Goal: Task Accomplishment & Management: Complete application form

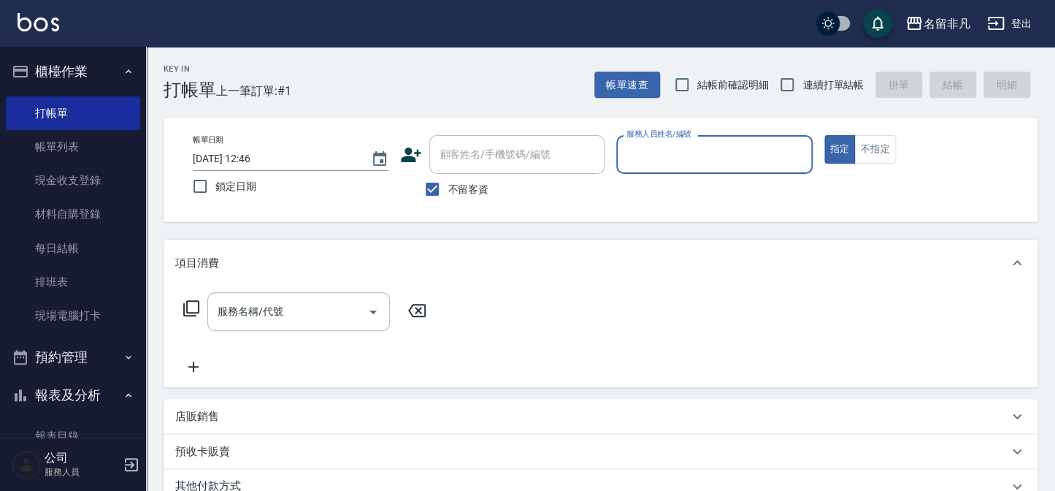
drag, startPoint x: 445, startPoint y: 184, endPoint x: 468, endPoint y: 173, distance: 25.1
click at [446, 184] on input "不留客資" at bounding box center [432, 189] width 31 height 31
checkbox input "false"
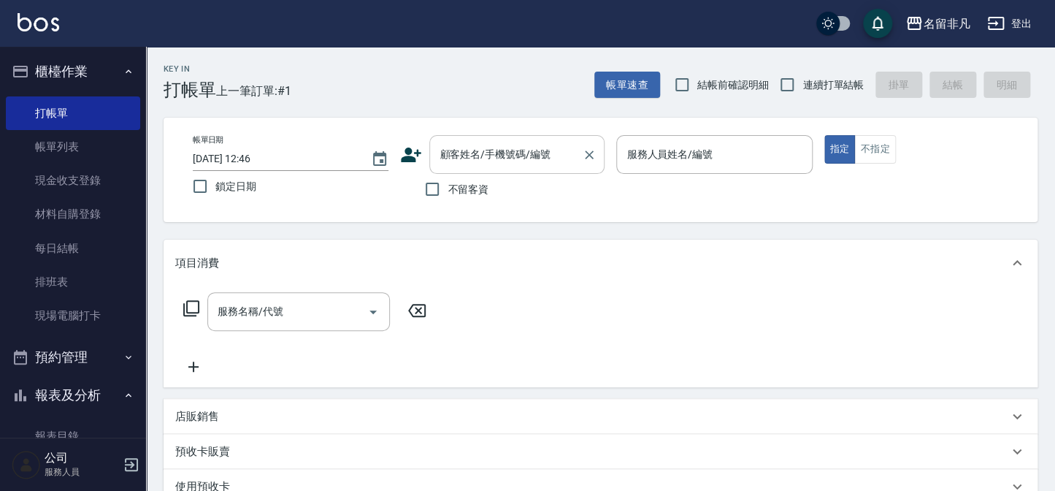
click at [481, 167] on div "顧客姓名/手機號碼/編號" at bounding box center [516, 154] width 175 height 39
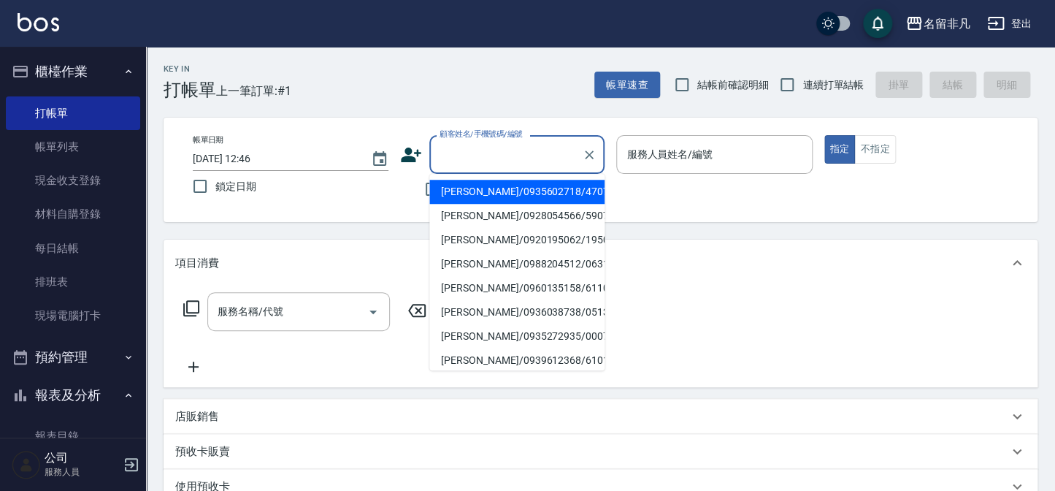
type input "0"
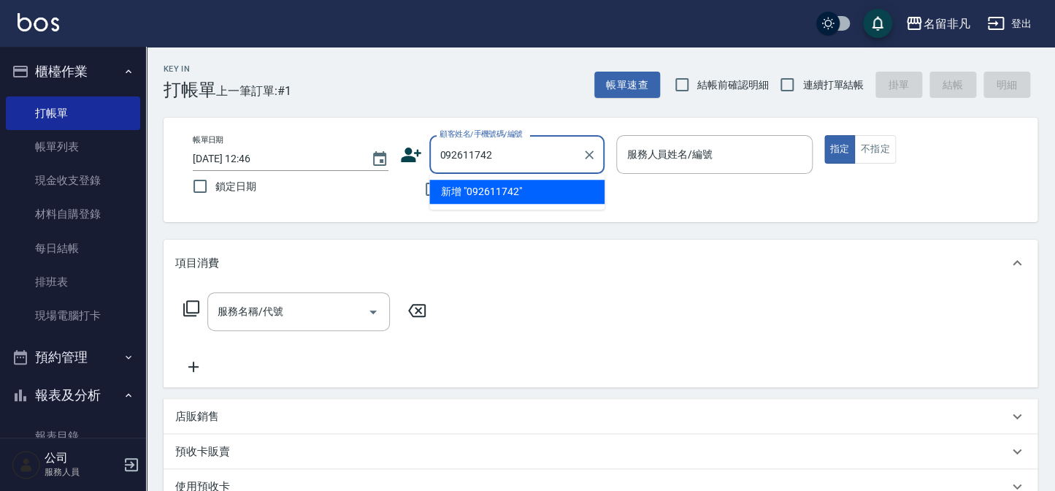
type input "0926117423"
click at [583, 155] on icon "Clear" at bounding box center [589, 154] width 15 height 15
click at [406, 158] on icon at bounding box center [412, 154] width 20 height 15
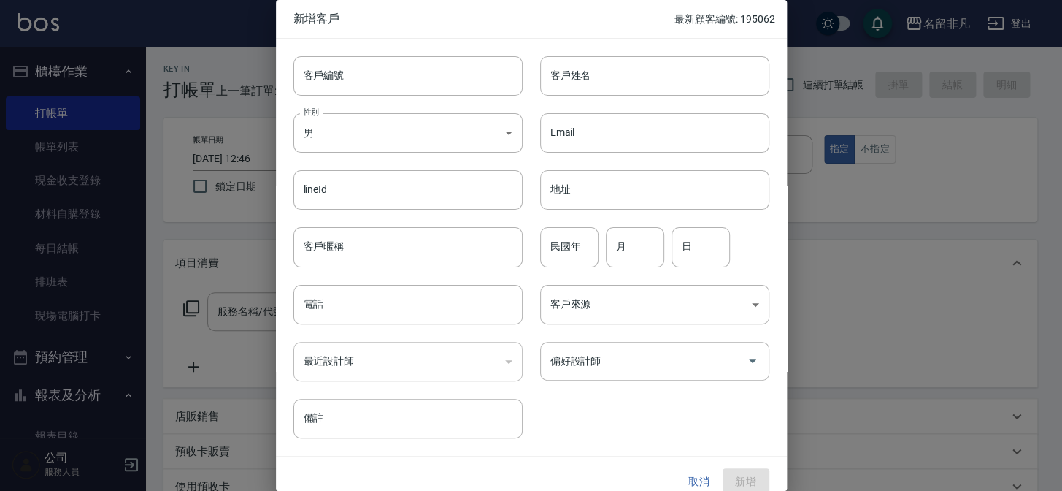
click at [630, 102] on div "Email Email" at bounding box center [646, 124] width 247 height 57
click at [560, 235] on div "民國年 民國年" at bounding box center [569, 246] width 58 height 39
type input "00"
type input "09"
type input "12"
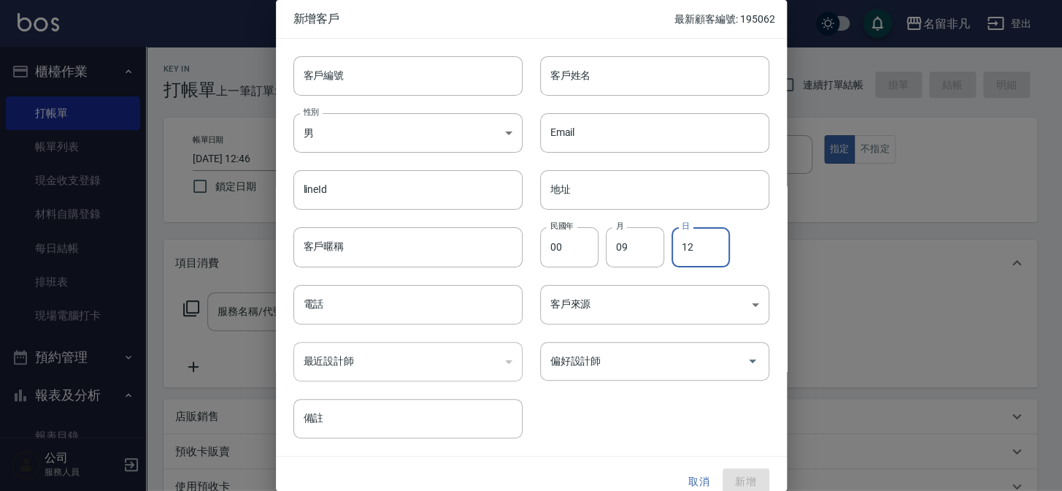
click at [302, 300] on div "電話 電話" at bounding box center [407, 304] width 229 height 39
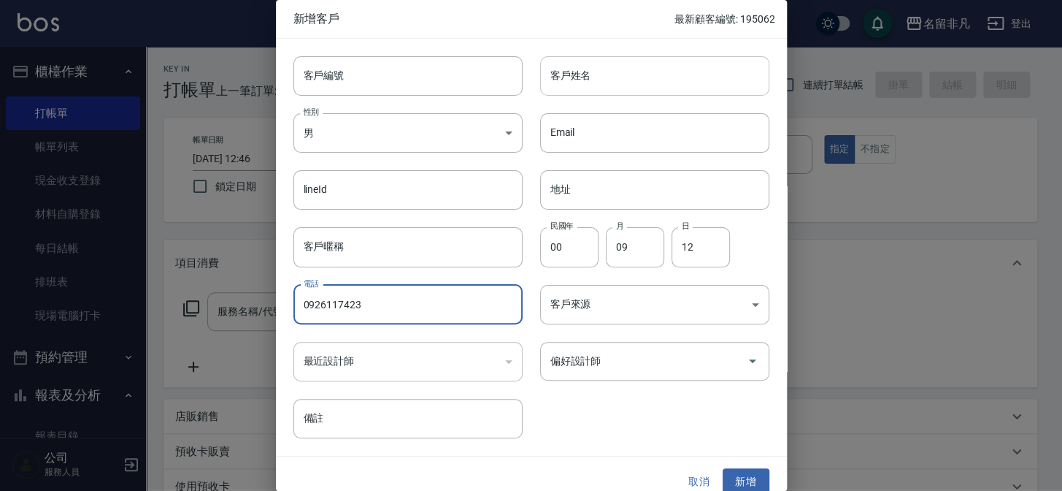
type input "0926117423"
click at [599, 84] on input "客戶姓名" at bounding box center [654, 75] width 229 height 39
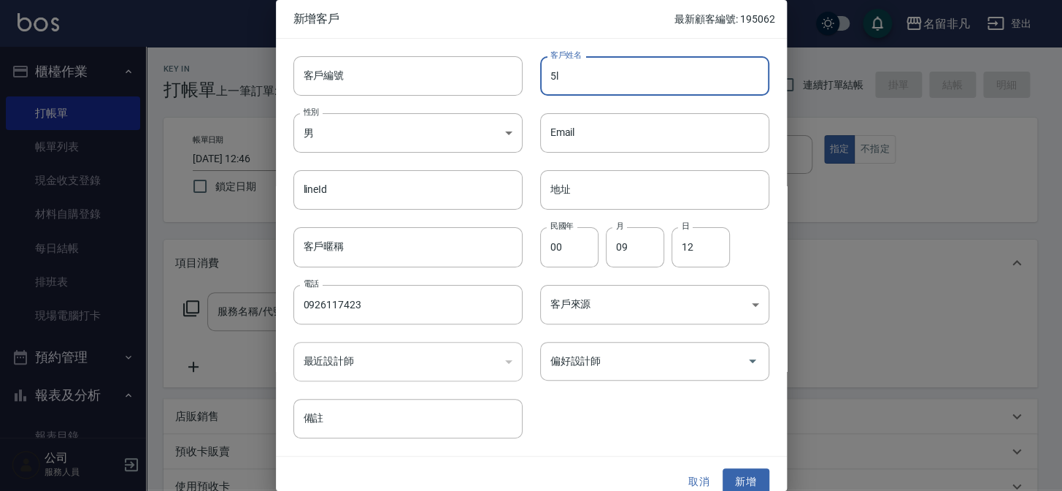
type input "5"
type input "[PERSON_NAME]"
click at [372, 372] on div "​" at bounding box center [407, 361] width 229 height 39
click at [375, 361] on div "​" at bounding box center [407, 361] width 229 height 39
click at [367, 364] on div "​" at bounding box center [407, 361] width 229 height 39
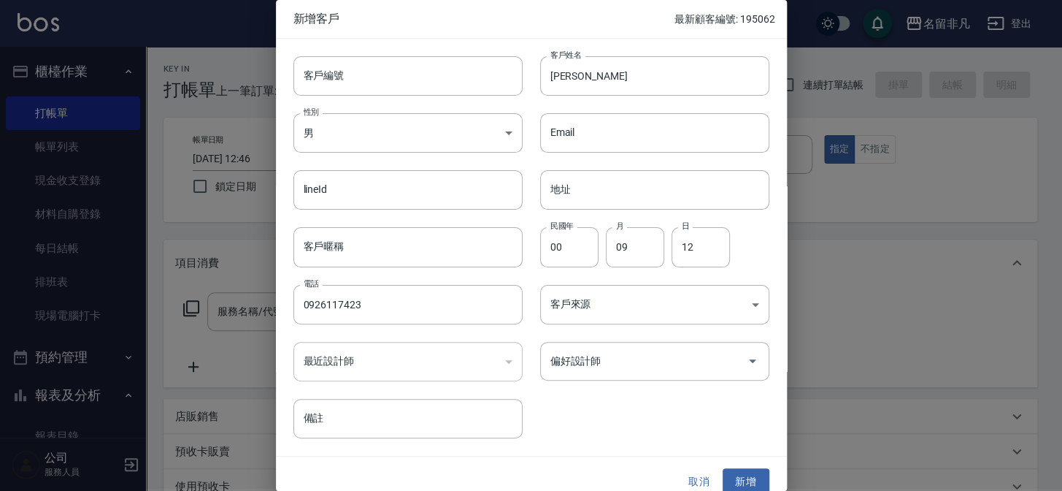
click at [509, 362] on div "​" at bounding box center [407, 361] width 229 height 39
click at [504, 361] on div "​" at bounding box center [407, 361] width 229 height 39
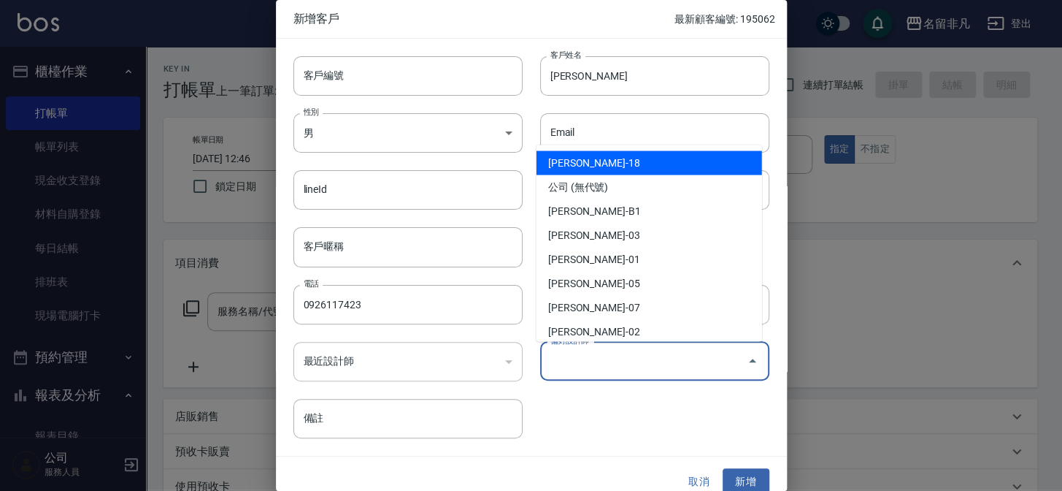
click at [615, 366] on input "偏好設計師" at bounding box center [644, 361] width 194 height 26
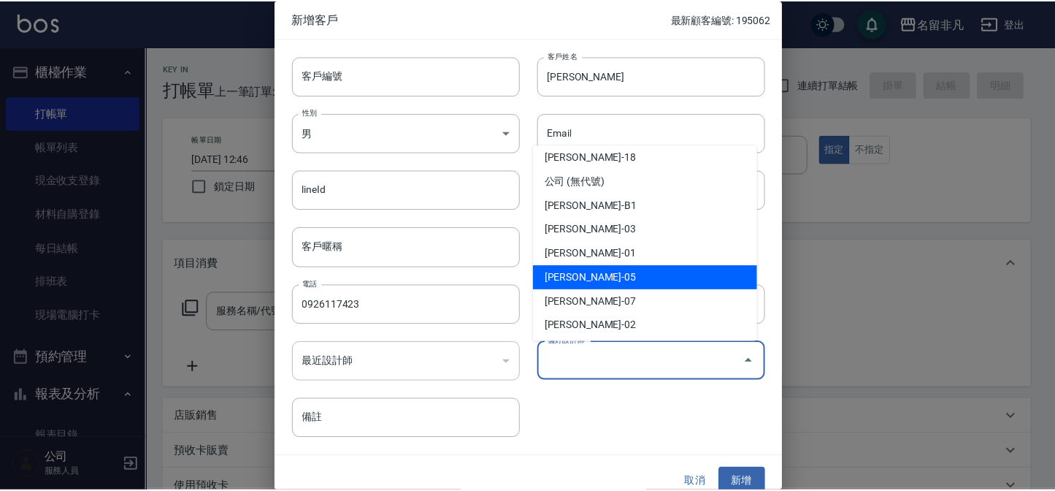
scroll to position [7, 0]
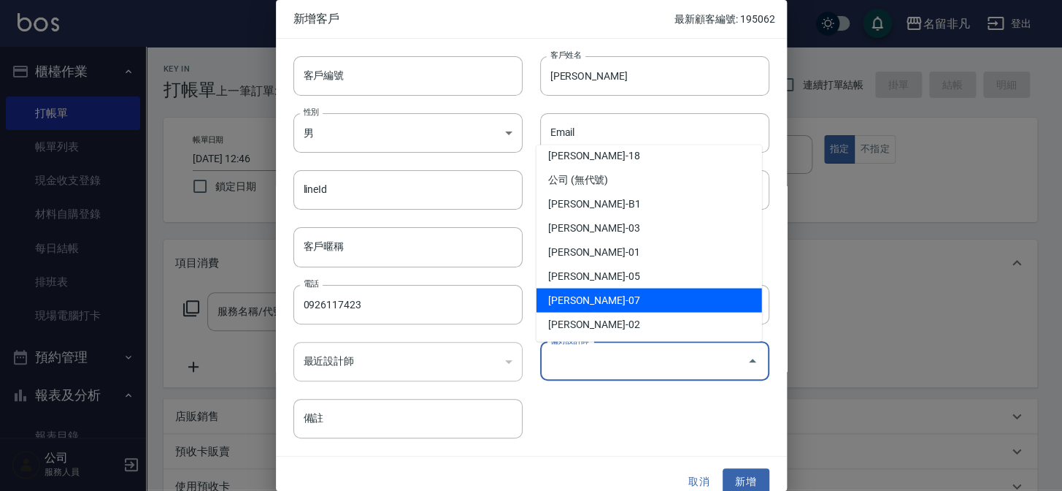
click at [615, 288] on li "[PERSON_NAME]-07" at bounding box center [650, 300] width 226 height 24
type input "[PERSON_NAME]"
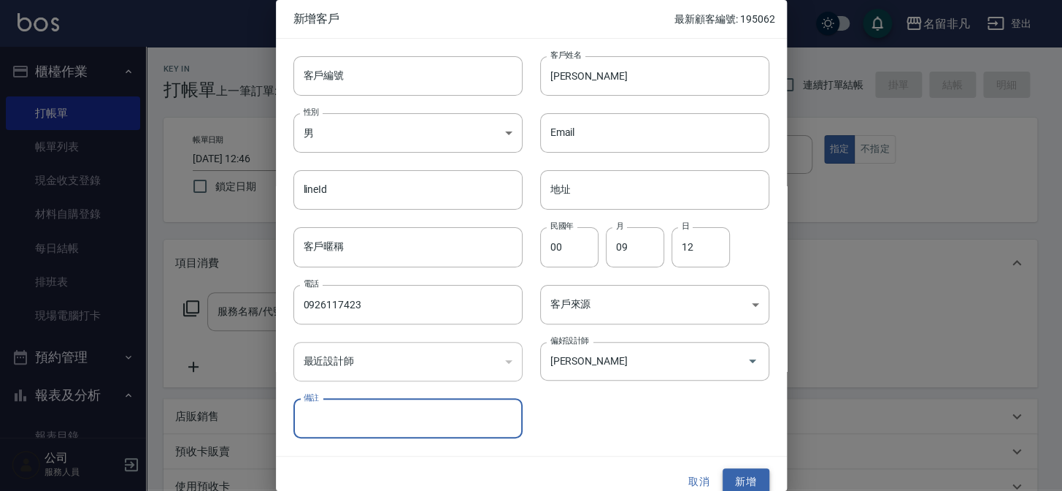
click at [742, 479] on button "新增" at bounding box center [746, 481] width 47 height 27
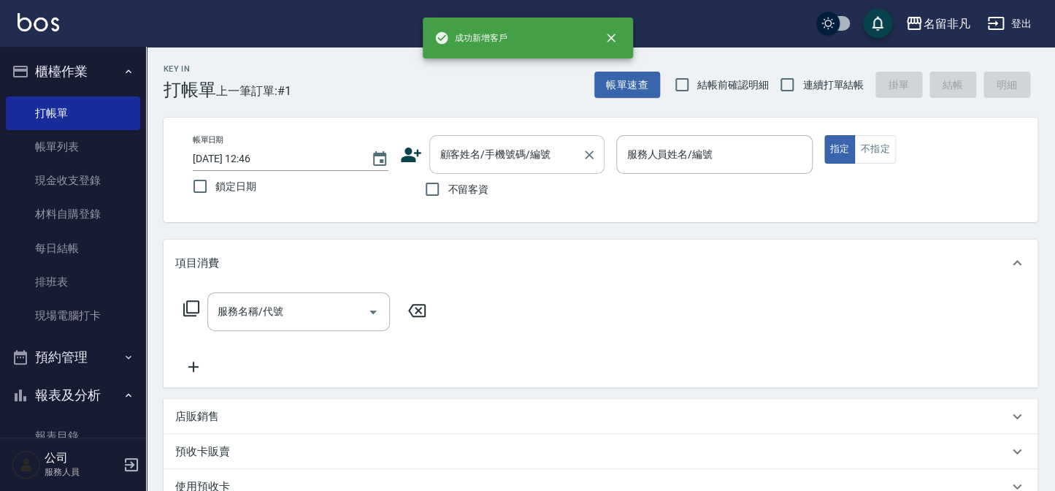
click at [483, 149] on div "顧客姓名/手機號碼/編號 顧客姓名/手機號碼/編號" at bounding box center [516, 154] width 175 height 39
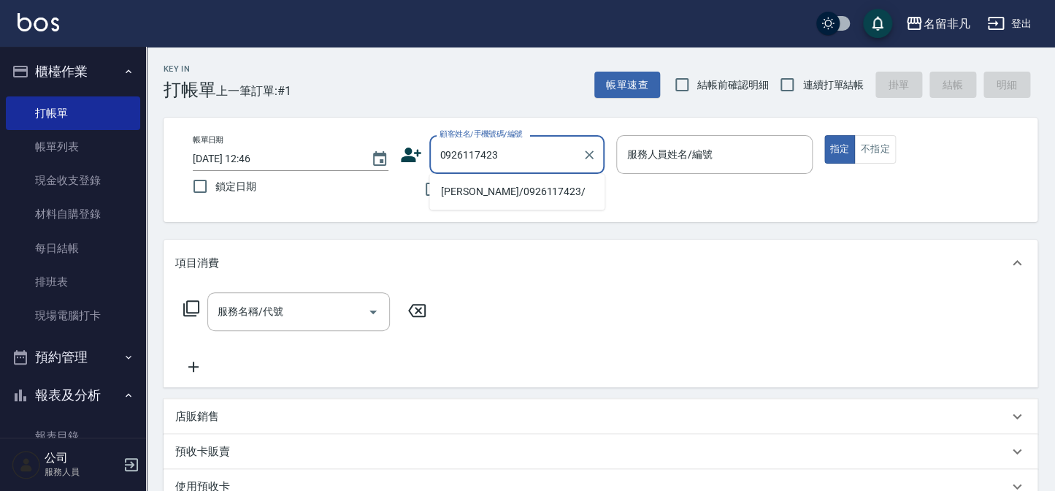
click at [488, 198] on li "[PERSON_NAME]/0926117423/" at bounding box center [516, 192] width 175 height 24
type input "[PERSON_NAME]/0926117423/"
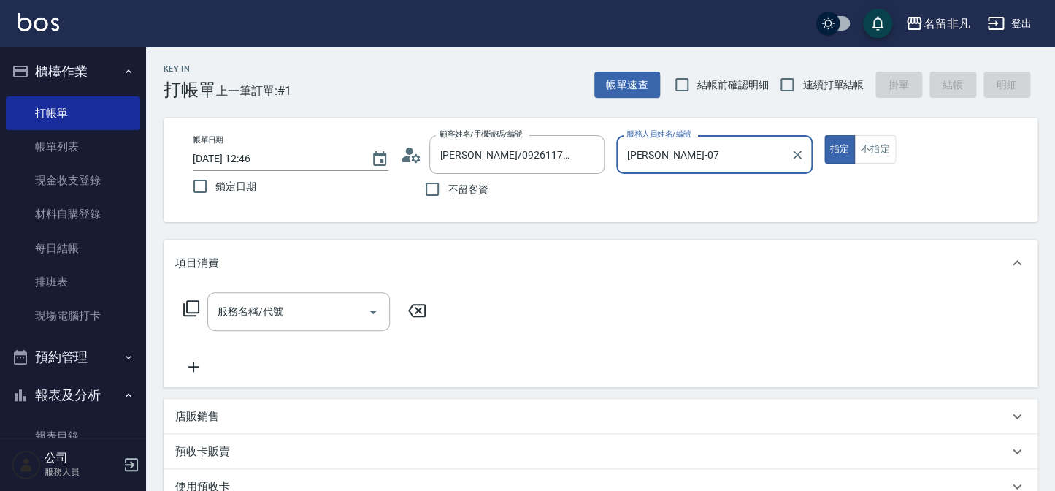
type input "[PERSON_NAME]-07"
click at [258, 301] on input "服務名稱/代號" at bounding box center [287, 312] width 147 height 26
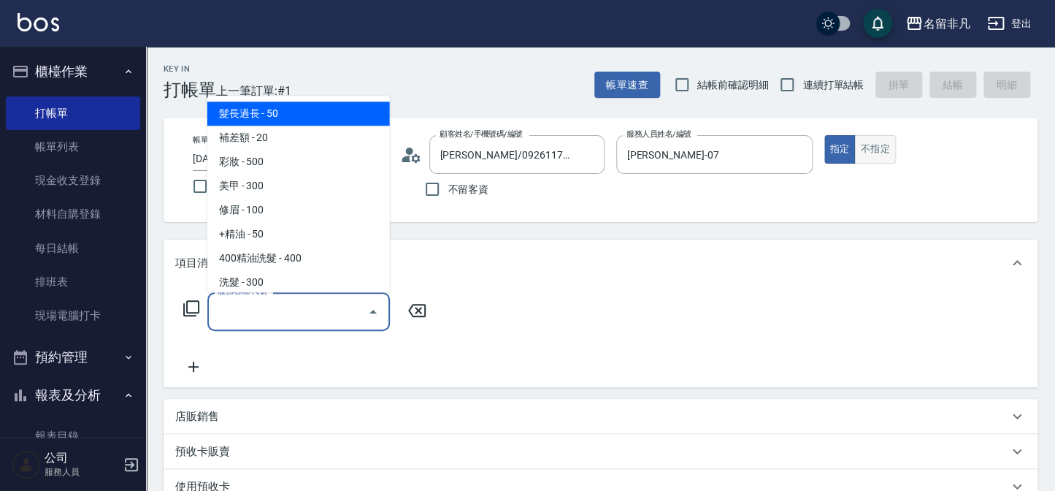
click at [875, 158] on button "不指定" at bounding box center [874, 149] width 41 height 28
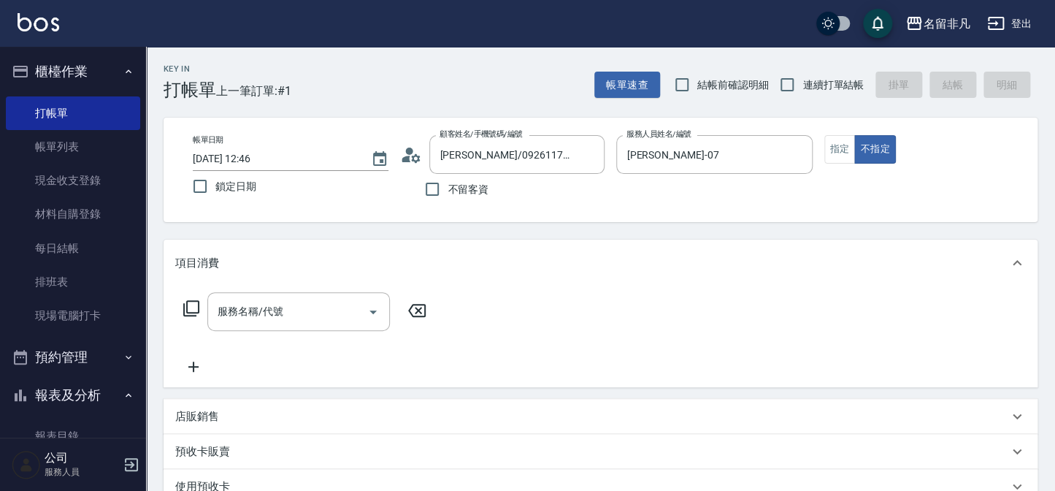
click at [258, 311] on div "服務名稱/代號 服務名稱/代號" at bounding box center [298, 311] width 183 height 39
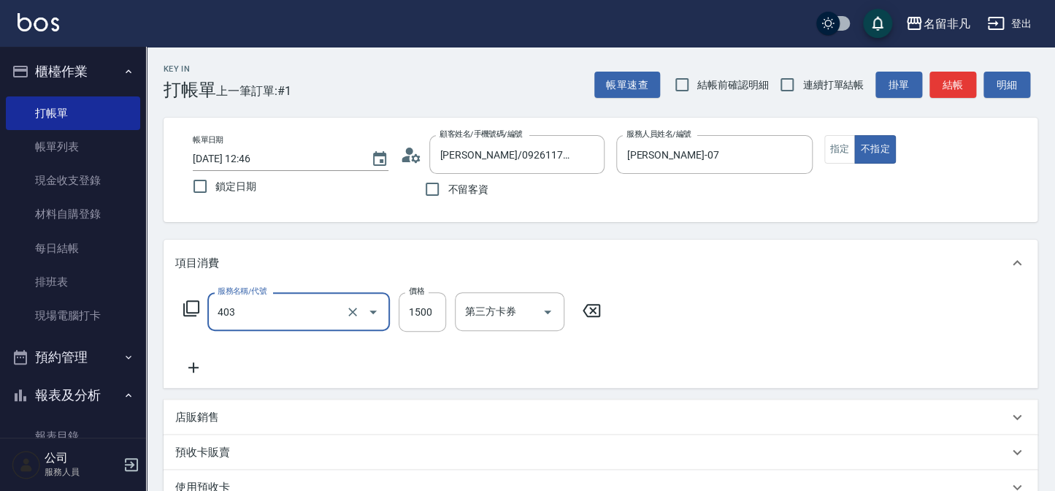
type input "染髮(403)"
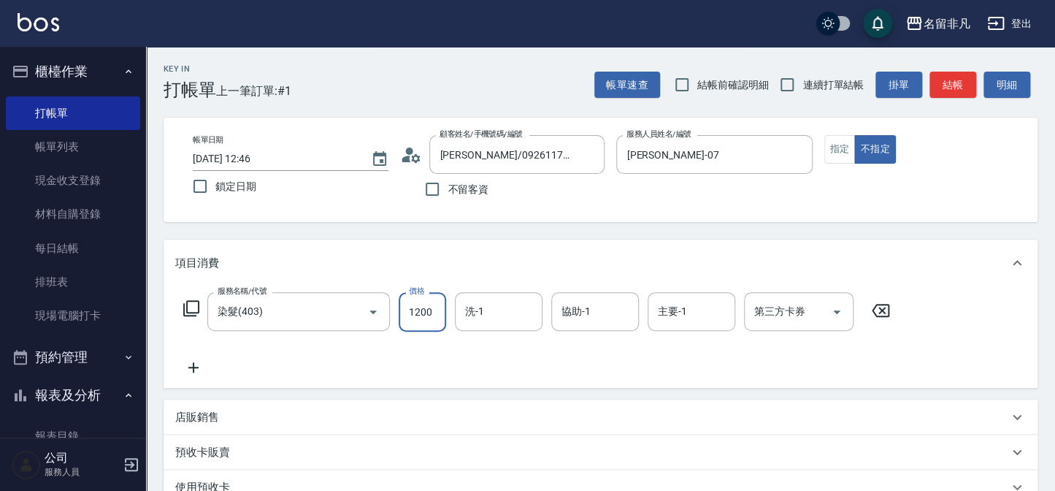
type input "1200"
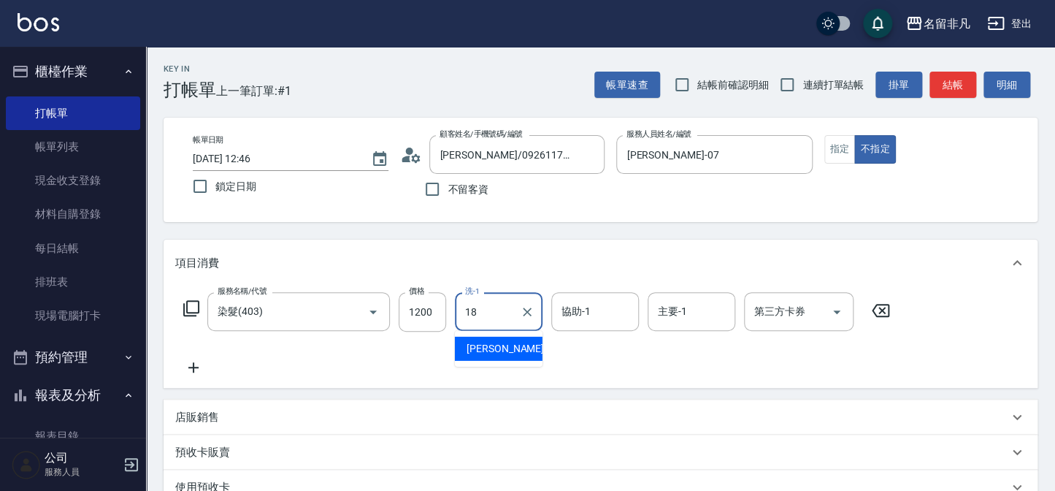
type input "[PERSON_NAME]-18"
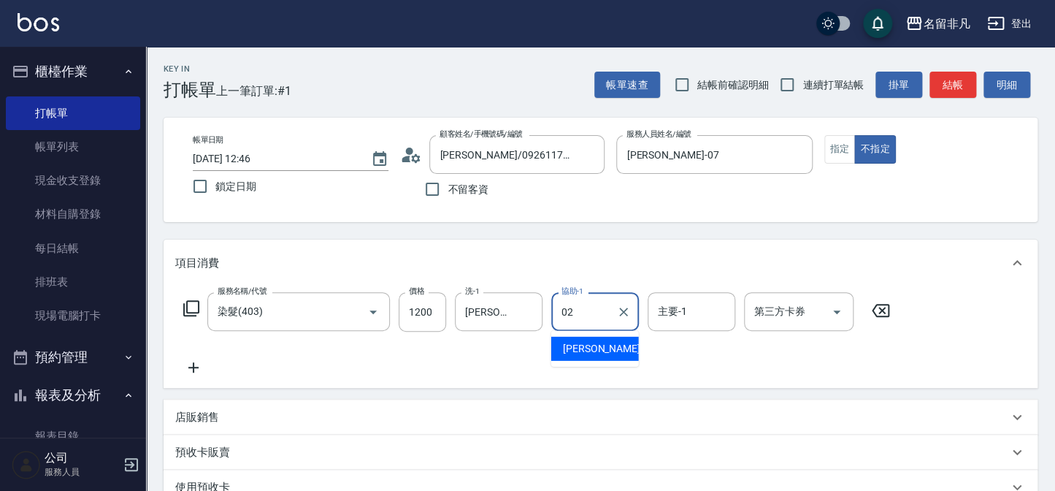
type input "[PERSON_NAME]-02"
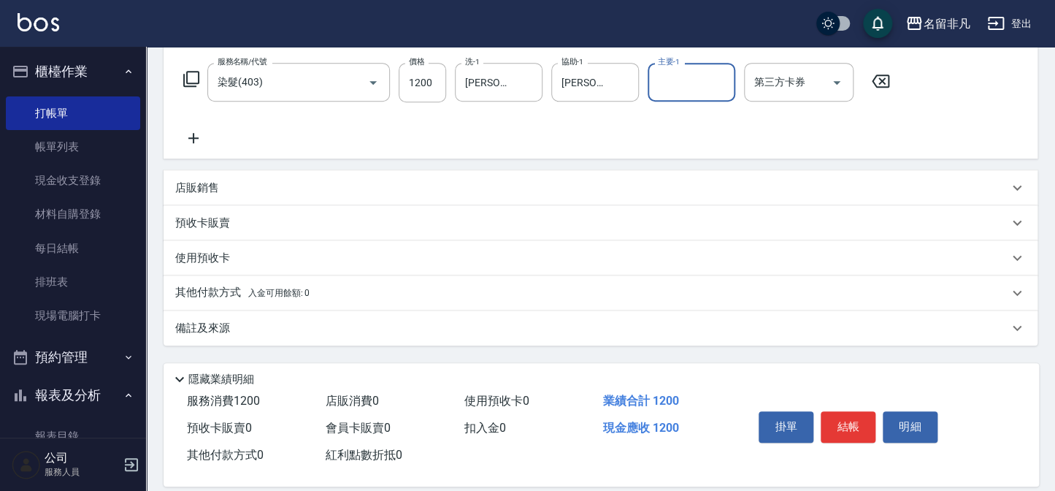
scroll to position [246, 0]
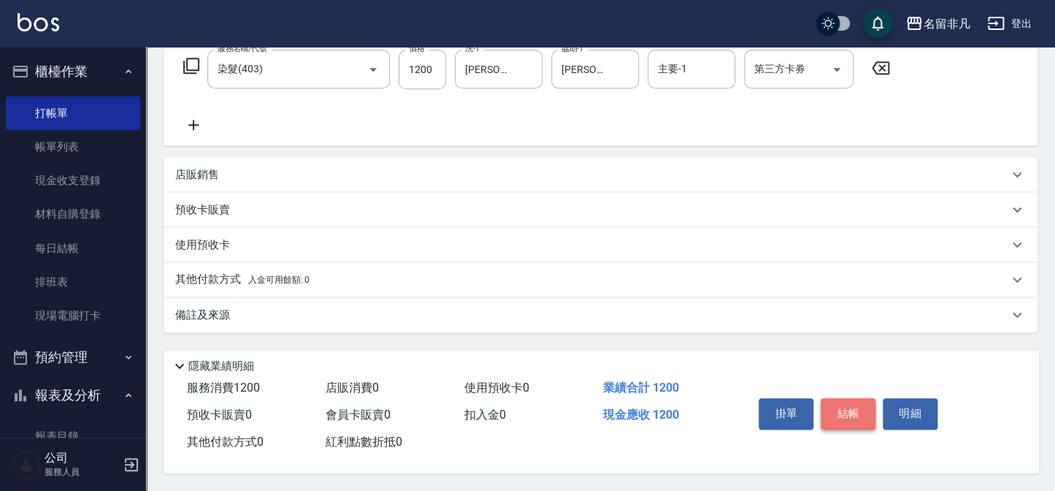
click at [873, 410] on button "結帳" at bounding box center [848, 413] width 55 height 31
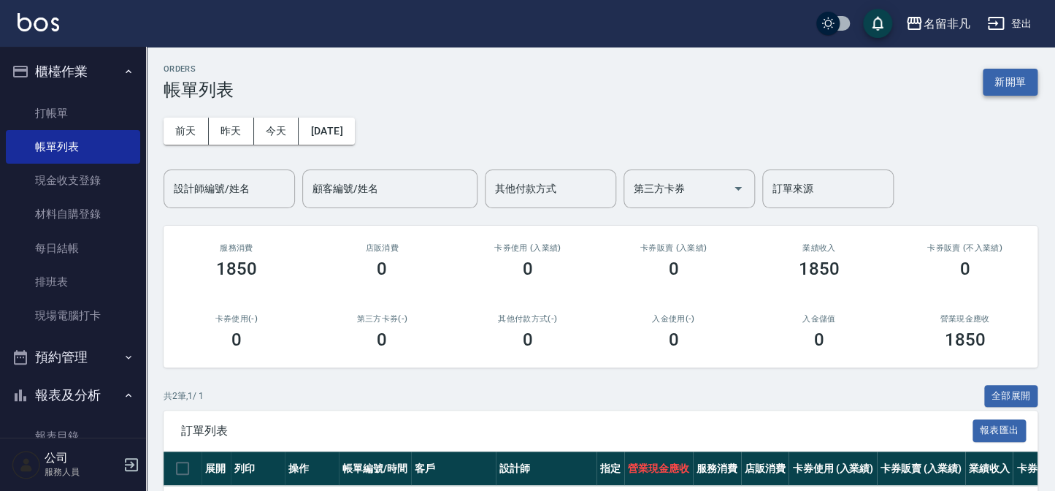
click at [1007, 77] on button "新開單" at bounding box center [1010, 82] width 55 height 27
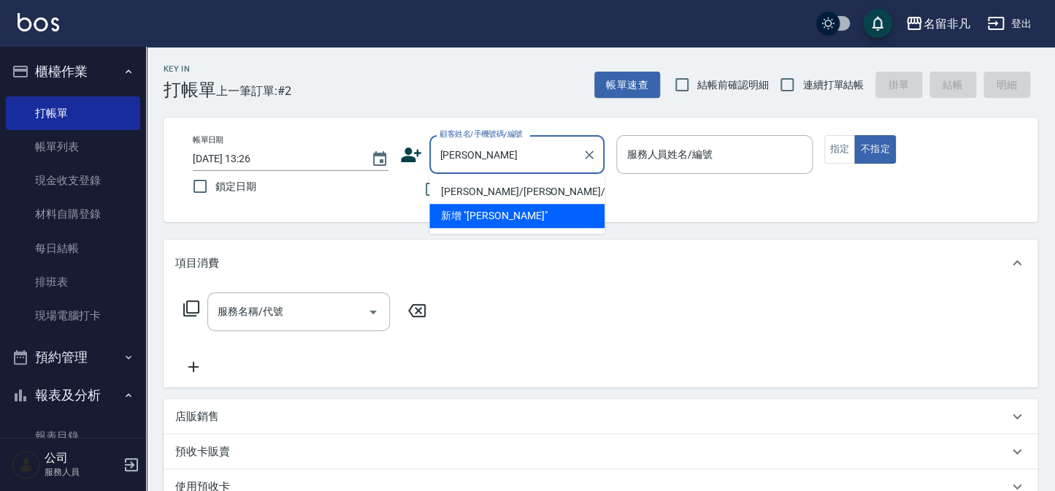
click at [533, 185] on li "[PERSON_NAME]/[PERSON_NAME]/670105" at bounding box center [516, 192] width 175 height 24
type input "[PERSON_NAME]/[PERSON_NAME]/670105"
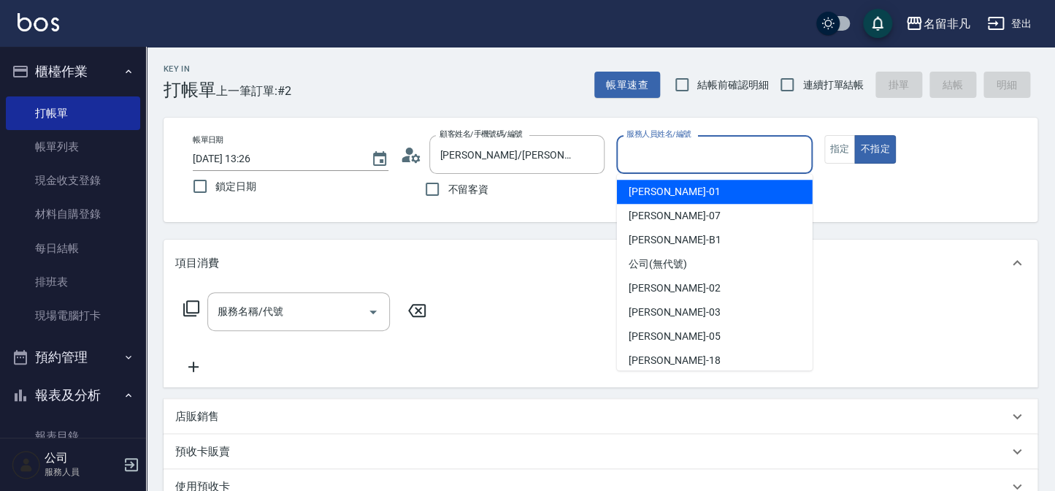
click at [691, 162] on input "服務人員姓名/編號" at bounding box center [714, 155] width 183 height 26
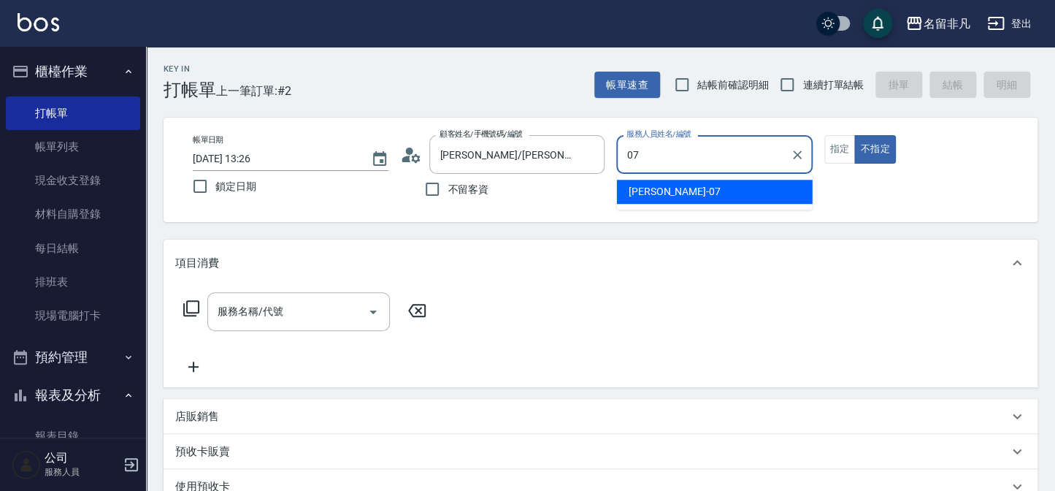
type input "[PERSON_NAME]-07"
type button "false"
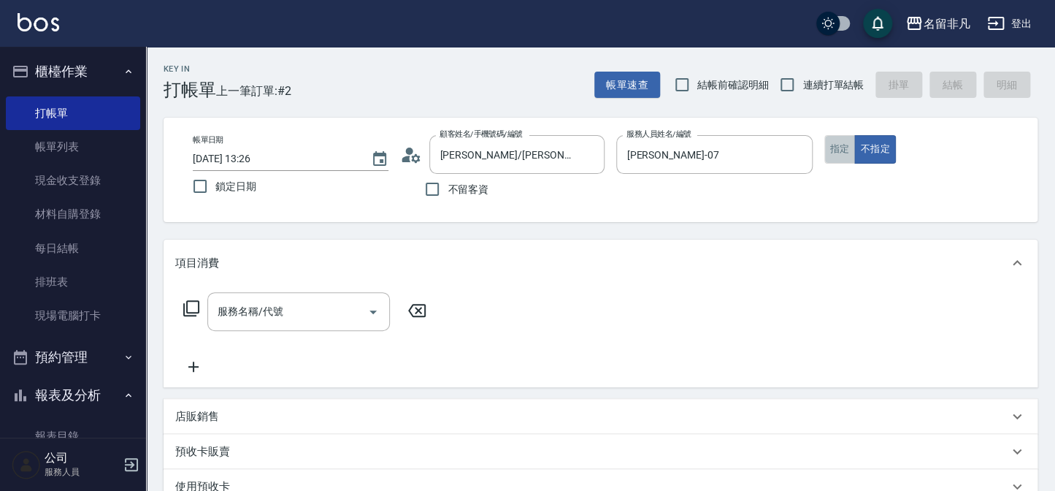
click at [833, 153] on button "指定" at bounding box center [839, 149] width 31 height 28
click at [297, 295] on div "服務名稱/代號" at bounding box center [298, 311] width 183 height 39
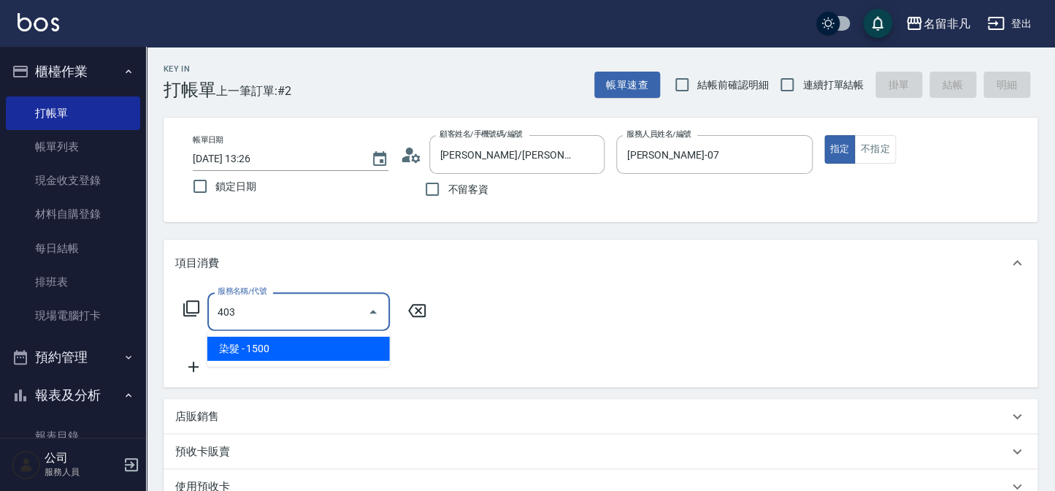
type input "染髮(403)"
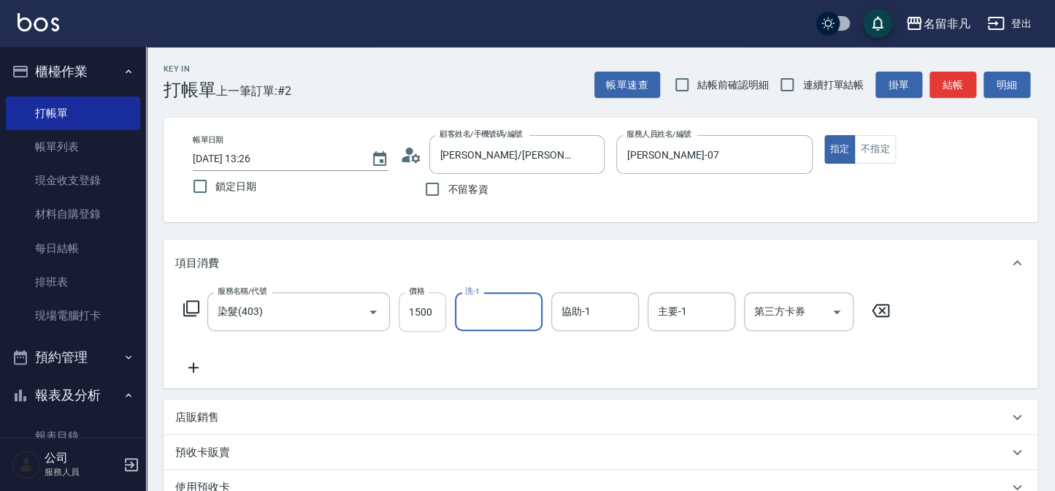
click at [431, 320] on input "1500" at bounding box center [422, 311] width 47 height 39
type input "1100"
type input "[PERSON_NAME]-18"
type input "187"
drag, startPoint x: 554, startPoint y: 297, endPoint x: 580, endPoint y: 321, distance: 35.7
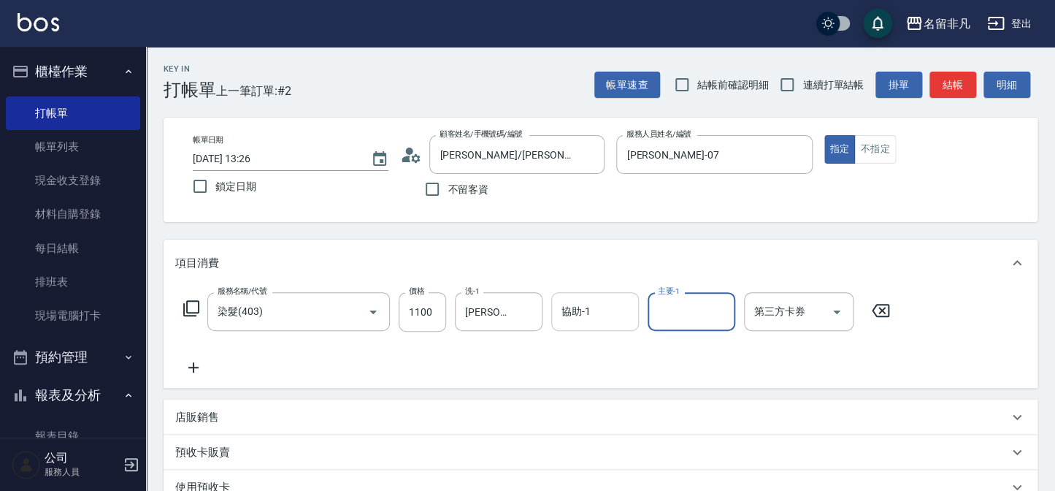
click at [577, 318] on div "協助-1" at bounding box center [595, 311] width 88 height 39
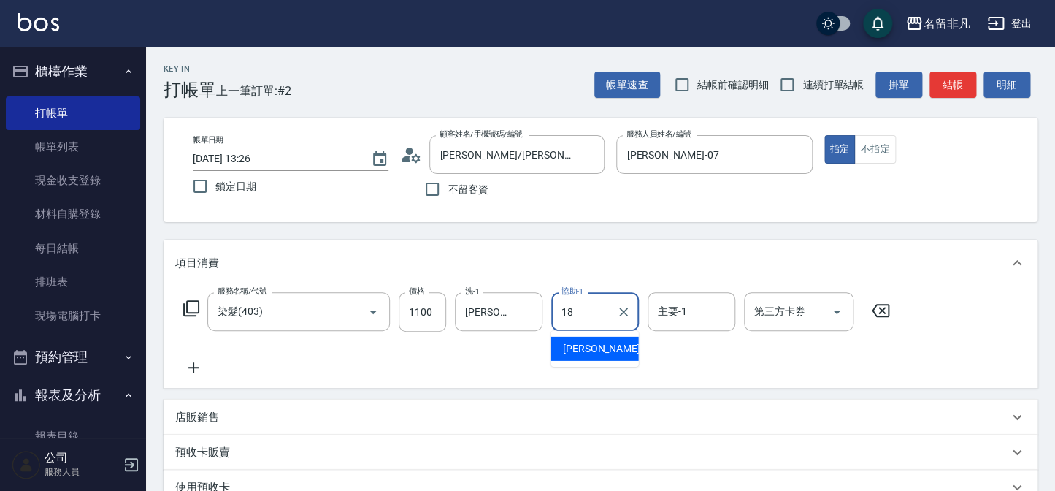
type input "[PERSON_NAME]-18"
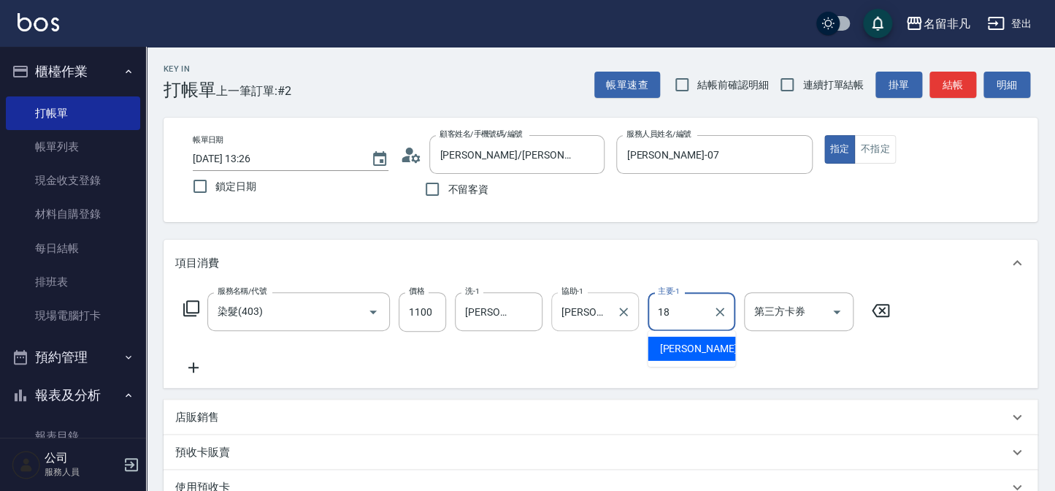
type input "[PERSON_NAME]-18"
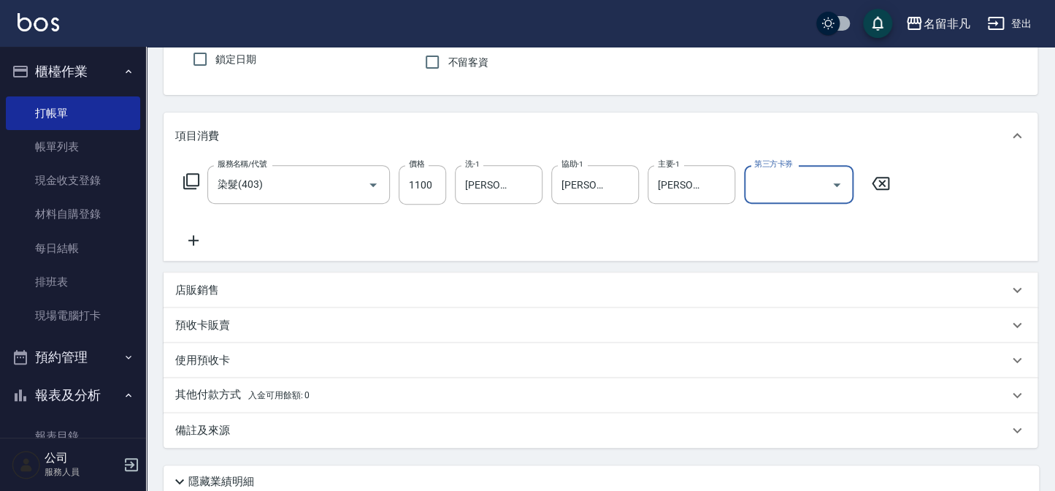
scroll to position [132, 0]
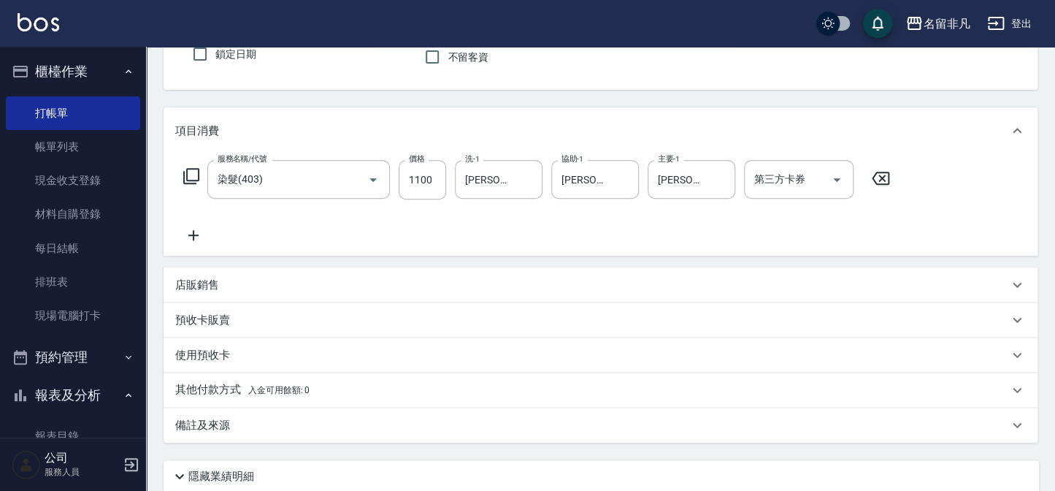
click at [243, 369] on div "使用預收卡" at bounding box center [601, 354] width 874 height 35
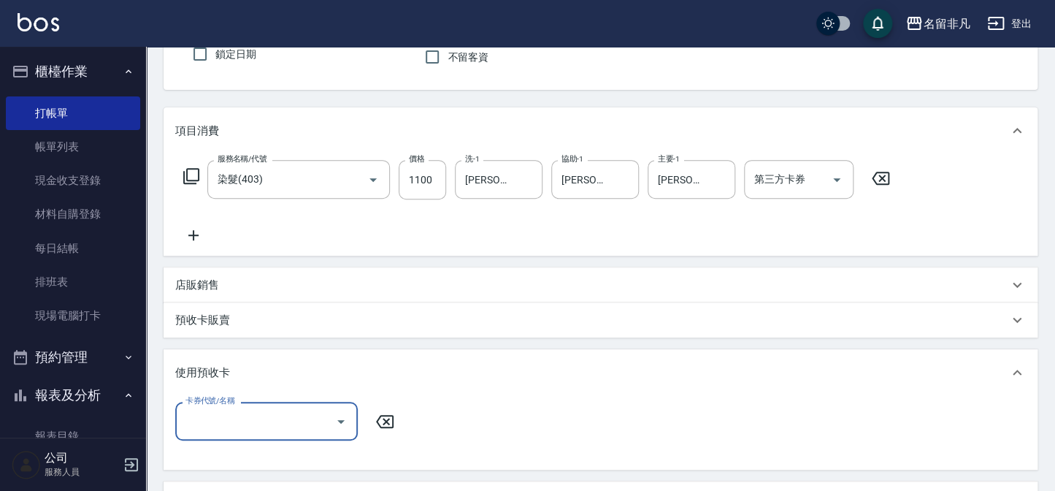
scroll to position [1, 0]
click at [241, 388] on div "使用預收卡" at bounding box center [601, 372] width 874 height 47
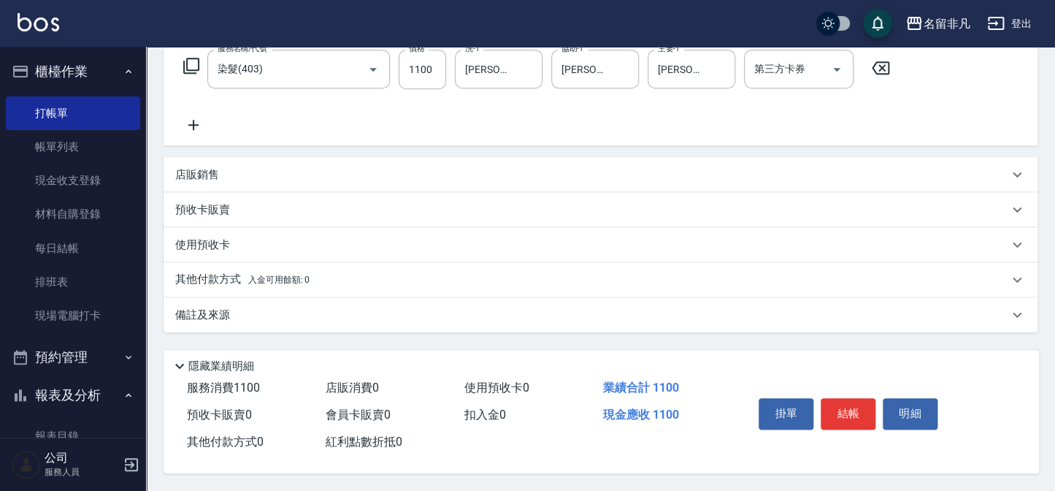
scroll to position [246, 0]
click at [237, 280] on p "其他付款方式 入金可用餘額: 0" at bounding box center [242, 280] width 134 height 16
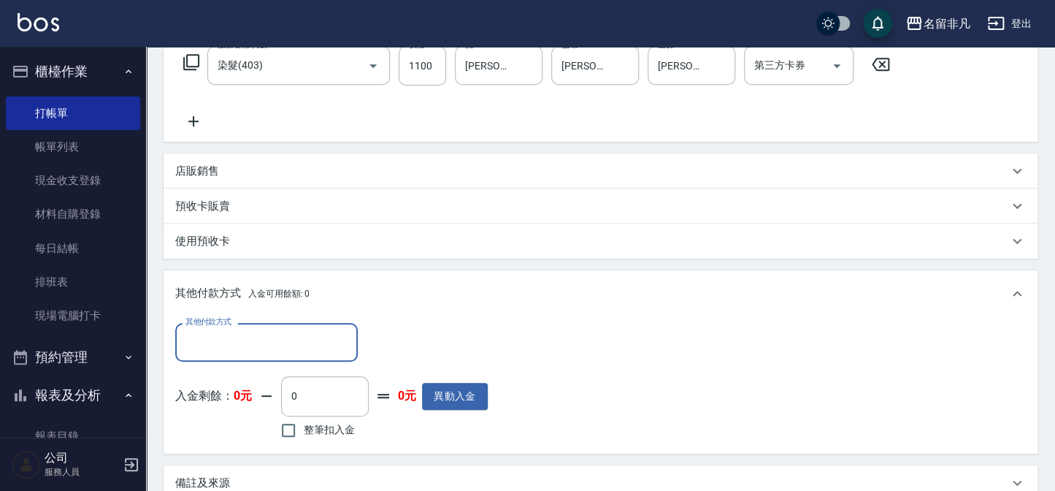
scroll to position [0, 0]
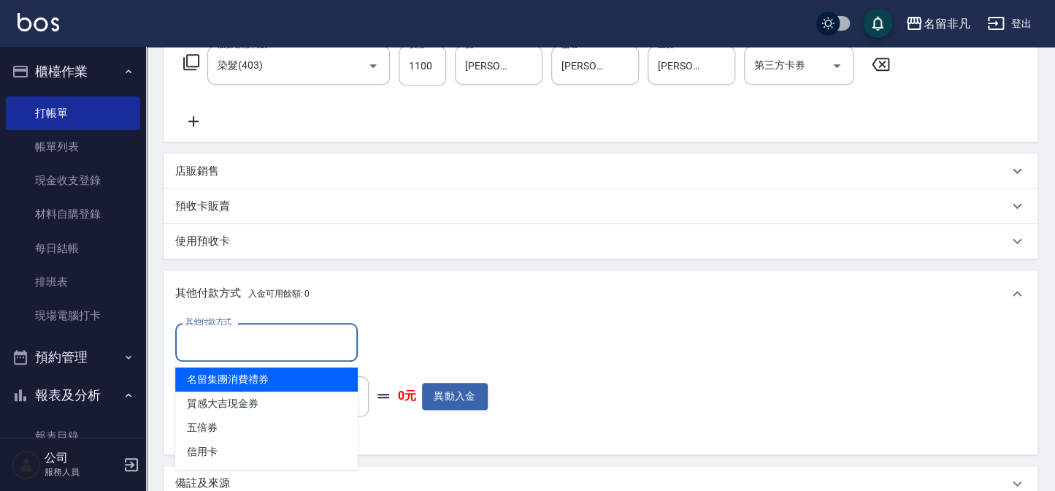
click at [229, 347] on input "其他付款方式" at bounding box center [266, 342] width 169 height 26
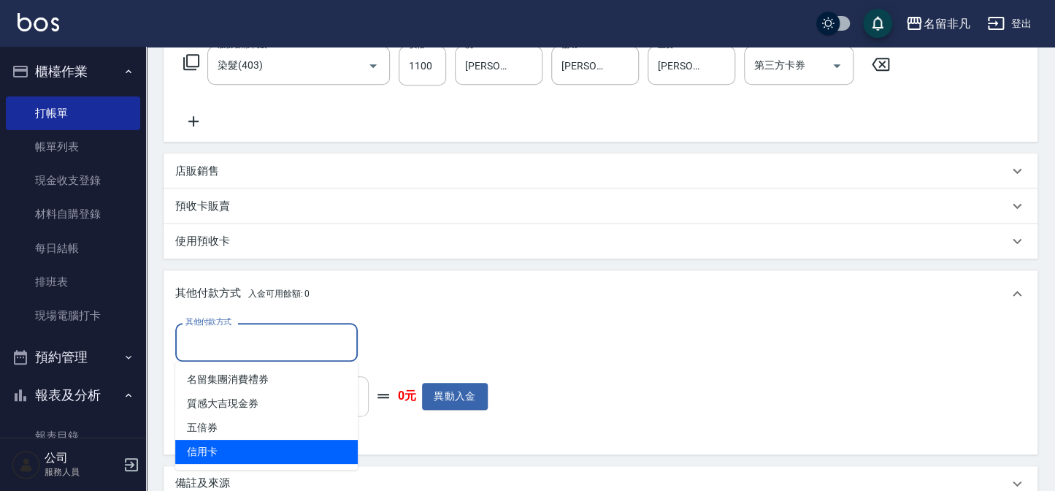
drag, startPoint x: 207, startPoint y: 453, endPoint x: 288, endPoint y: 389, distance: 102.8
click at [207, 454] on span "信用卡" at bounding box center [266, 451] width 183 height 24
type input "信用卡"
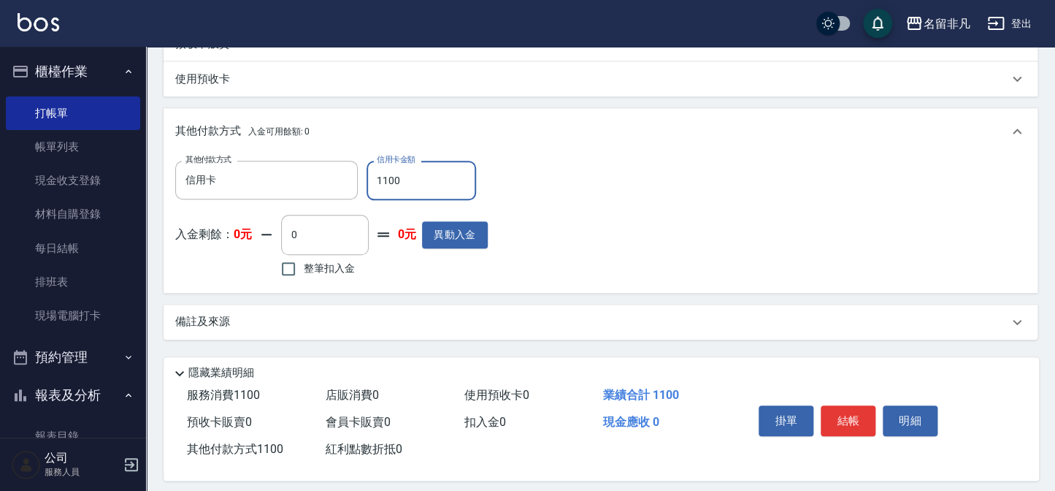
scroll to position [418, 0]
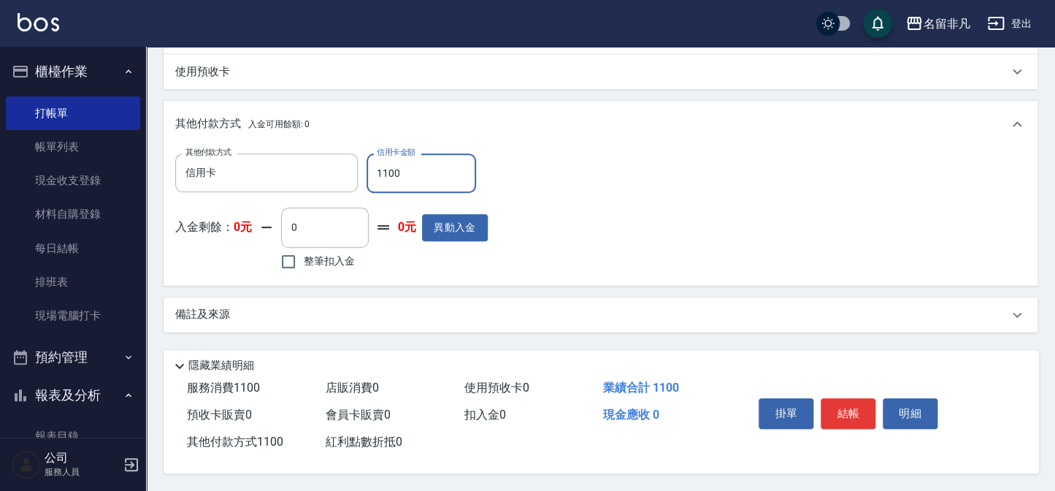
type input "1100"
click at [850, 384] on div "掛單 結帳 明細" at bounding box center [878, 415] width 286 height 81
click at [846, 403] on button "結帳" at bounding box center [848, 413] width 55 height 31
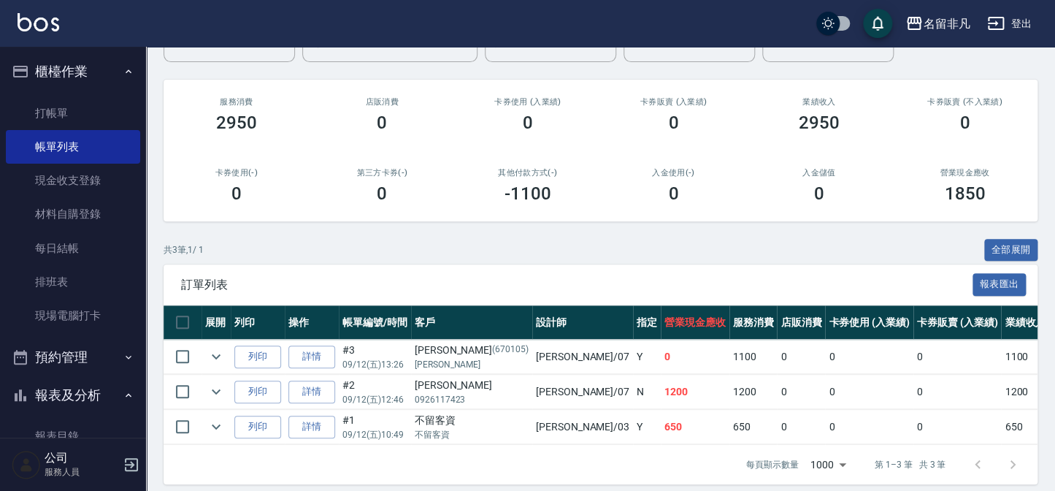
scroll to position [166, 0]
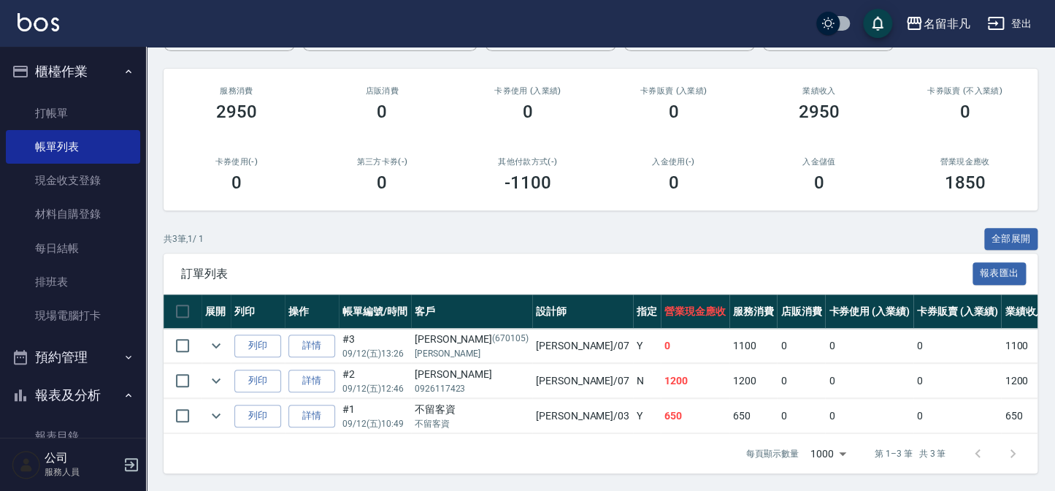
click at [559, 233] on div "共 3 筆, 1 / 1 全部展開" at bounding box center [601, 239] width 874 height 23
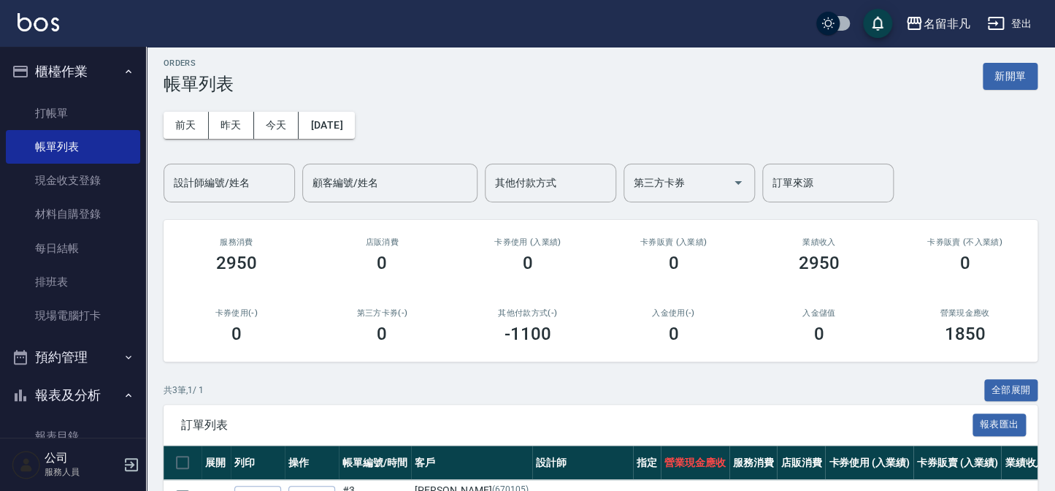
scroll to position [0, 0]
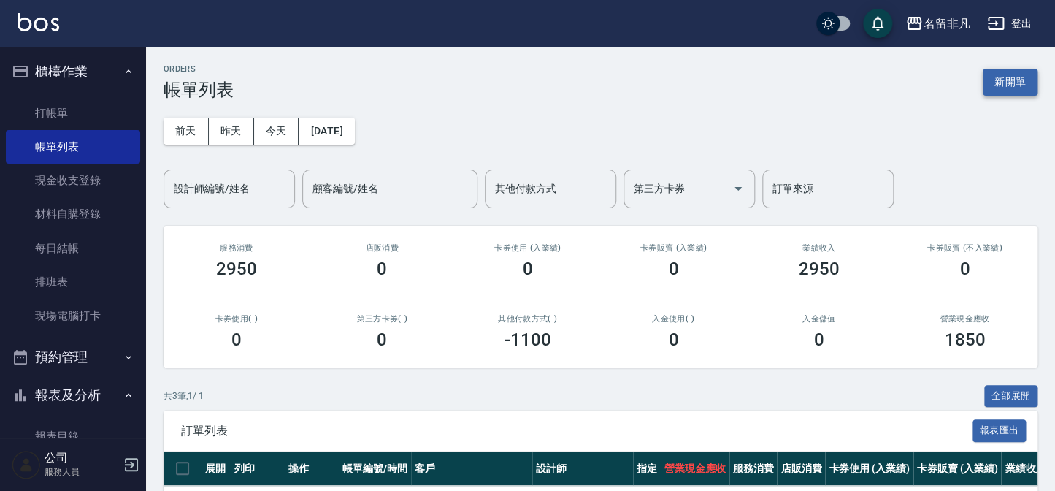
click at [1007, 85] on button "新開單" at bounding box center [1010, 82] width 55 height 27
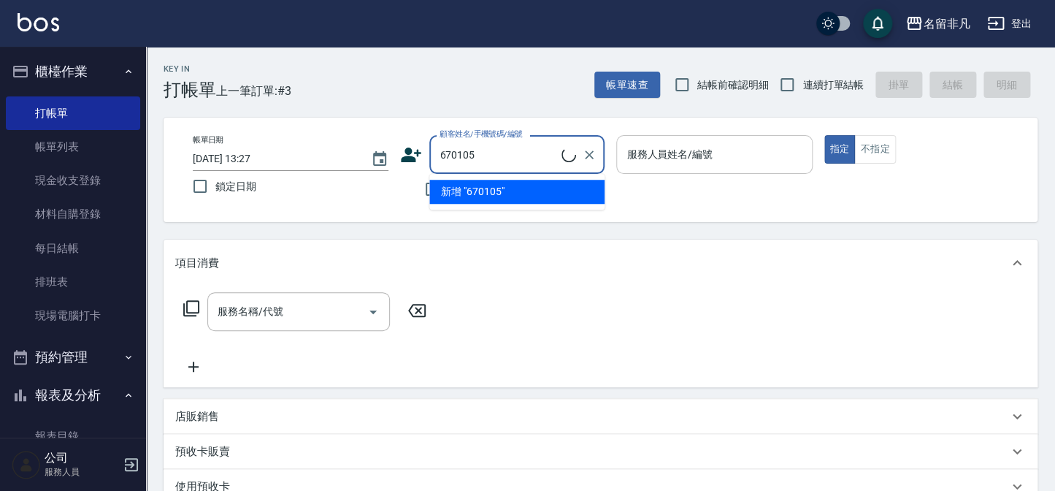
type input "[PERSON_NAME]/[PERSON_NAME]/670105"
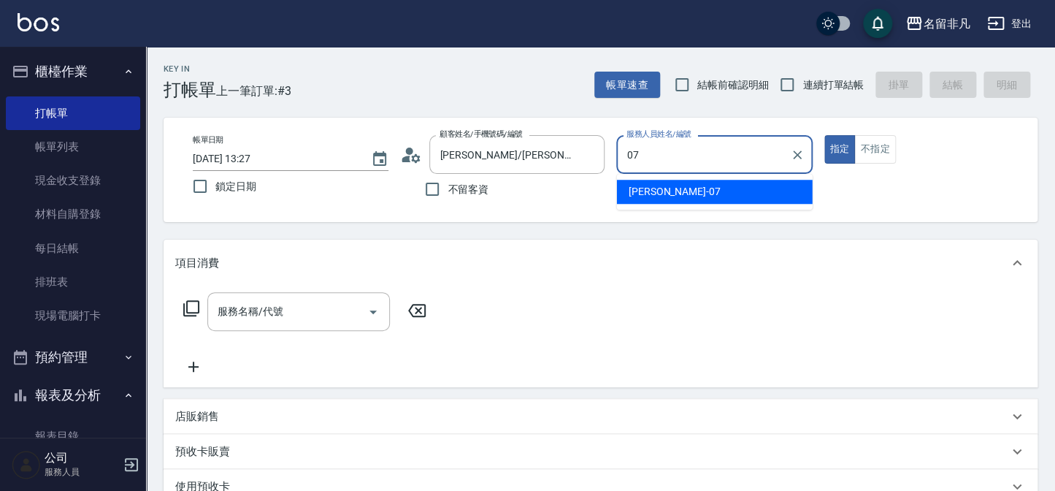
type input "[PERSON_NAME]-07"
type button "true"
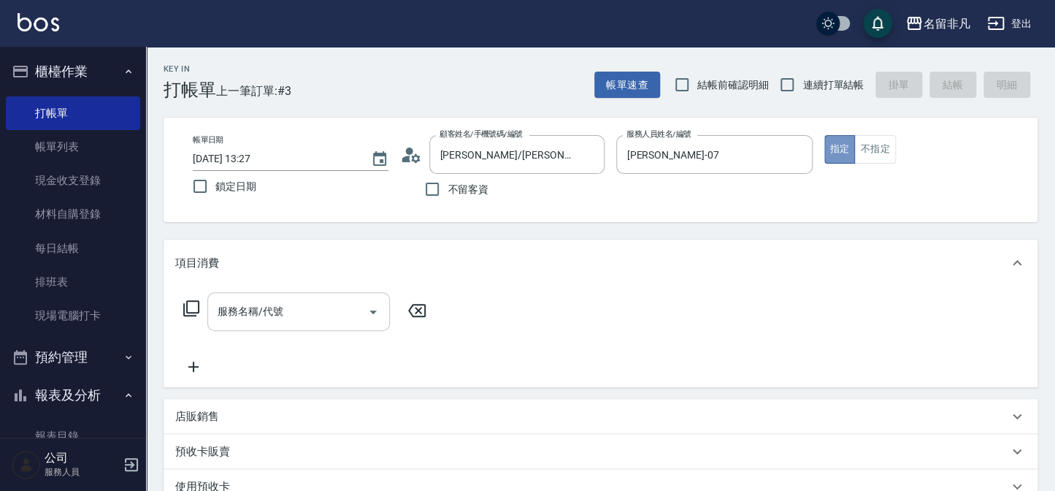
click at [824, 135] on button "指定" at bounding box center [839, 149] width 31 height 28
click at [317, 326] on div "服務名稱/代號" at bounding box center [298, 311] width 183 height 39
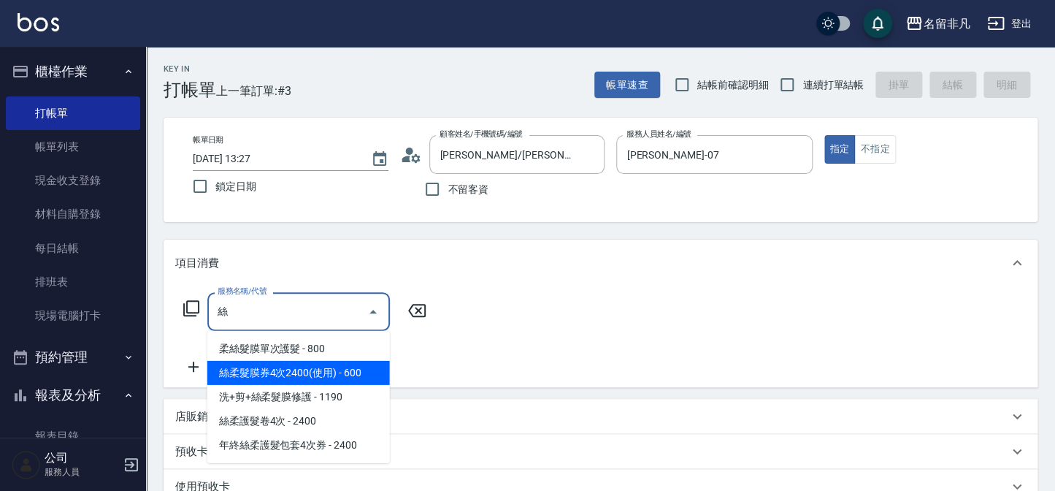
click at [251, 375] on span "絲柔髮膜券4次2400(使用) - 600" at bounding box center [298, 373] width 183 height 24
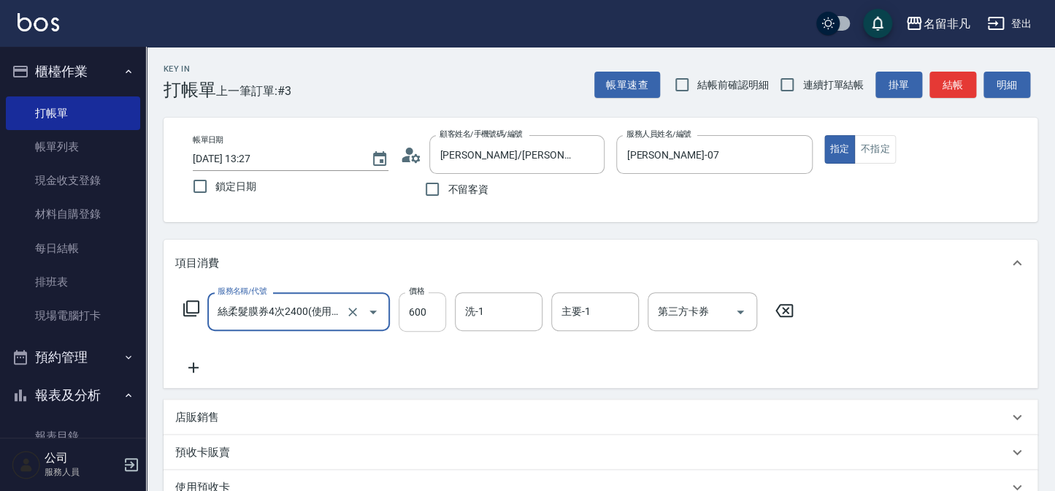
type input "絲柔髮膜券4次2400(使用)(530)"
click at [425, 319] on input "600" at bounding box center [422, 311] width 47 height 39
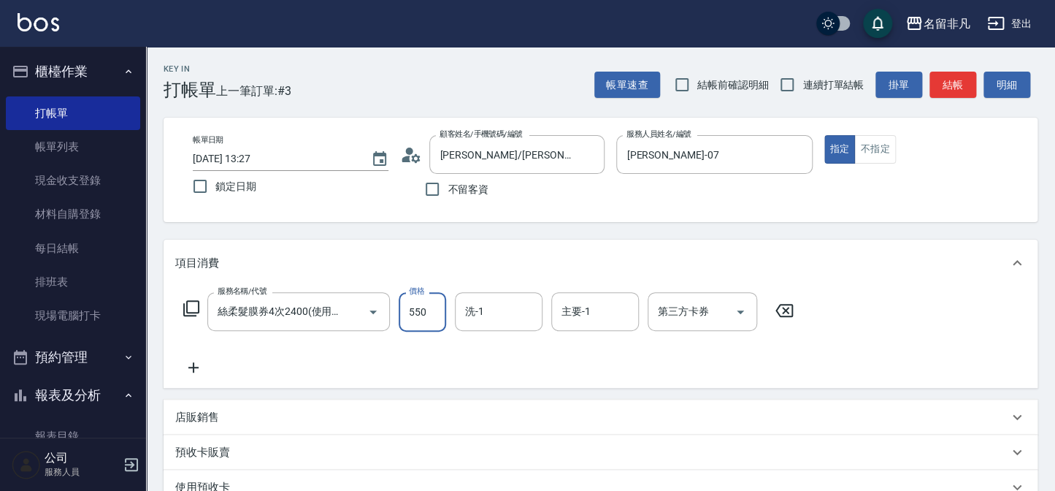
type input "550"
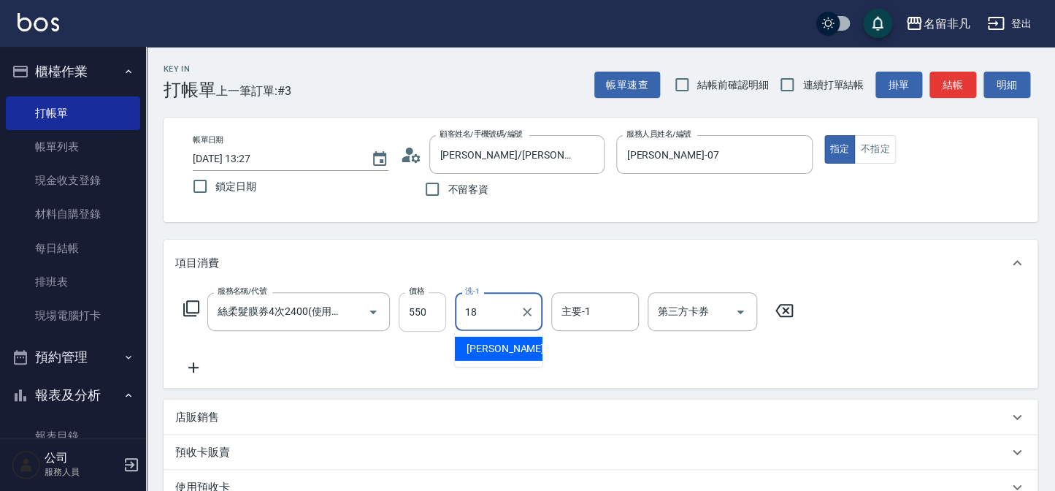
type input "[PERSON_NAME]-18"
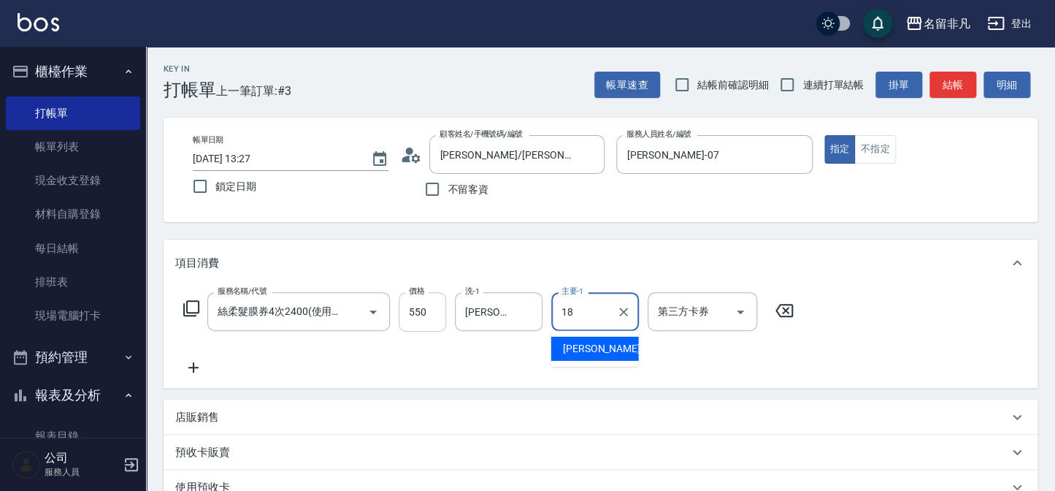
type input "[PERSON_NAME]-18"
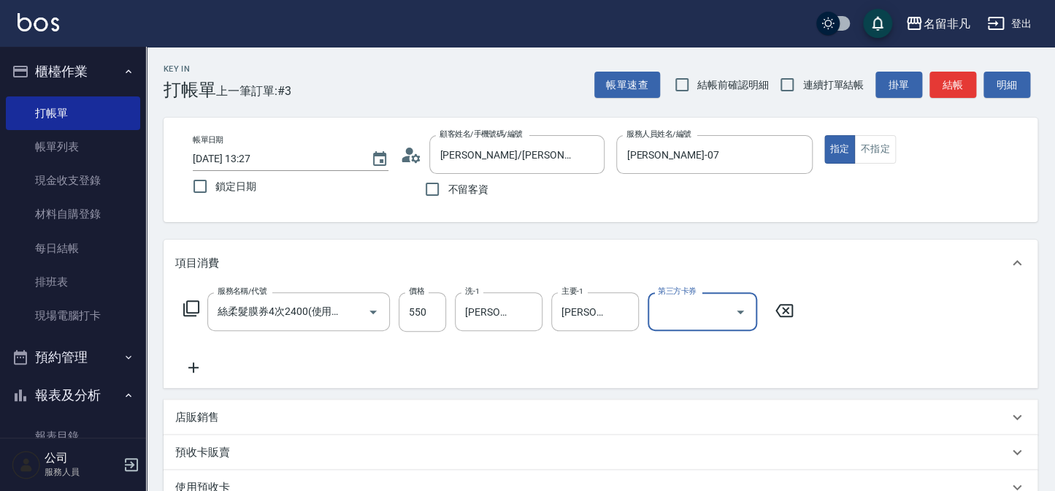
click at [666, 291] on label "第三方卡券" at bounding box center [677, 290] width 38 height 11
click at [666, 299] on input "第三方卡券" at bounding box center [691, 312] width 74 height 26
click at [680, 314] on input "第三方卡券" at bounding box center [691, 312] width 74 height 26
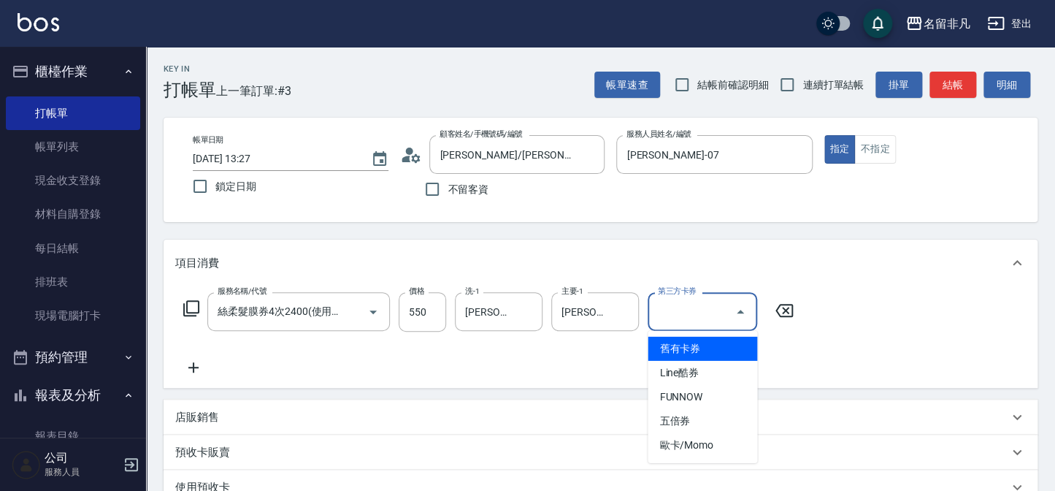
click at [680, 342] on span "舊有卡券" at bounding box center [703, 349] width 110 height 24
type input "舊有卡券"
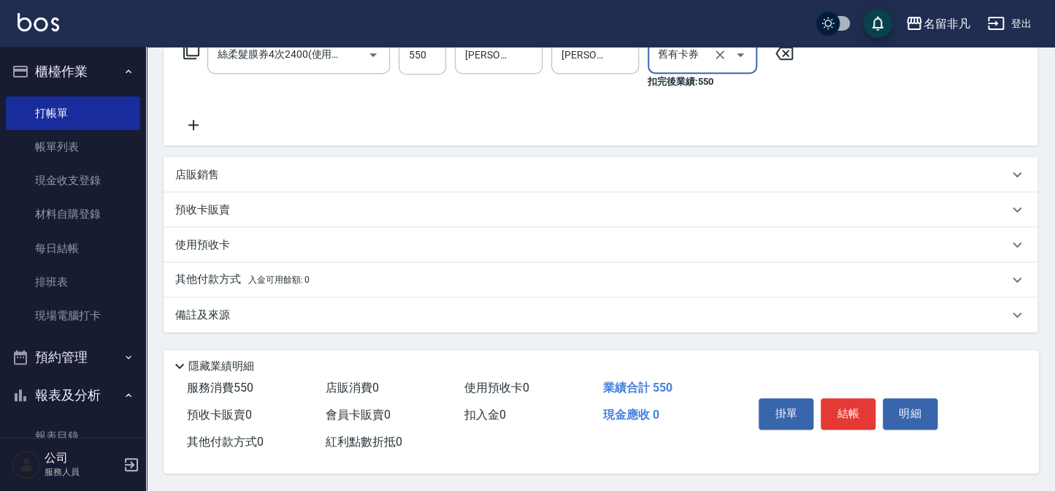
scroll to position [261, 0]
click at [841, 399] on button "結帳" at bounding box center [848, 413] width 55 height 31
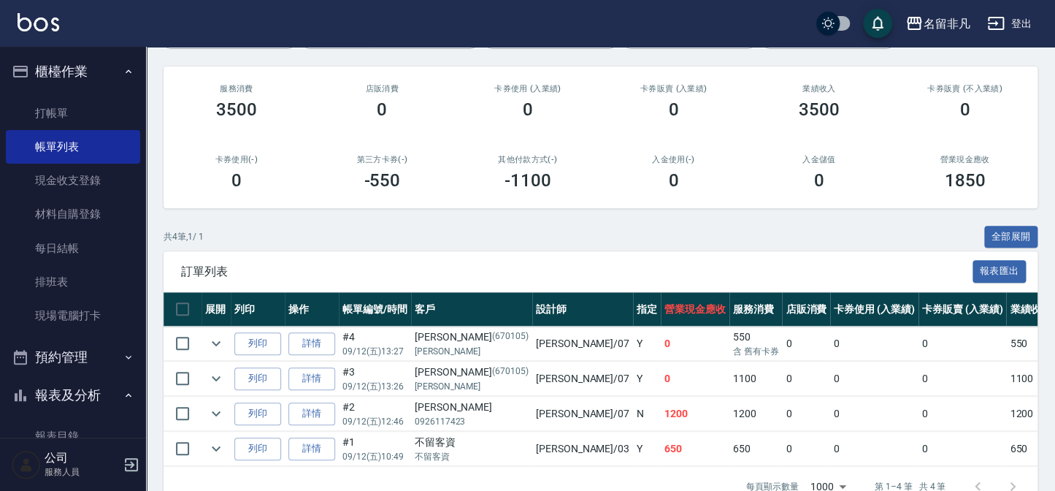
scroll to position [199, 0]
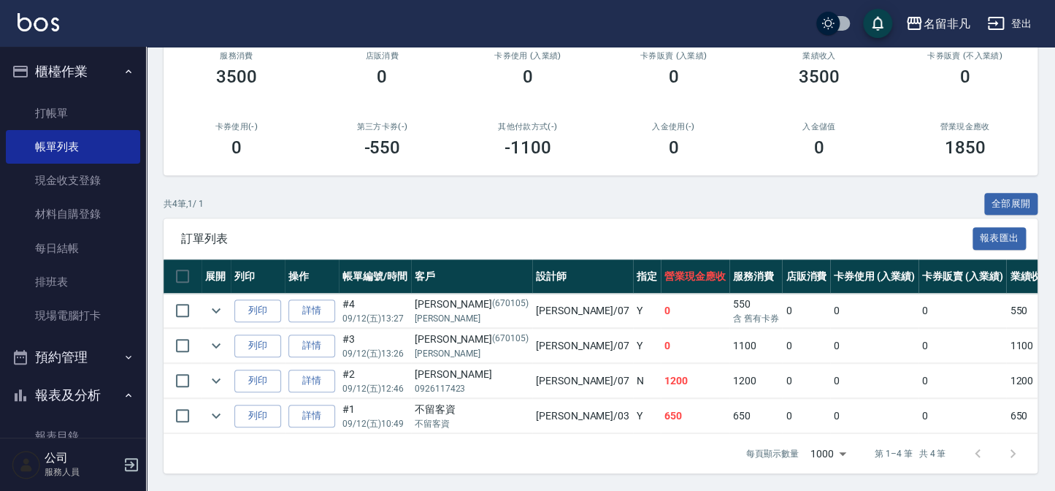
click at [64, 77] on button "櫃檯作業" at bounding box center [73, 72] width 134 height 38
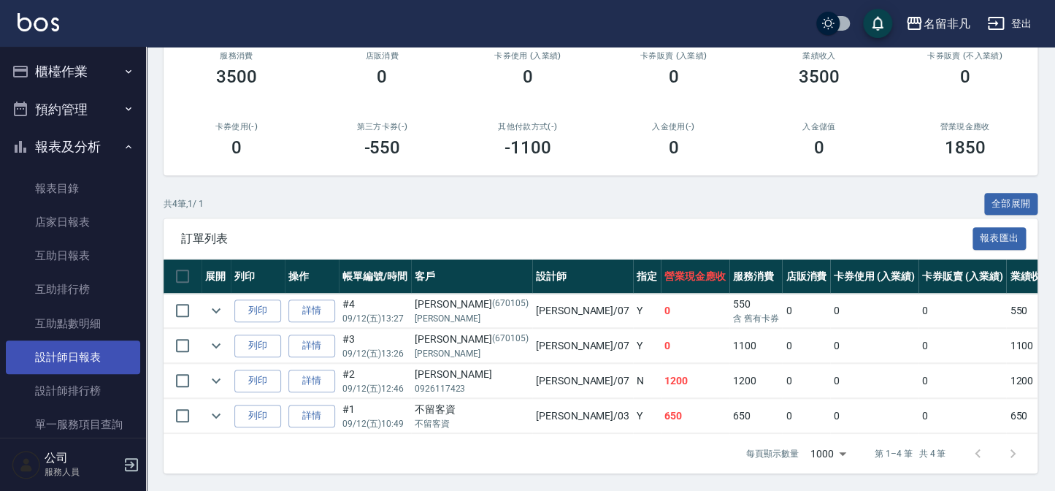
click at [71, 365] on link "設計師日報表" at bounding box center [73, 357] width 134 height 34
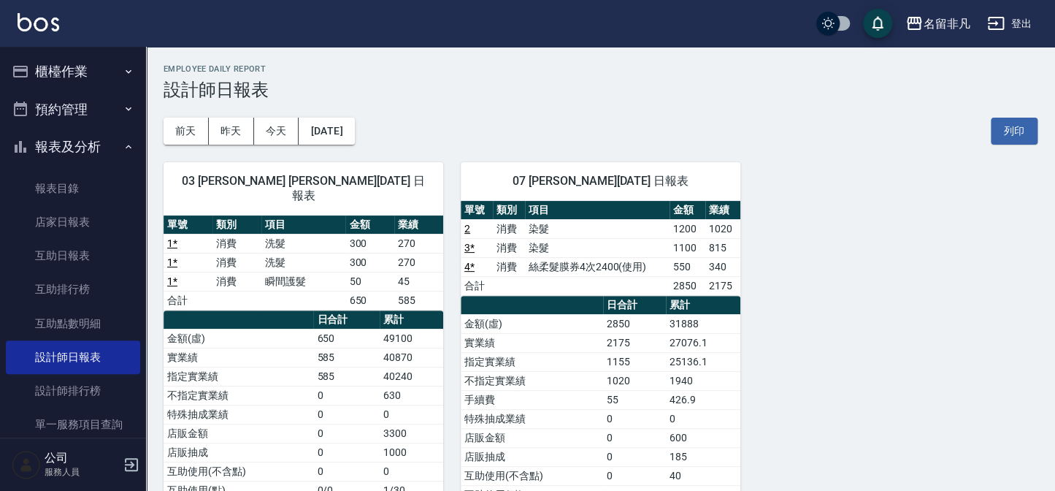
click at [47, 160] on button "報表及分析" at bounding box center [73, 147] width 134 height 38
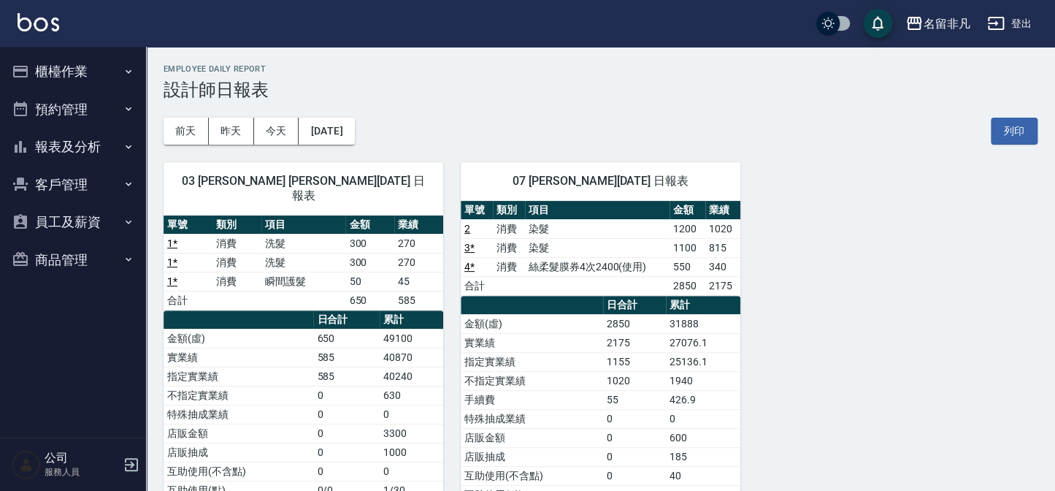
click at [87, 84] on button "櫃檯作業" at bounding box center [73, 72] width 134 height 38
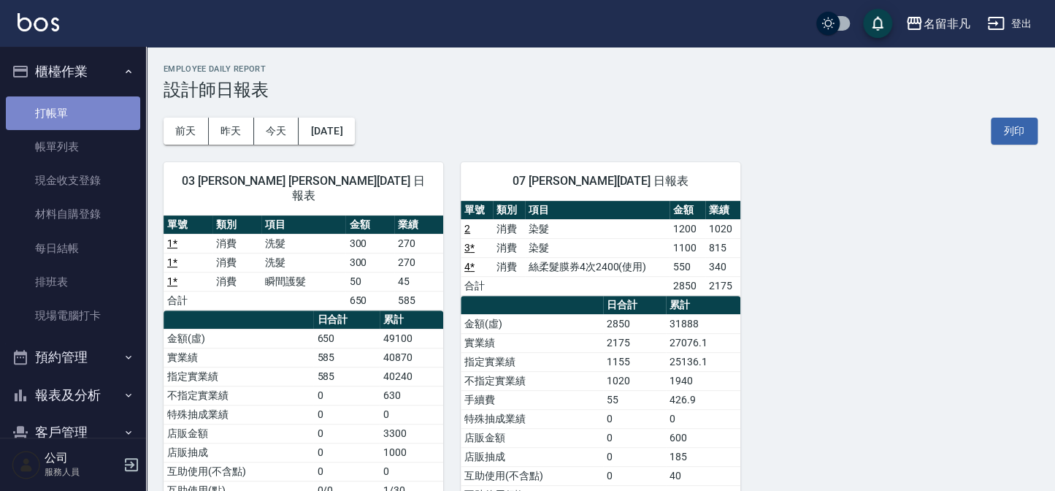
click at [99, 118] on link "打帳單" at bounding box center [73, 113] width 134 height 34
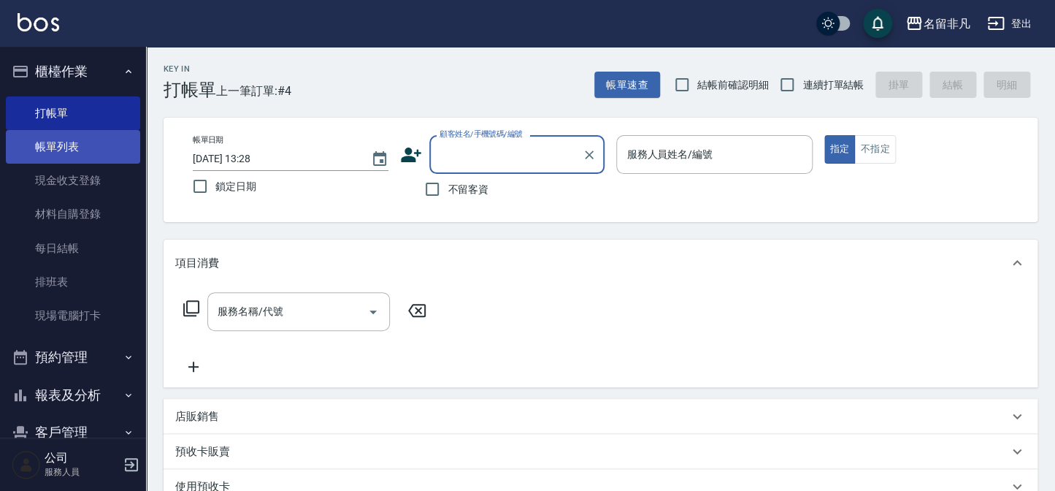
click at [28, 155] on link "帳單列表" at bounding box center [73, 147] width 134 height 34
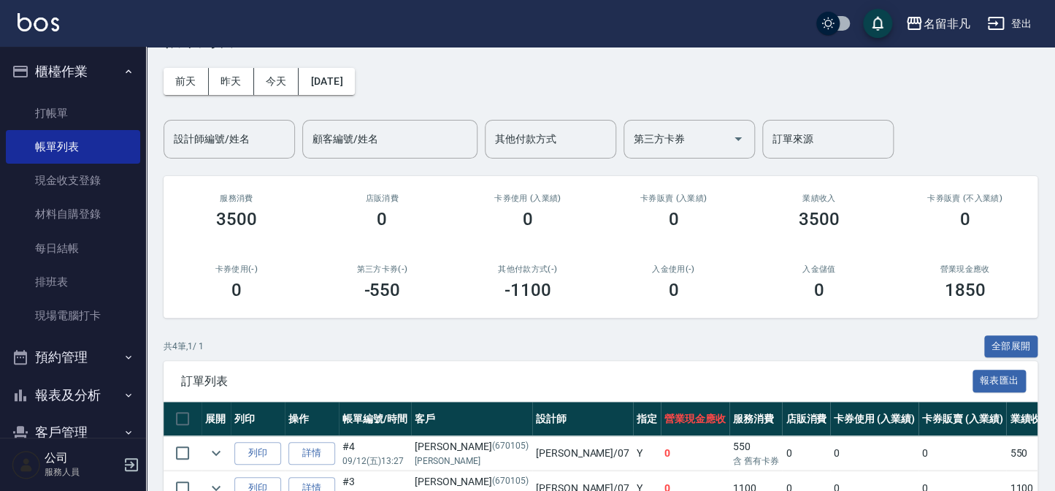
scroll to position [201, 0]
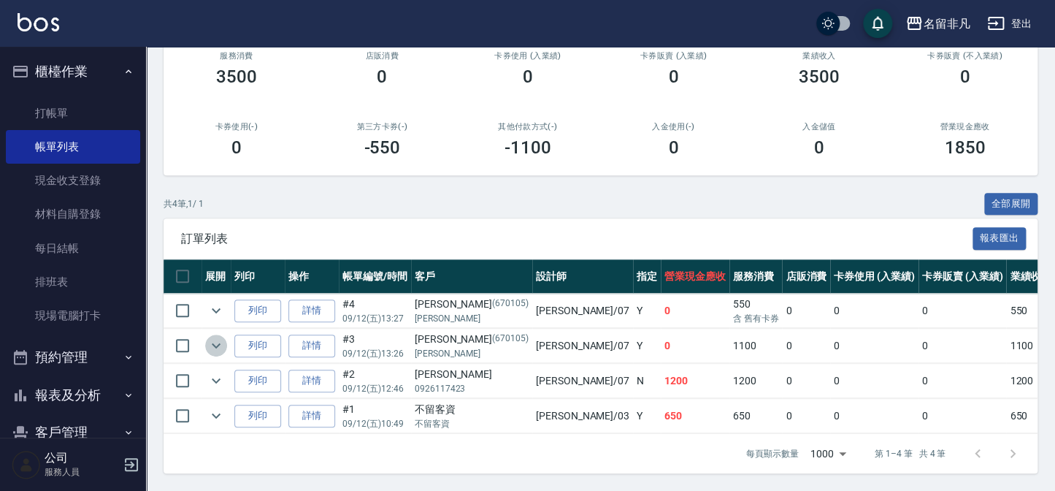
click at [218, 343] on icon "expand row" at bounding box center [216, 345] width 9 height 5
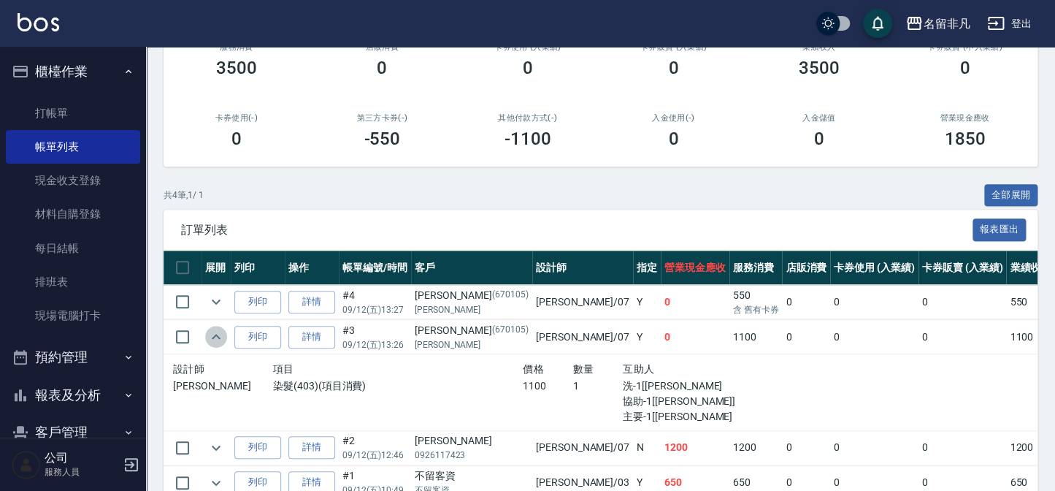
click at [215, 329] on icon "expand row" at bounding box center [216, 337] width 18 height 18
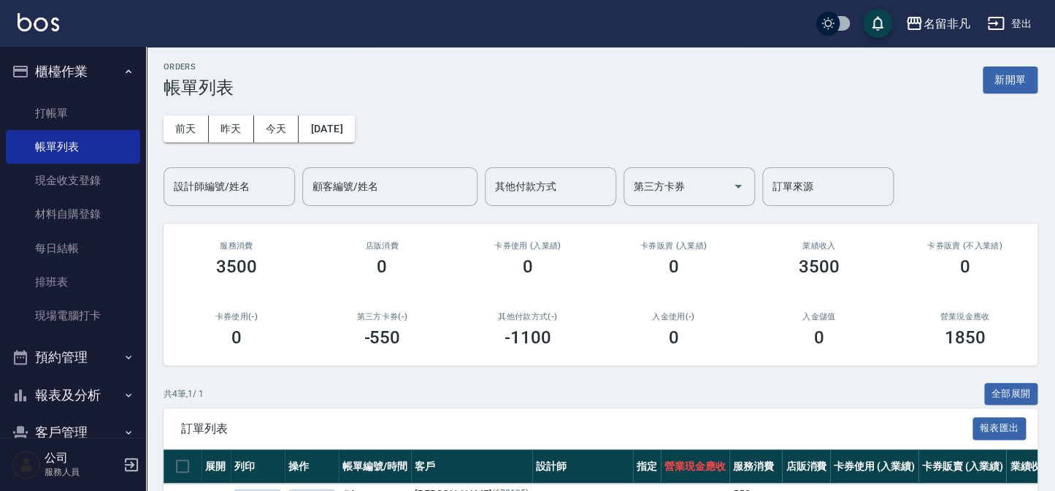
scroll to position [1, 0]
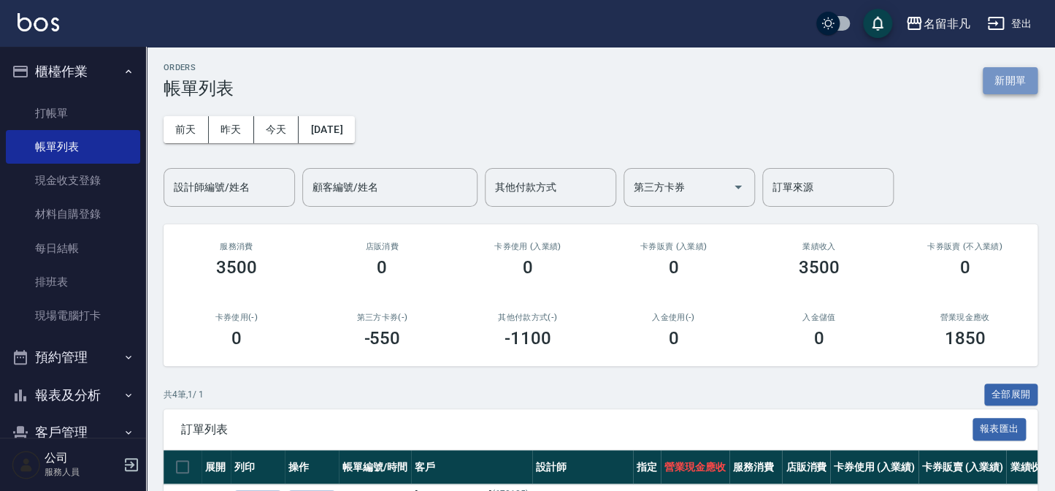
click at [991, 84] on button "新開單" at bounding box center [1010, 80] width 55 height 27
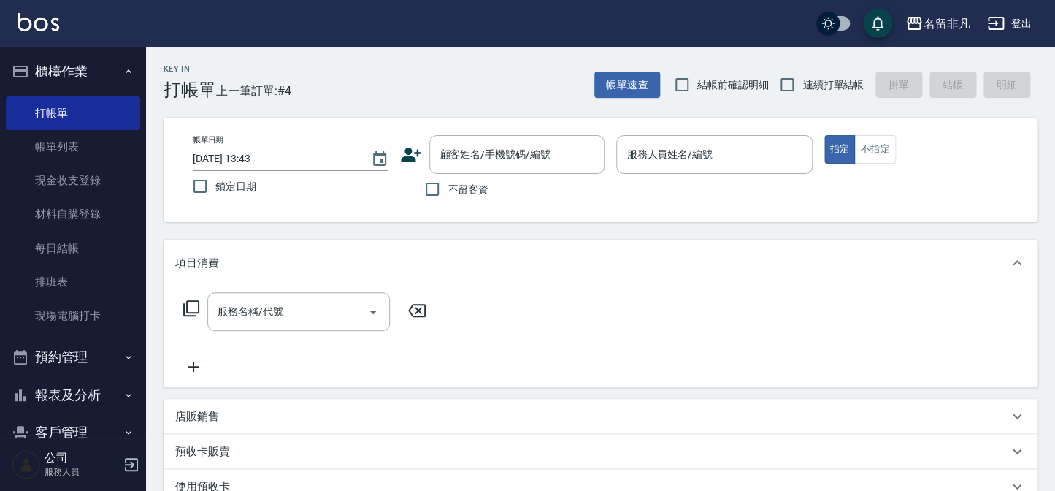
click at [453, 177] on label "不留客資" at bounding box center [453, 189] width 72 height 31
click at [448, 177] on input "不留客資" at bounding box center [432, 189] width 31 height 31
checkbox input "true"
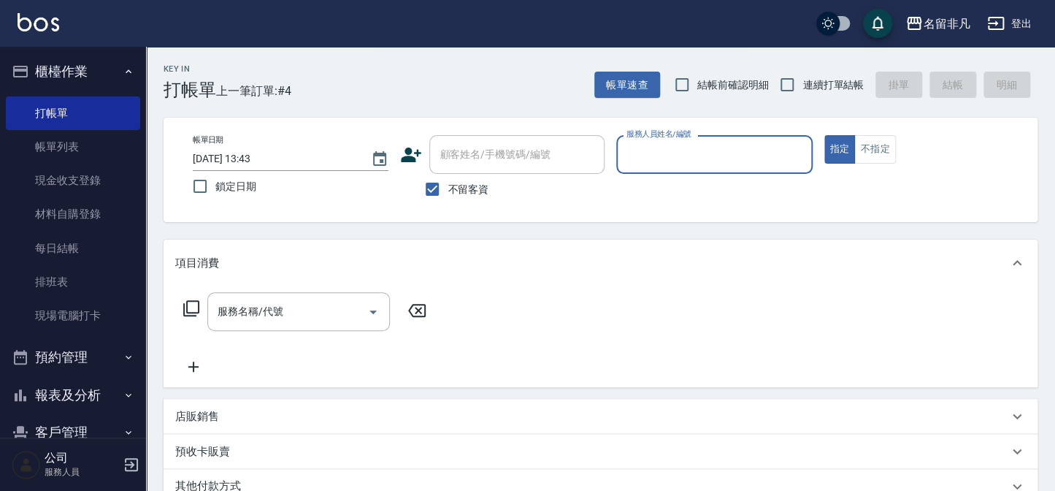
click at [744, 164] on input "服務人員姓名/編號" at bounding box center [714, 155] width 183 height 26
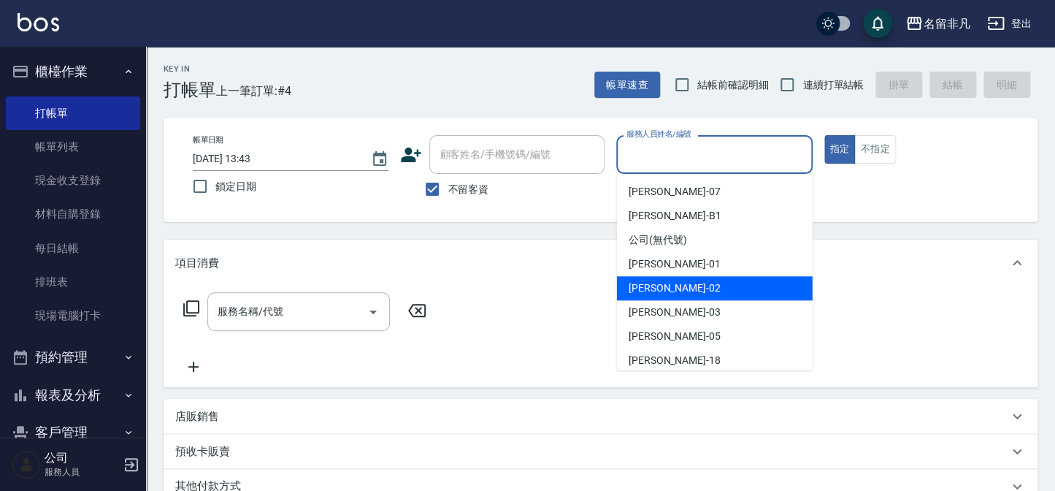
click at [671, 283] on span "[PERSON_NAME]-02" at bounding box center [675, 287] width 92 height 15
type input "[PERSON_NAME]-02"
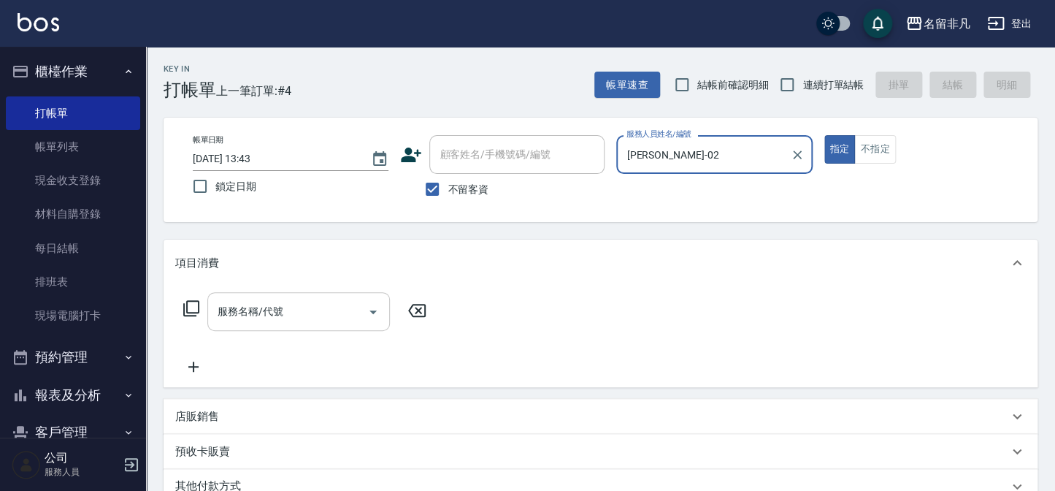
click at [342, 302] on input "服務名稱/代號" at bounding box center [287, 312] width 147 height 26
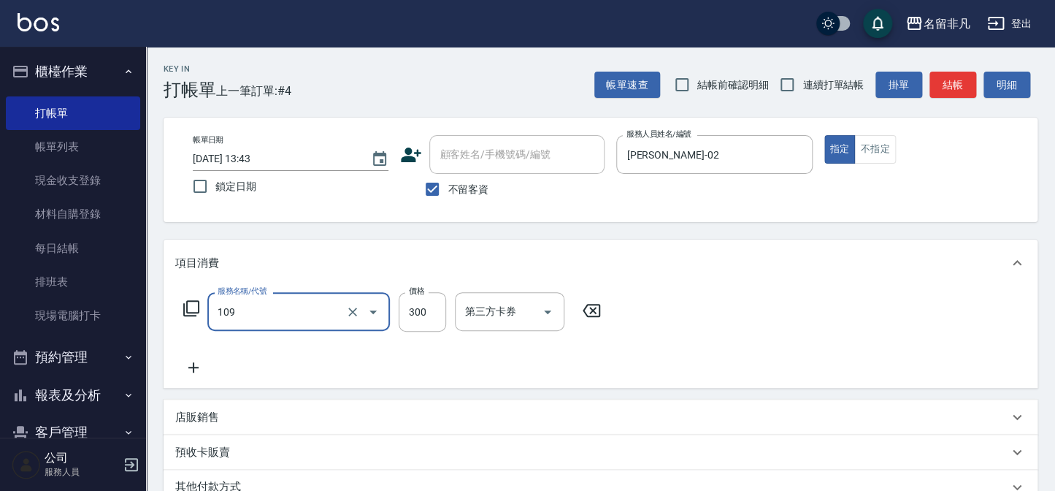
type input "洗髮卷(109)"
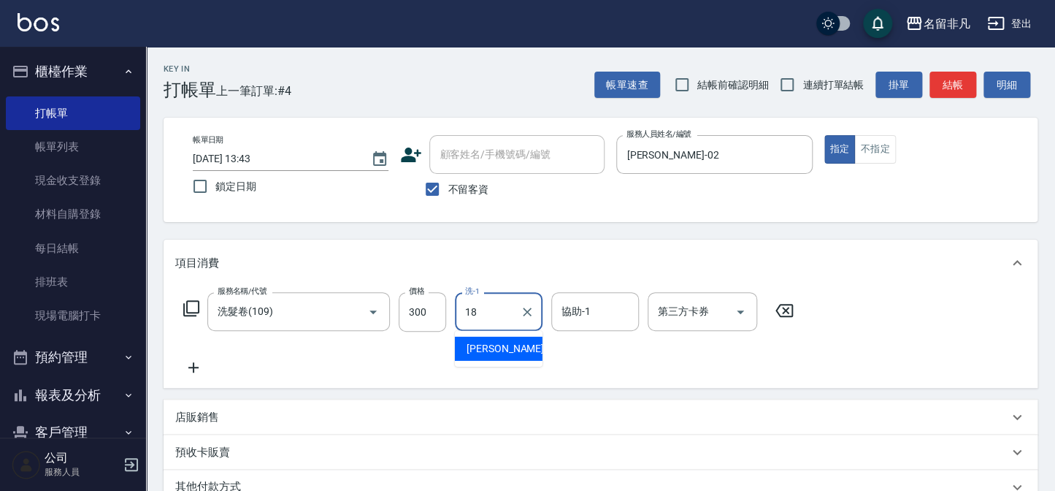
type input "[PERSON_NAME]-18"
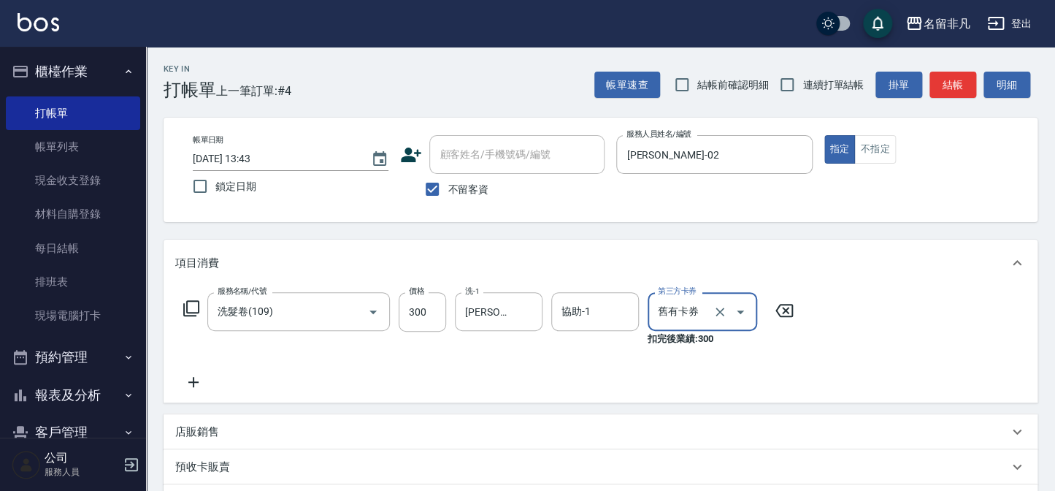
type input "舊有卡券"
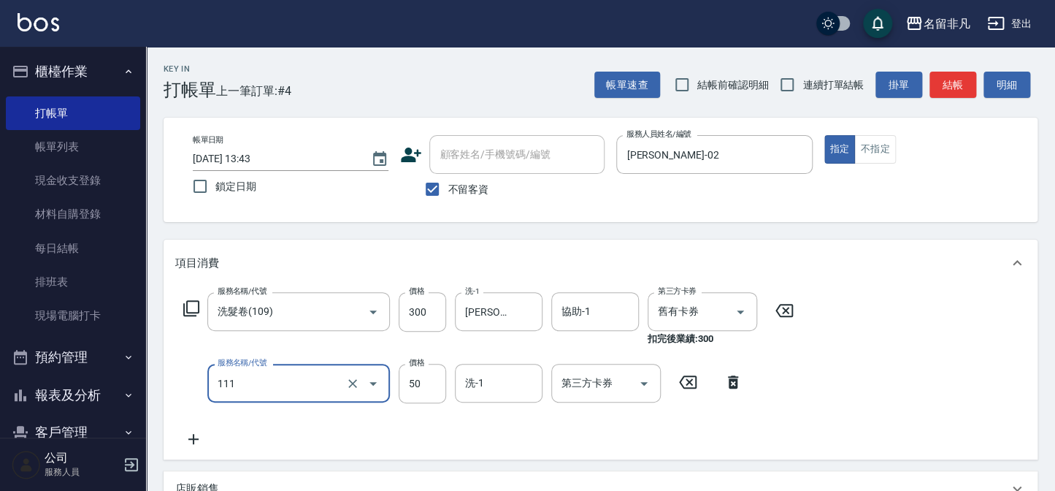
type input "上捲(111)"
type input "200"
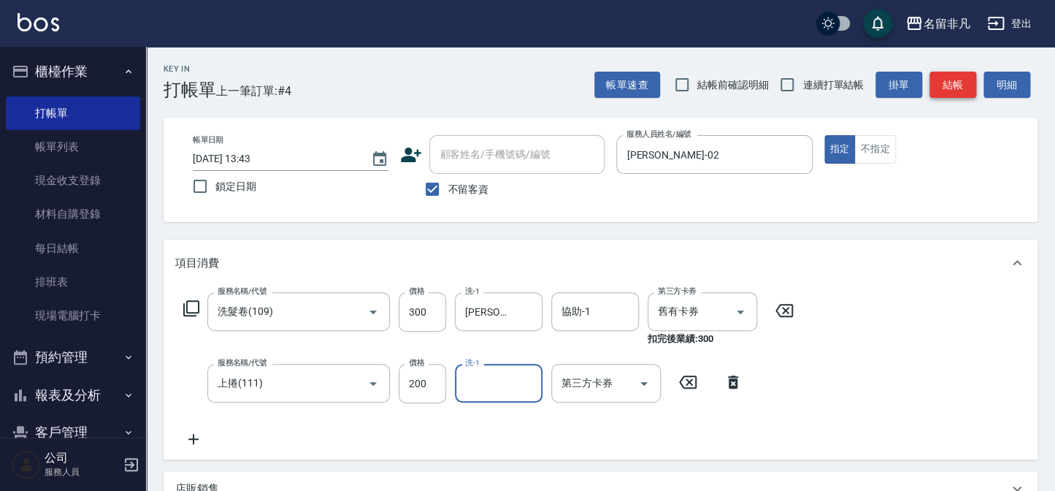
click at [969, 91] on button "結帳" at bounding box center [952, 85] width 47 height 27
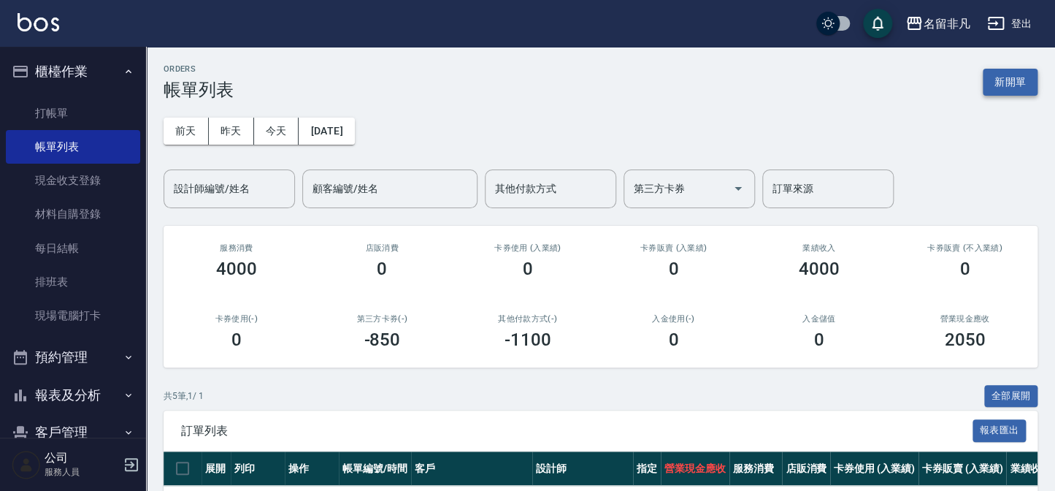
click at [1008, 85] on button "新開單" at bounding box center [1010, 82] width 55 height 27
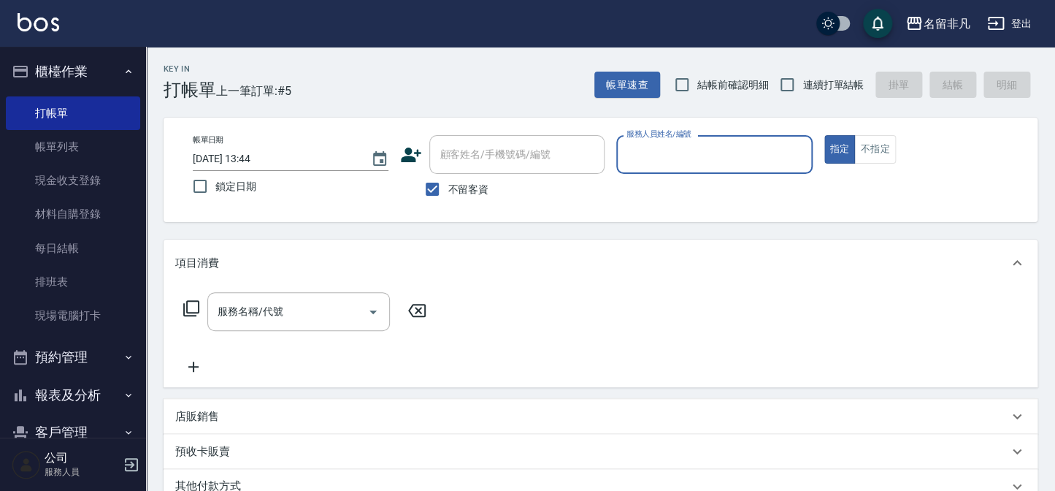
click at [688, 167] on div "服務人員姓名/編號" at bounding box center [714, 154] width 196 height 39
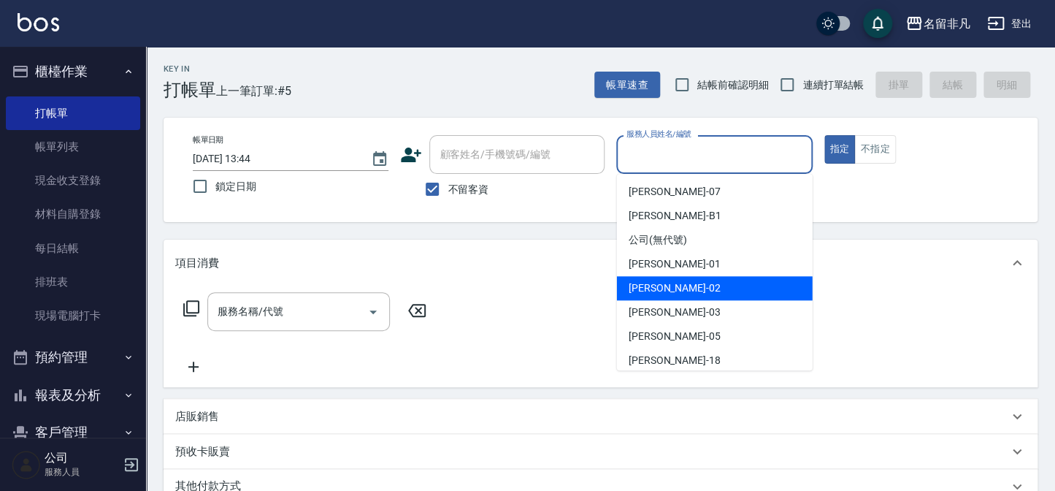
click at [669, 277] on div "[PERSON_NAME]-02" at bounding box center [715, 288] width 196 height 24
type input "[PERSON_NAME]-02"
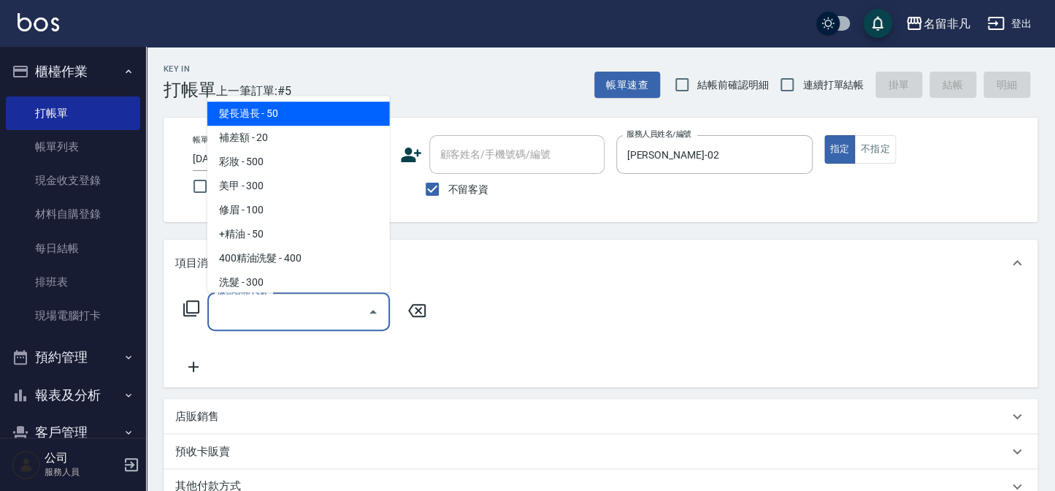
click at [296, 302] on input "服務名稱/代號" at bounding box center [287, 312] width 147 height 26
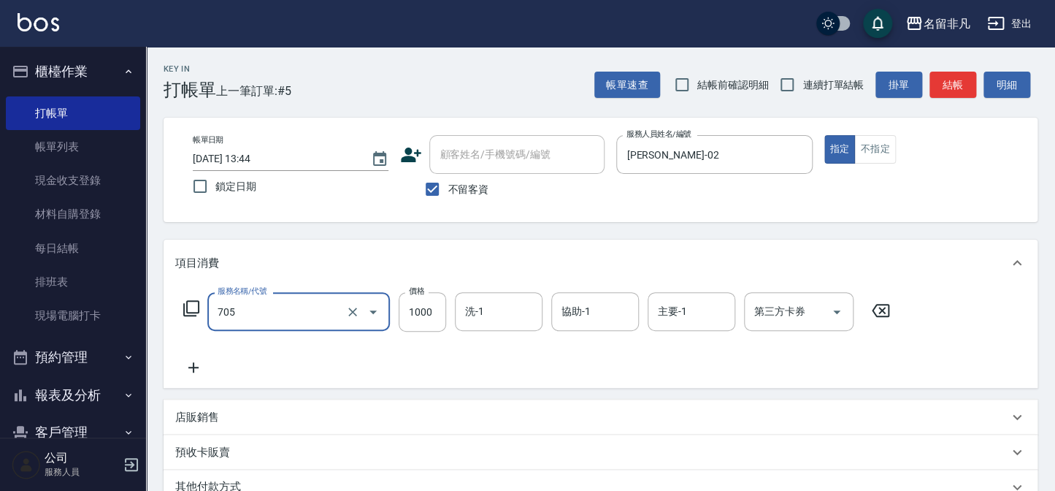
type input "頭皮深層體驗後包卡(705)"
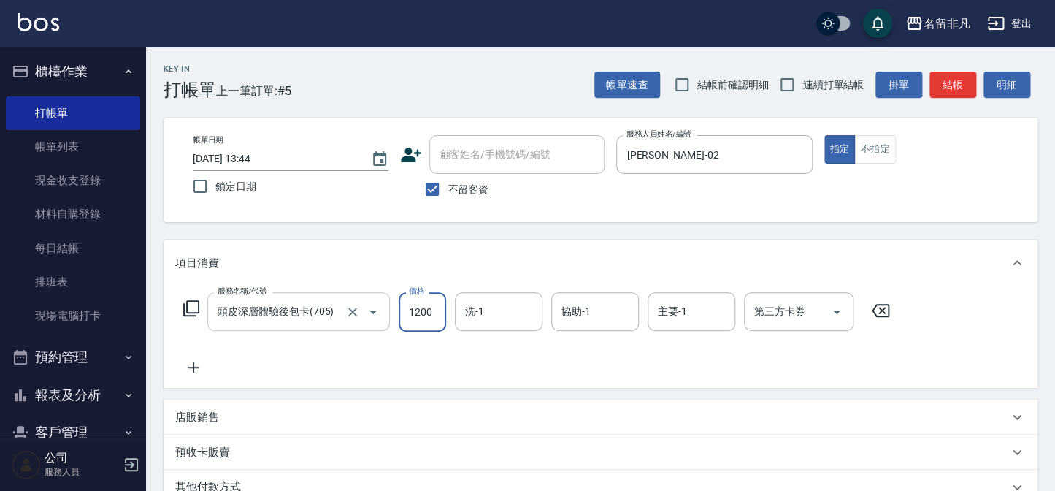
type input "1200"
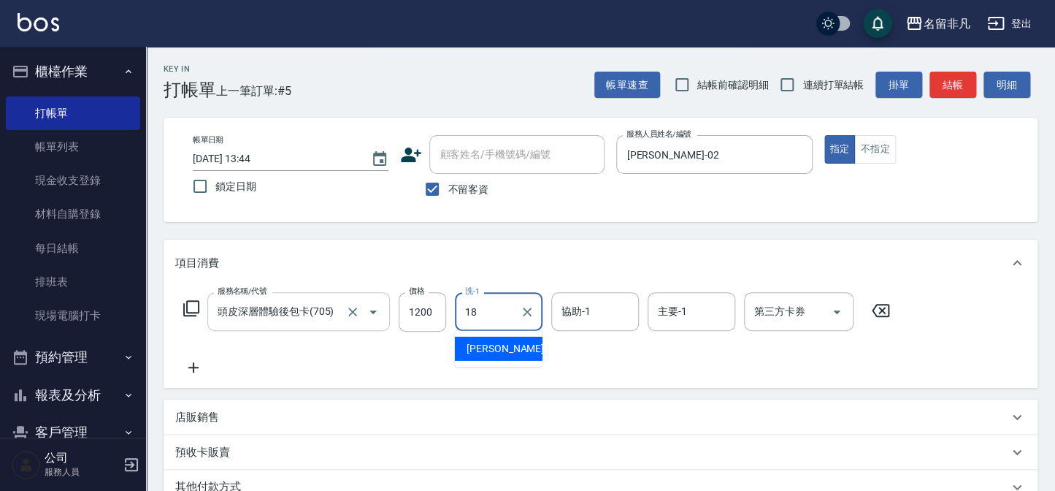
type input "[PERSON_NAME]-18"
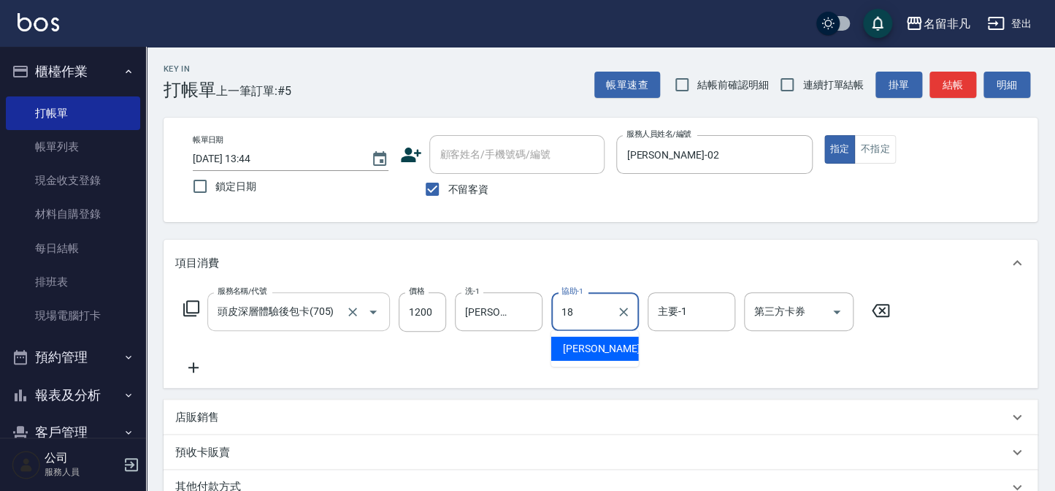
type input "[PERSON_NAME]-18"
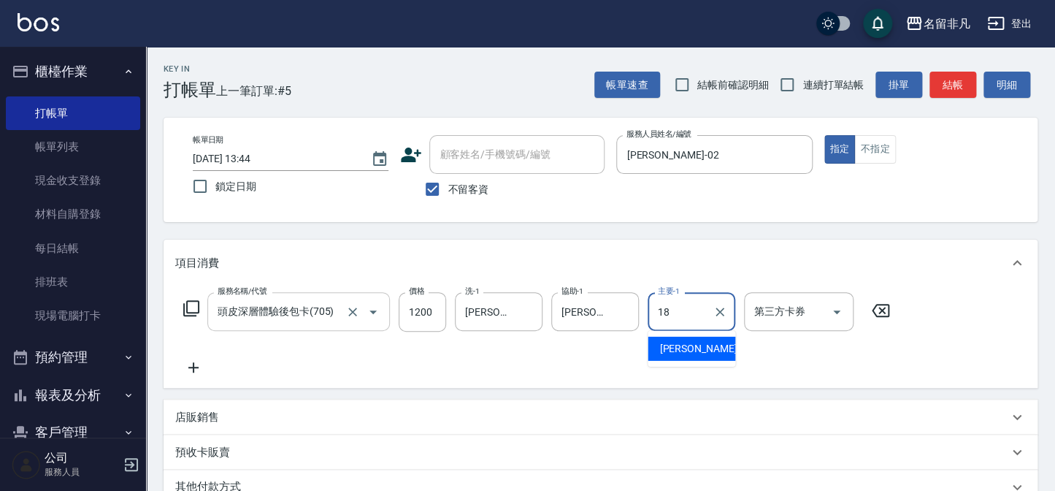
type input "[PERSON_NAME]-18"
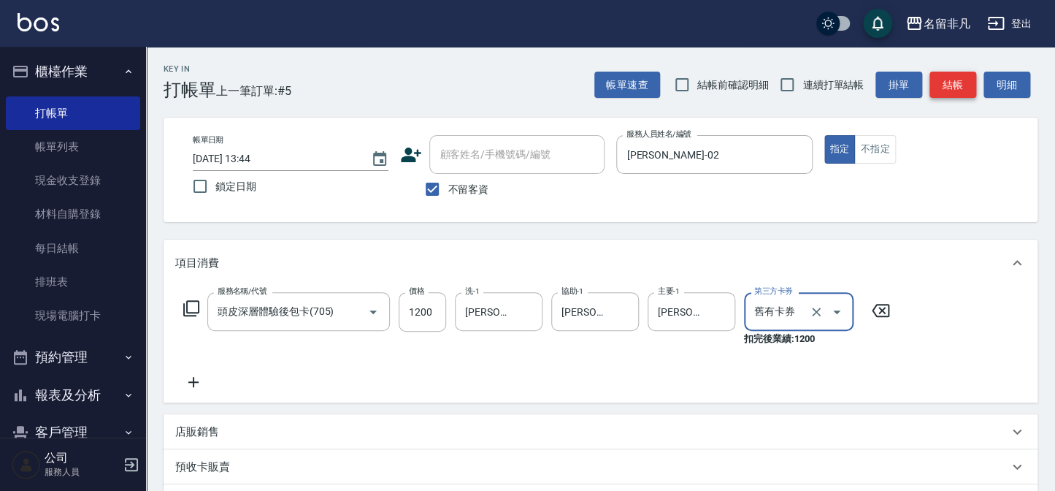
type input "舊有卡券"
click at [940, 74] on button "結帳" at bounding box center [952, 85] width 47 height 27
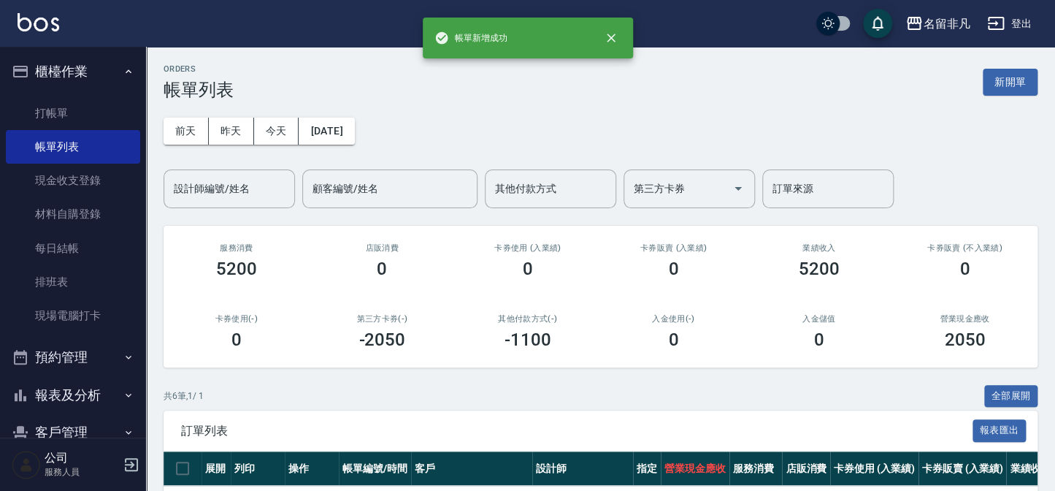
click at [1018, 96] on div "ORDERS 帳單列表 新開單" at bounding box center [601, 82] width 874 height 36
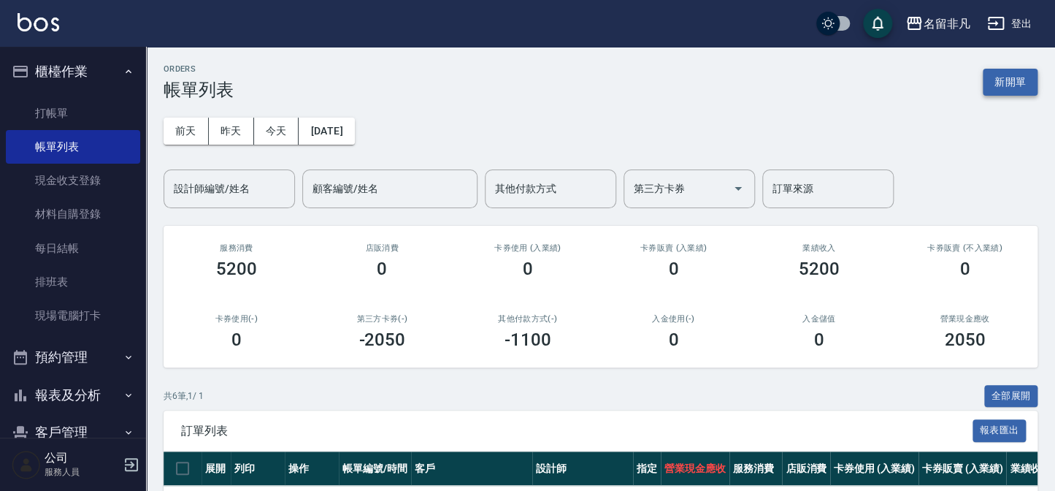
click at [1018, 90] on button "新開單" at bounding box center [1010, 82] width 55 height 27
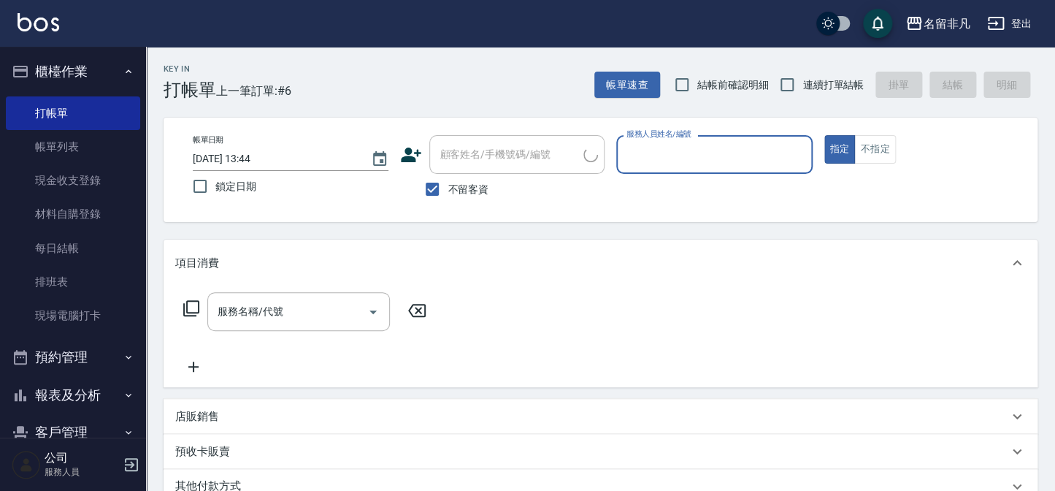
click at [660, 146] on input "服務人員姓名/編號" at bounding box center [714, 155] width 183 height 26
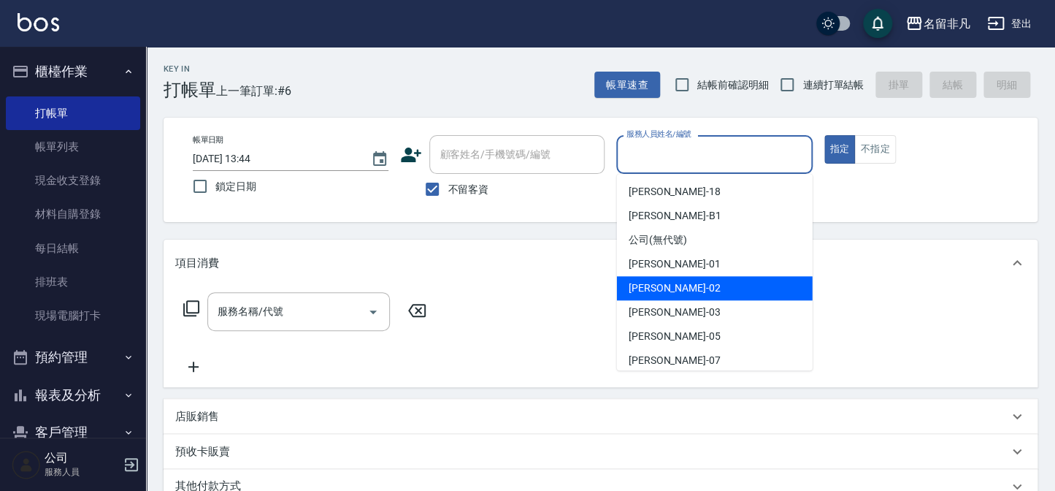
click at [649, 277] on div "[PERSON_NAME]-02" at bounding box center [715, 288] width 196 height 24
type input "[PERSON_NAME]-02"
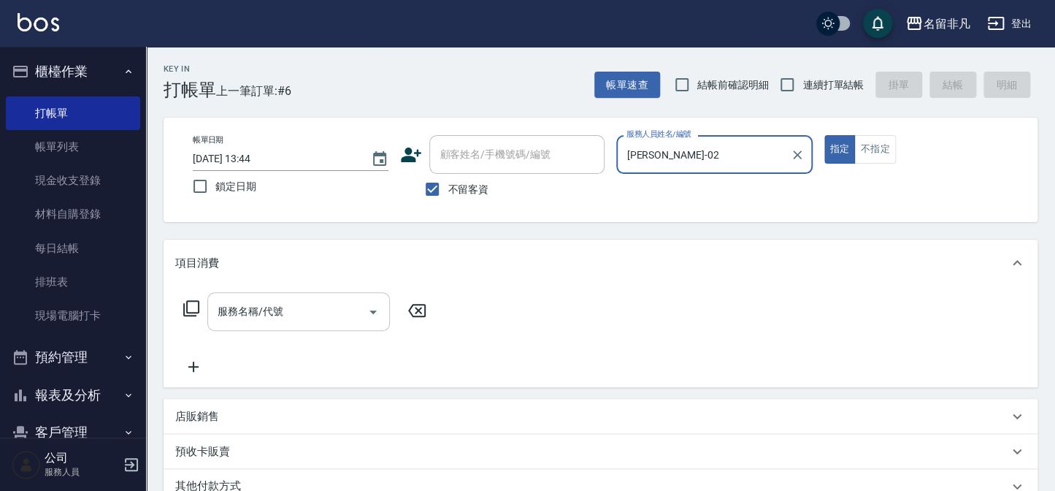
click at [309, 317] on input "服務名稱/代號" at bounding box center [287, 312] width 147 height 26
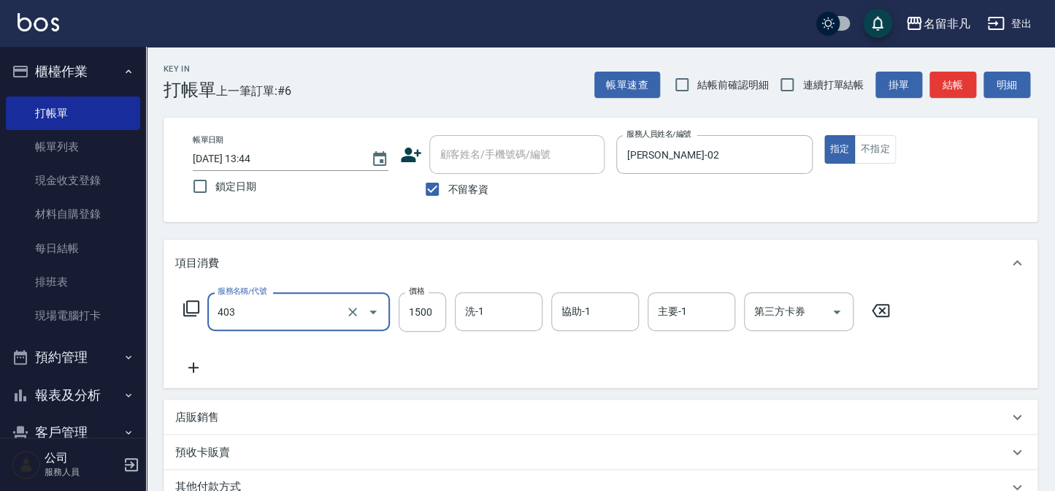
type input "染髮(403)"
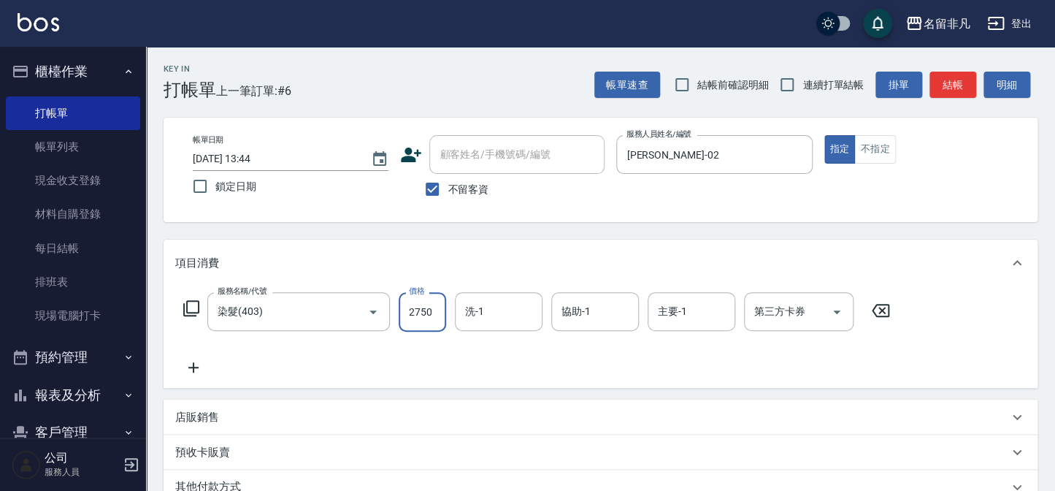
type input "2750"
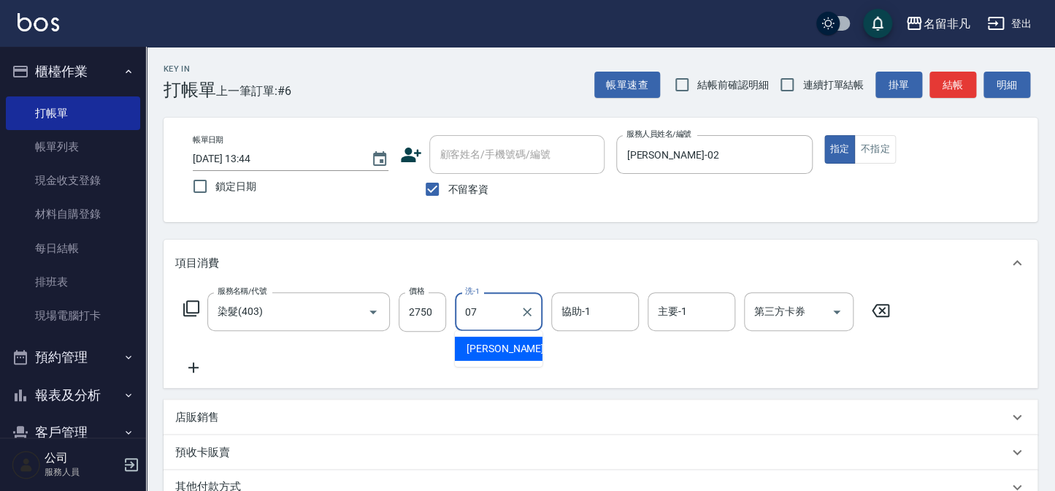
type input "[PERSON_NAME]-07"
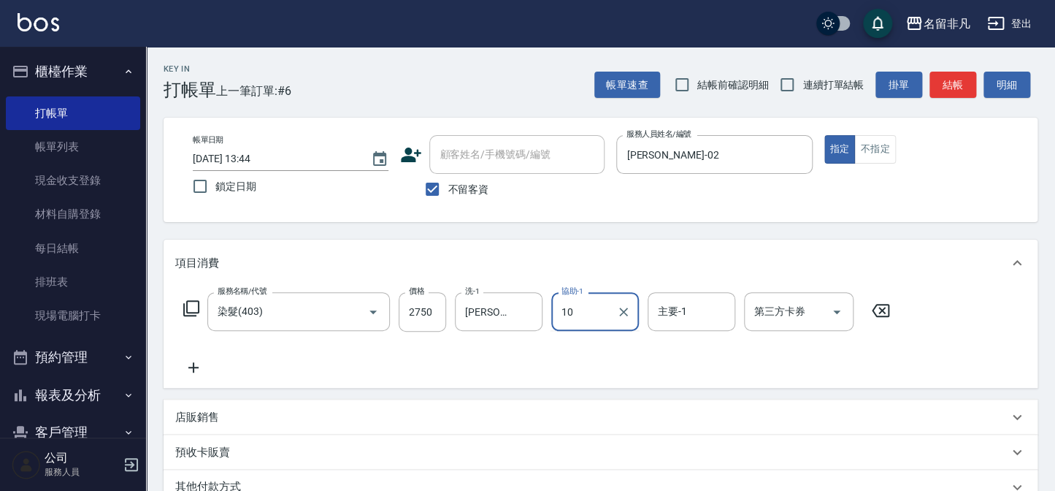
type input "1"
type input "[PERSON_NAME]-07"
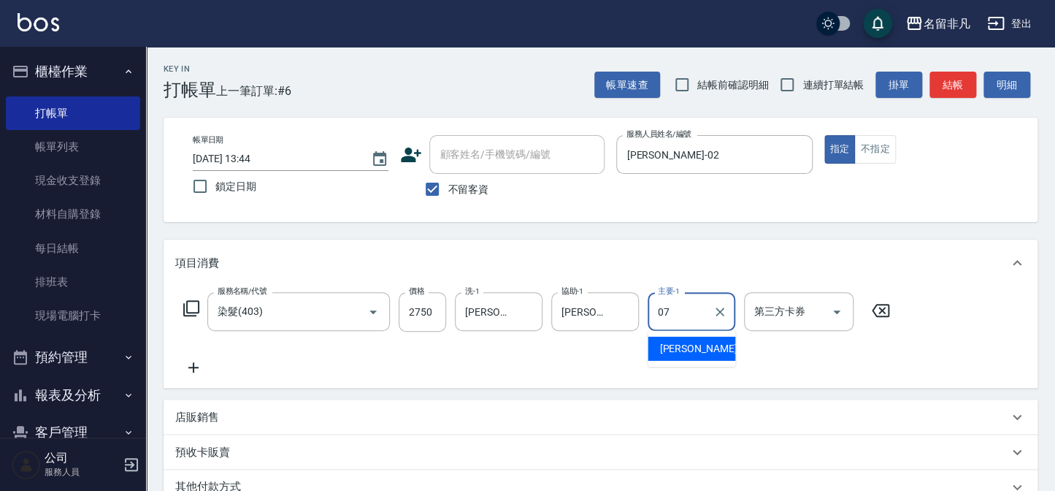
type input "[PERSON_NAME]-07"
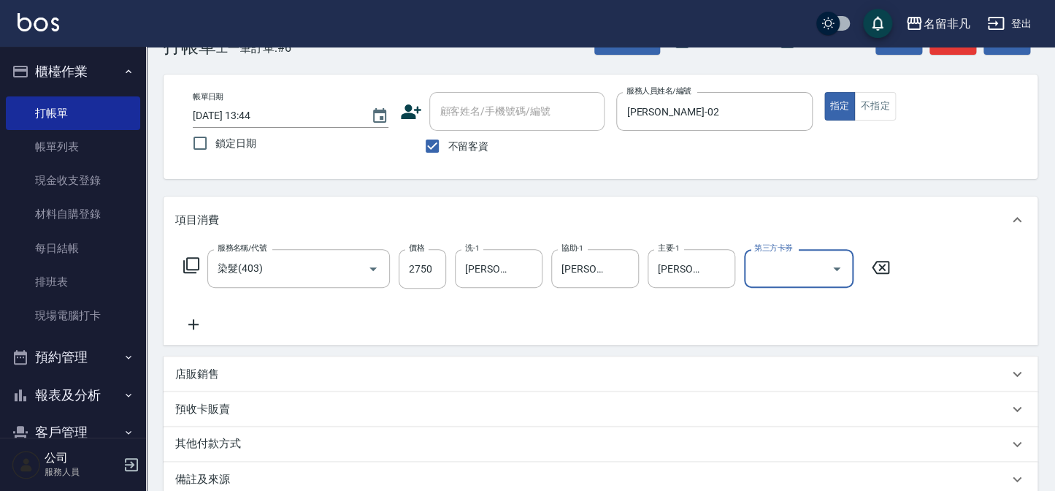
scroll to position [66, 0]
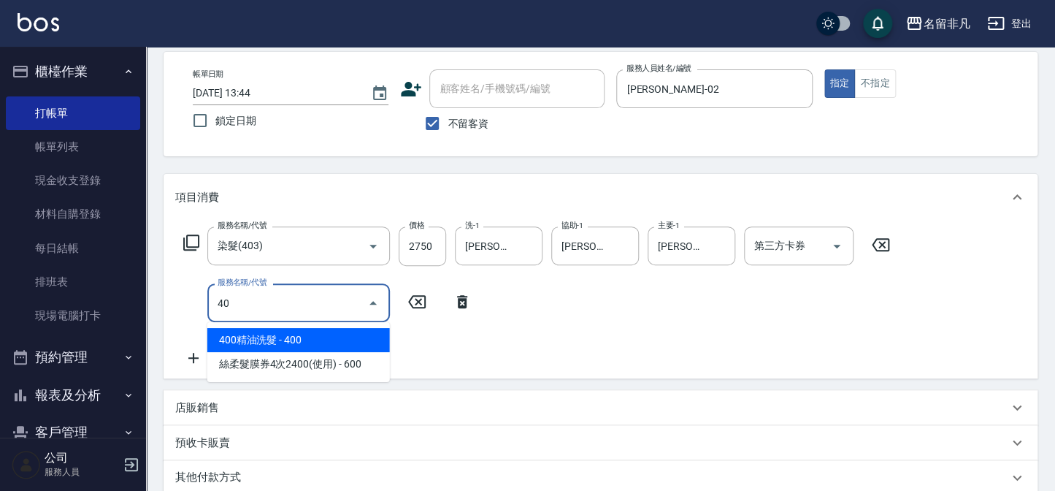
type input "4"
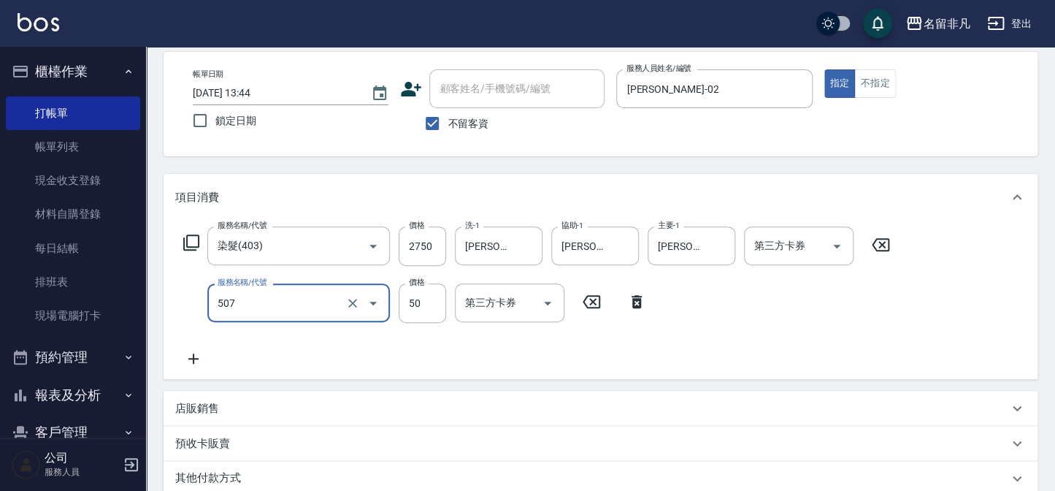
type input "瞬間護髮(507)"
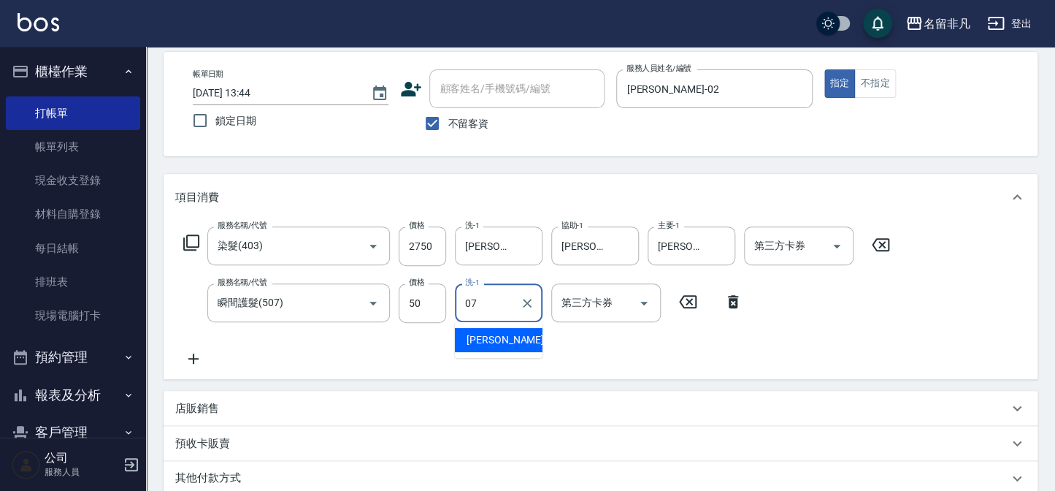
type input "[PERSON_NAME]-07"
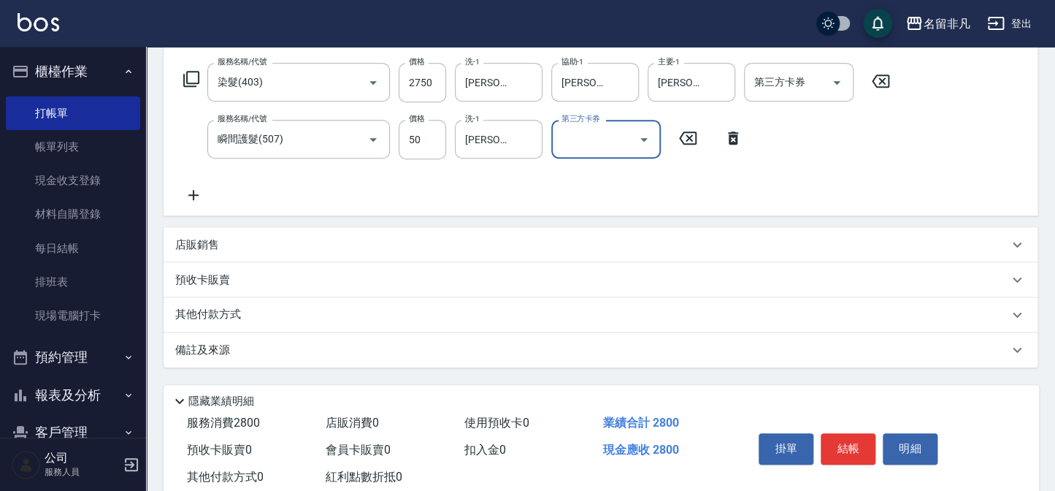
scroll to position [268, 0]
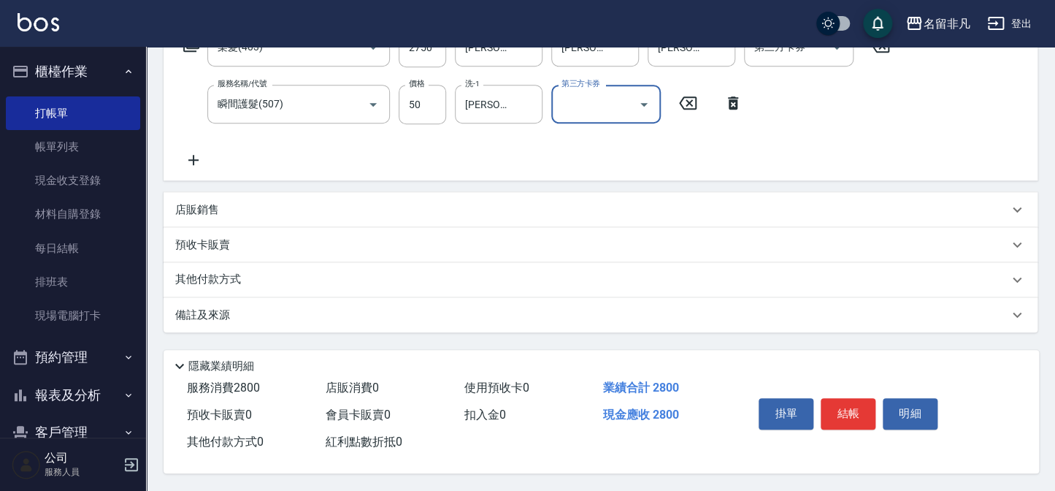
click at [274, 274] on div "其他付款方式" at bounding box center [591, 280] width 833 height 16
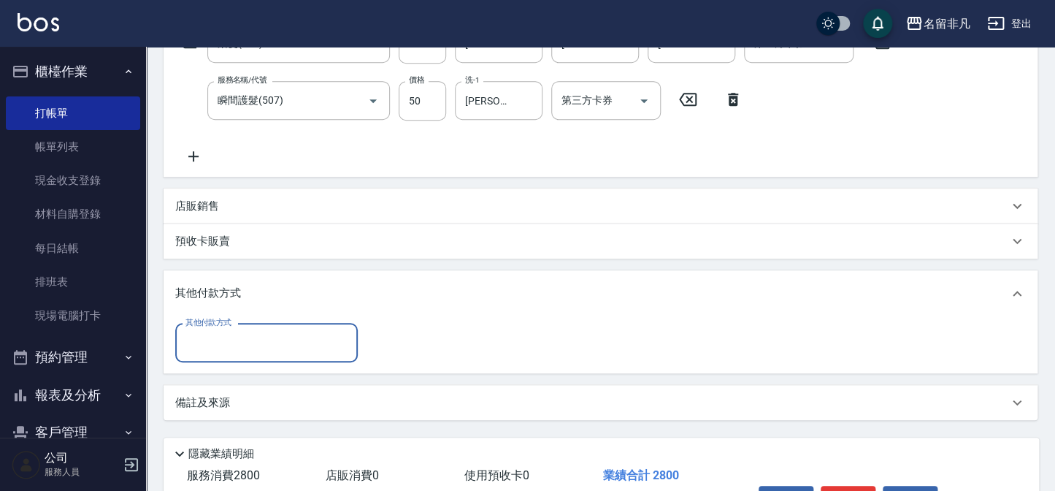
scroll to position [1, 0]
click at [217, 353] on div "其他付款方式" at bounding box center [266, 342] width 183 height 39
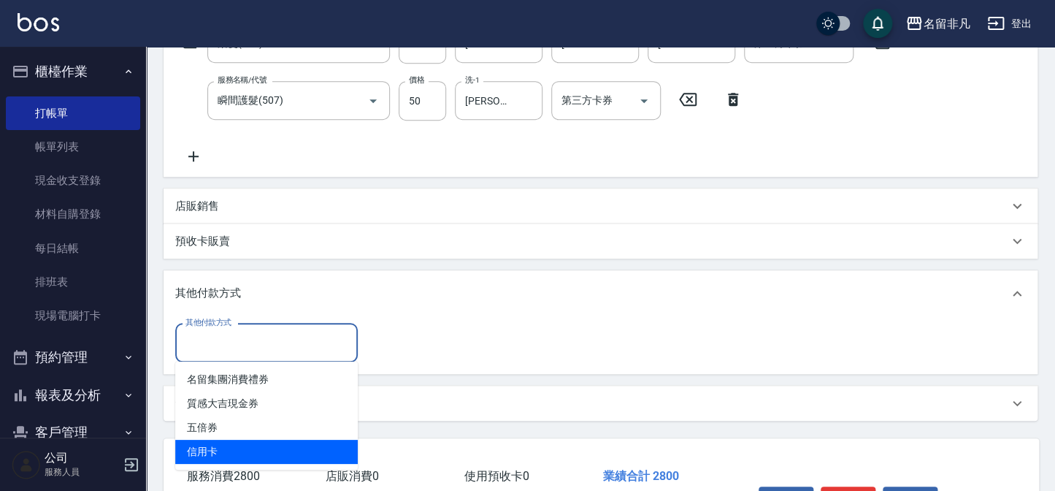
click at [199, 446] on span "信用卡" at bounding box center [266, 451] width 183 height 24
type input "信用卡"
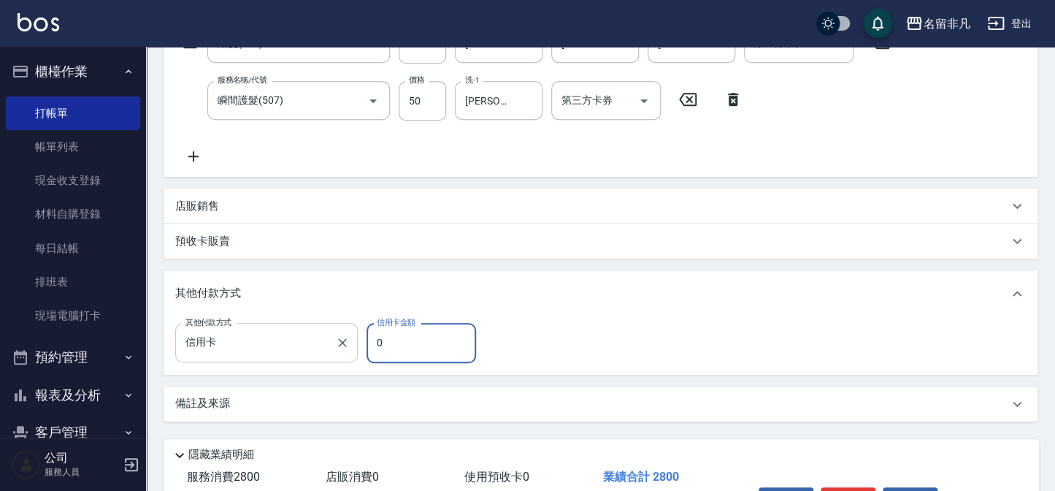
drag, startPoint x: 418, startPoint y: 342, endPoint x: 326, endPoint y: 347, distance: 91.4
click at [326, 347] on div "其他付款方式 信用卡 其他付款方式 信用卡金額 0 信用卡金額" at bounding box center [330, 342] width 310 height 39
type input "2800"
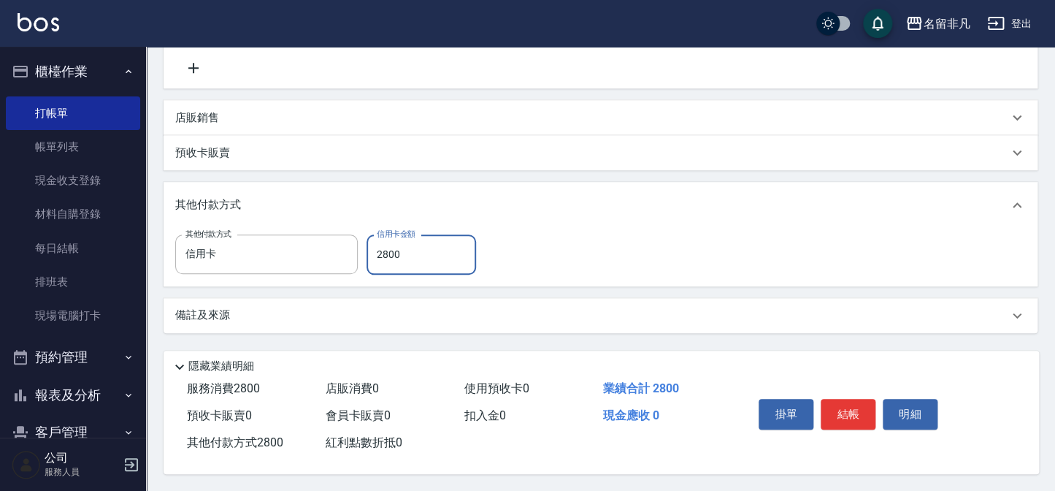
scroll to position [360, 0]
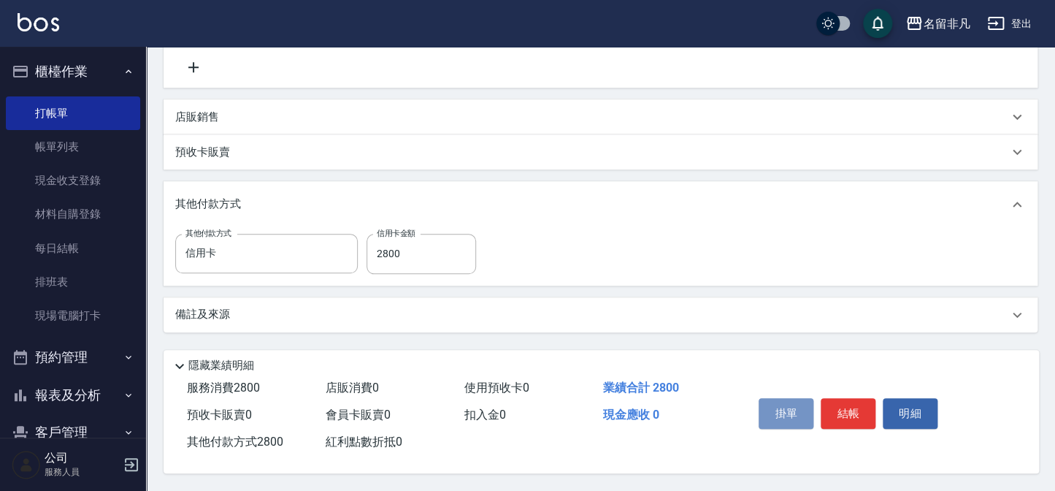
drag, startPoint x: 796, startPoint y: 407, endPoint x: 819, endPoint y: 403, distance: 23.6
click at [817, 404] on div "掛單 結帳 明細" at bounding box center [848, 415] width 191 height 46
click at [834, 403] on button "結帳" at bounding box center [848, 413] width 55 height 31
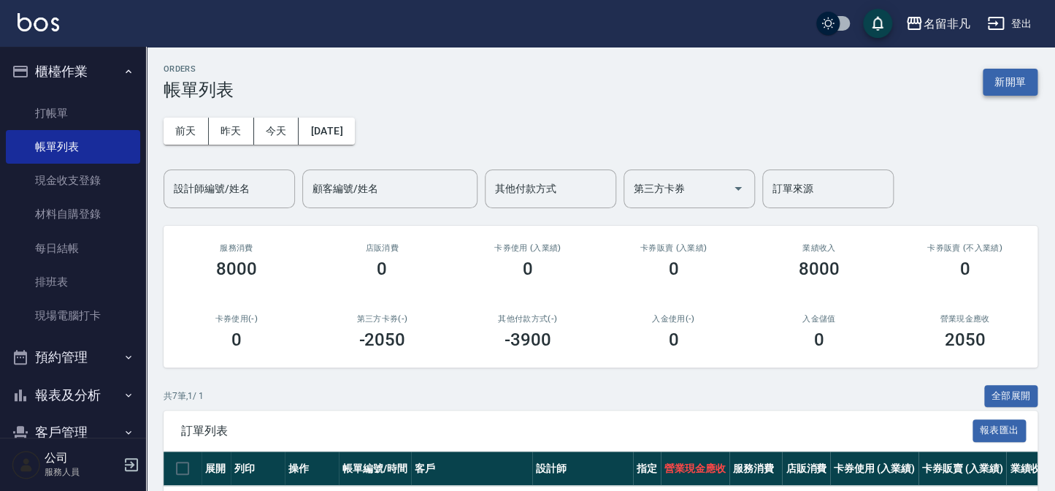
click at [1009, 74] on button "新開單" at bounding box center [1010, 82] width 55 height 27
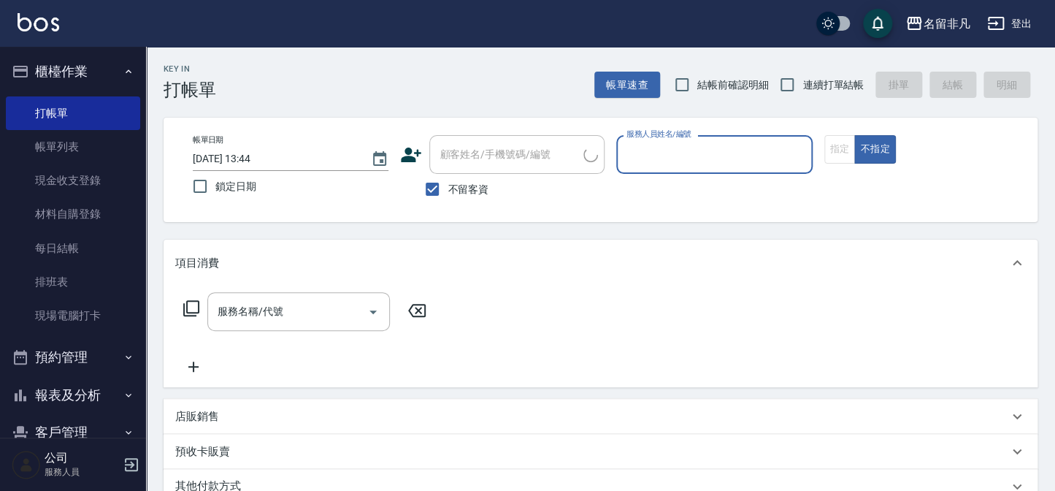
click at [691, 162] on input "服務人員姓名/編號" at bounding box center [714, 155] width 183 height 26
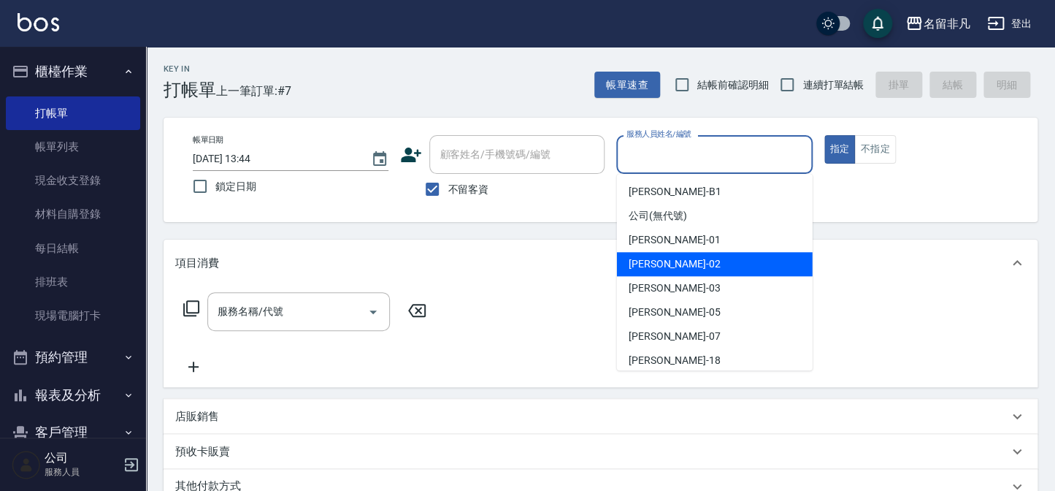
drag, startPoint x: 678, startPoint y: 270, endPoint x: 423, endPoint y: 231, distance: 257.7
click at [678, 270] on div "[PERSON_NAME]-02" at bounding box center [715, 264] width 196 height 24
type input "[PERSON_NAME]-02"
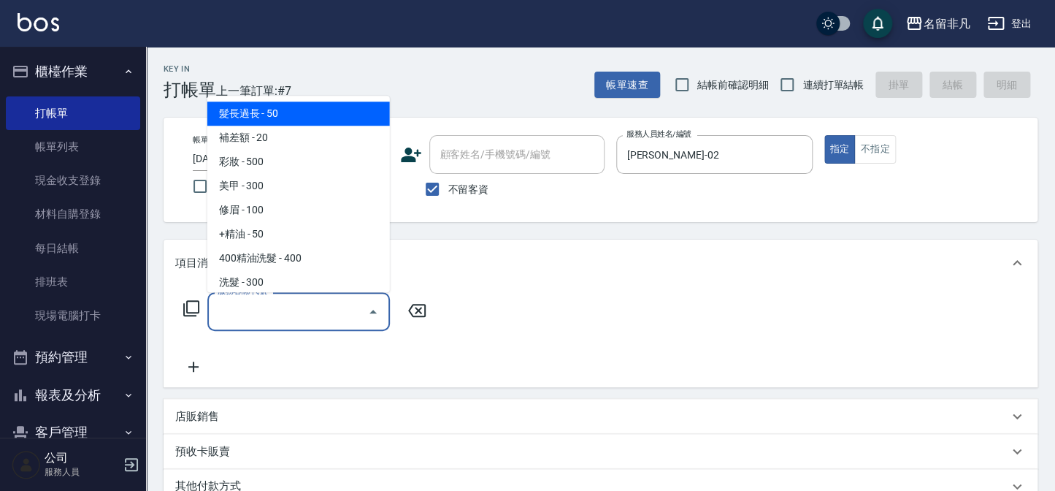
click at [268, 318] on input "服務名稱/代號" at bounding box center [287, 312] width 147 height 26
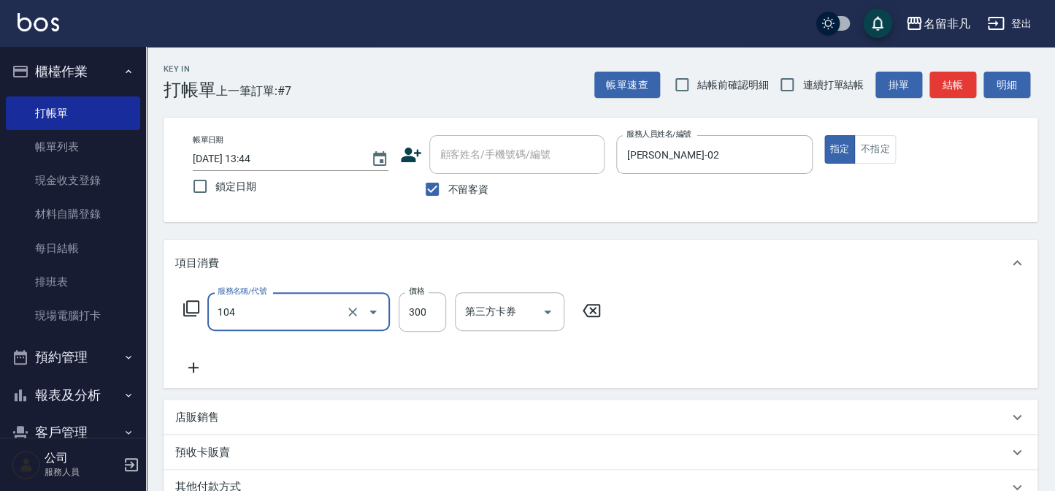
type input "洗髮(104)"
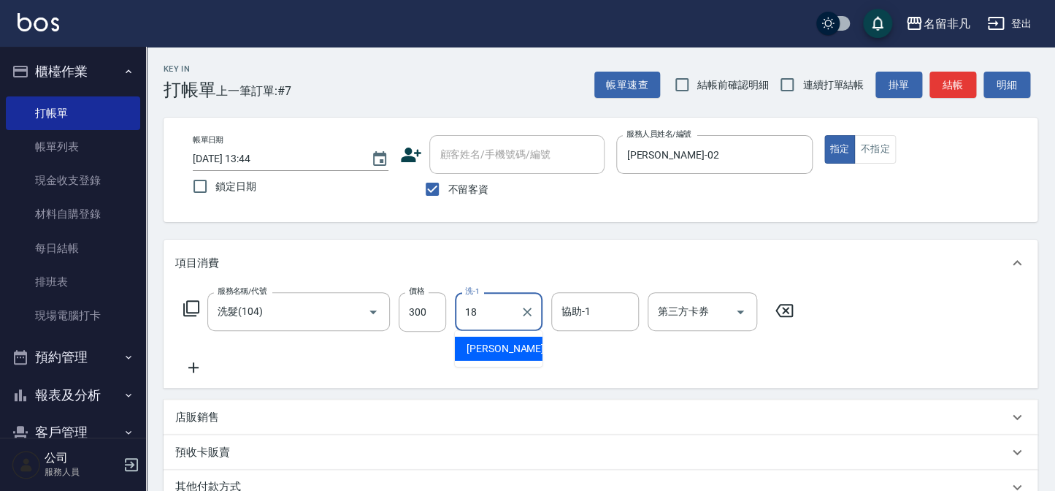
type input "[PERSON_NAME]-18"
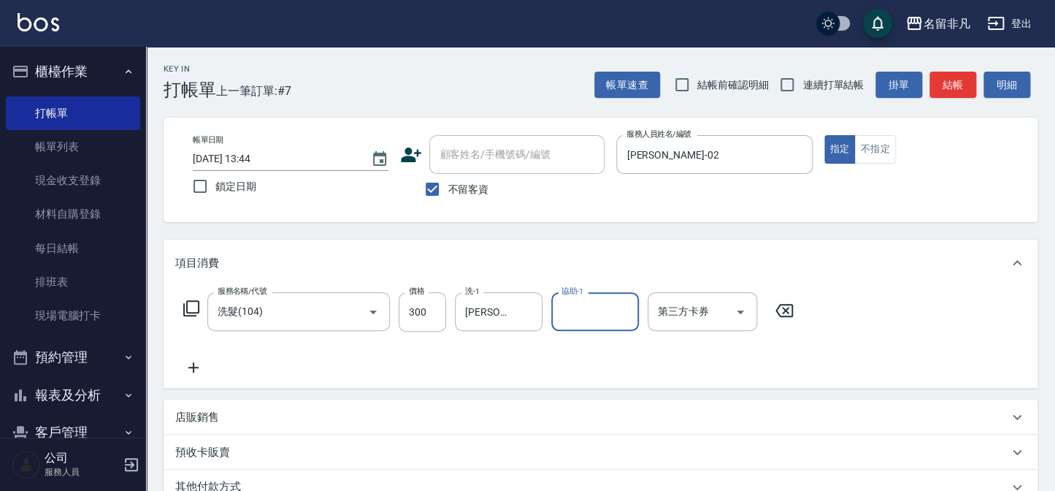
click at [978, 66] on div "Key In 打帳單 上一筆訂單:#7 帳單速查 結帳前確認明細 連續打單結帳 掛單 結帳 明細" at bounding box center [591, 73] width 891 height 53
click at [968, 77] on button "結帳" at bounding box center [952, 85] width 47 height 27
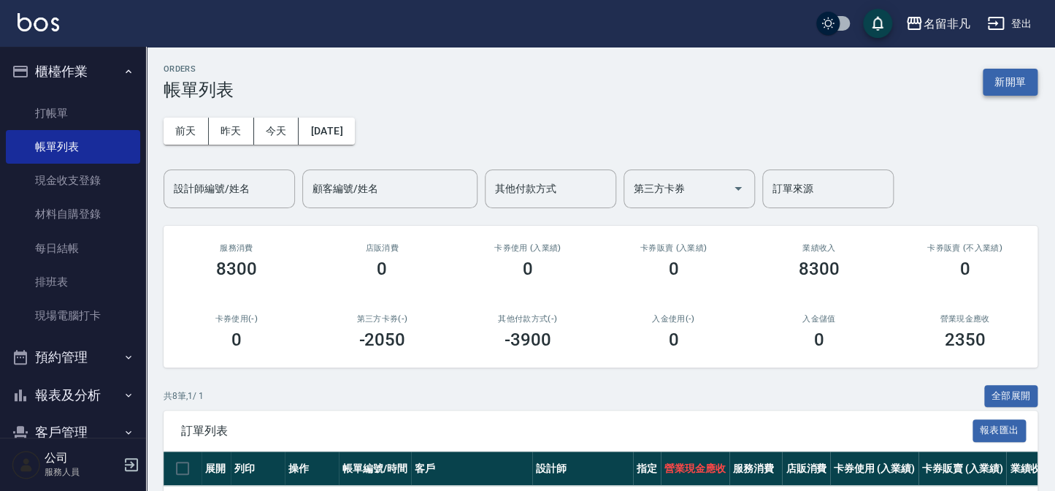
click at [1018, 82] on button "新開單" at bounding box center [1010, 82] width 55 height 27
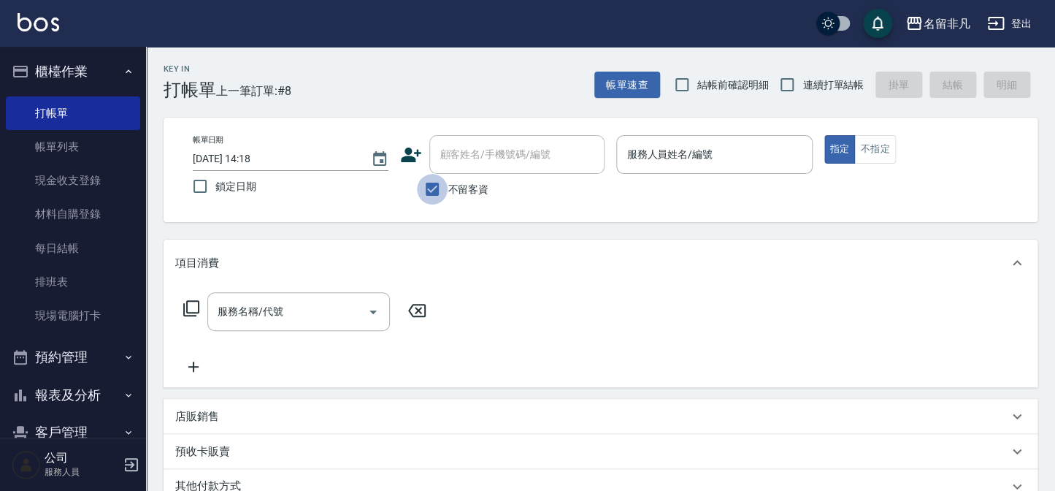
drag, startPoint x: 445, startPoint y: 185, endPoint x: 463, endPoint y: 161, distance: 30.2
click at [445, 185] on input "不留客資" at bounding box center [432, 189] width 31 height 31
checkbox input "false"
click at [463, 161] on input "顧客姓名/手機號碼/編號" at bounding box center [506, 155] width 140 height 26
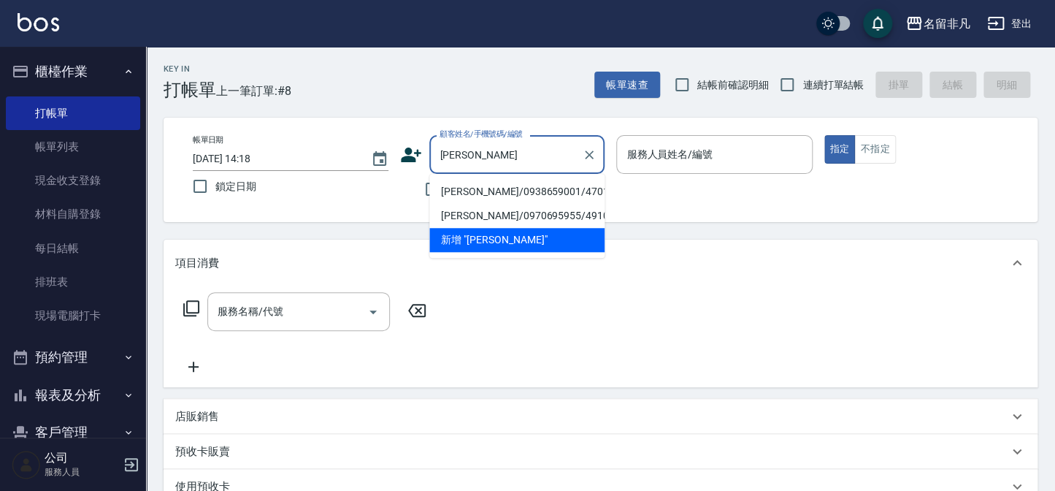
click at [509, 189] on li "[PERSON_NAME]/0938659001/470125" at bounding box center [516, 192] width 175 height 24
type input "[PERSON_NAME]/0938659001/470125"
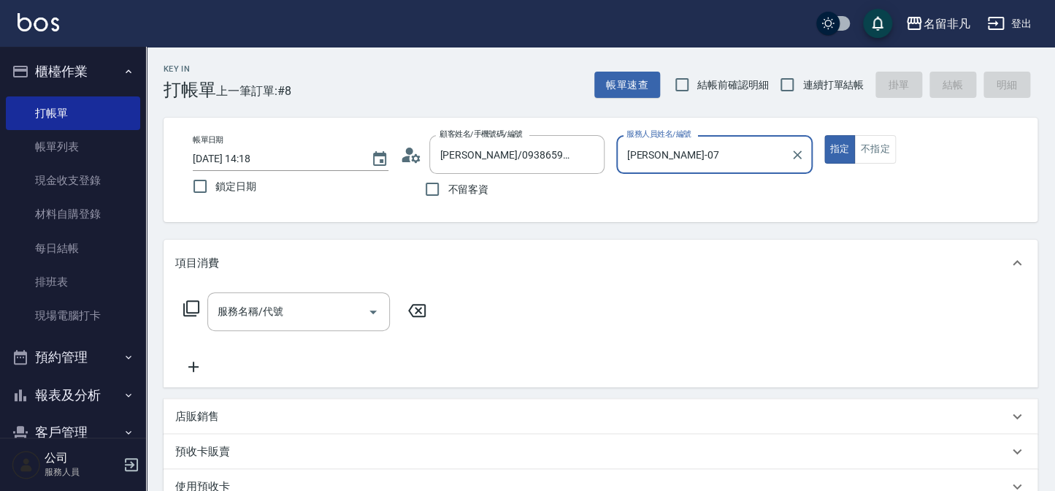
type input "[PERSON_NAME]-07"
click at [306, 303] on input "服務名稱/代號" at bounding box center [287, 312] width 147 height 26
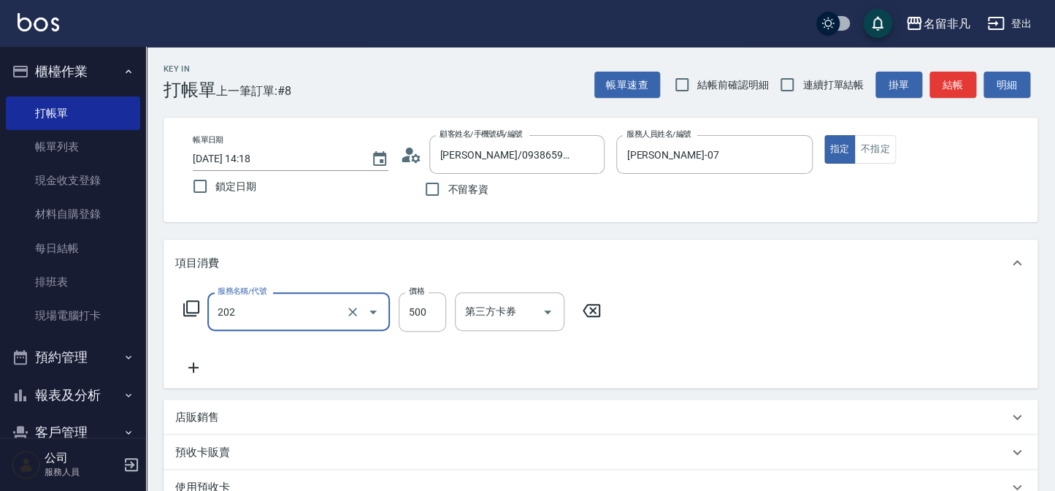
type input "剪髮(202)"
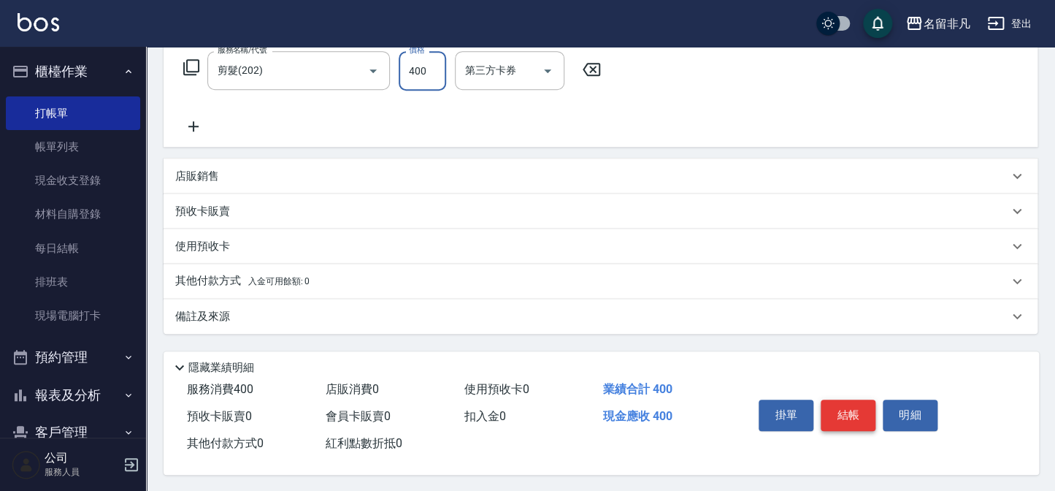
scroll to position [246, 0]
type input "400"
click at [856, 409] on button "結帳" at bounding box center [848, 413] width 55 height 31
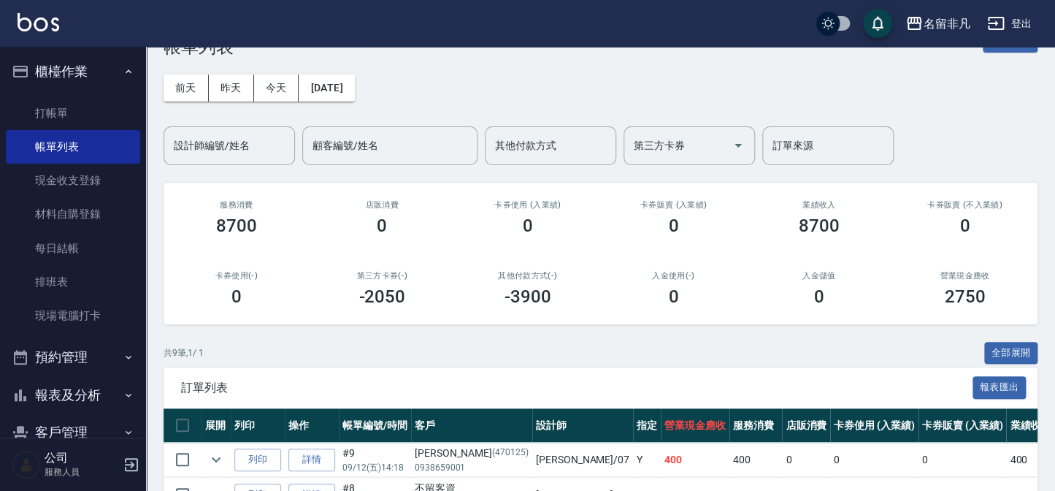
scroll to position [66, 0]
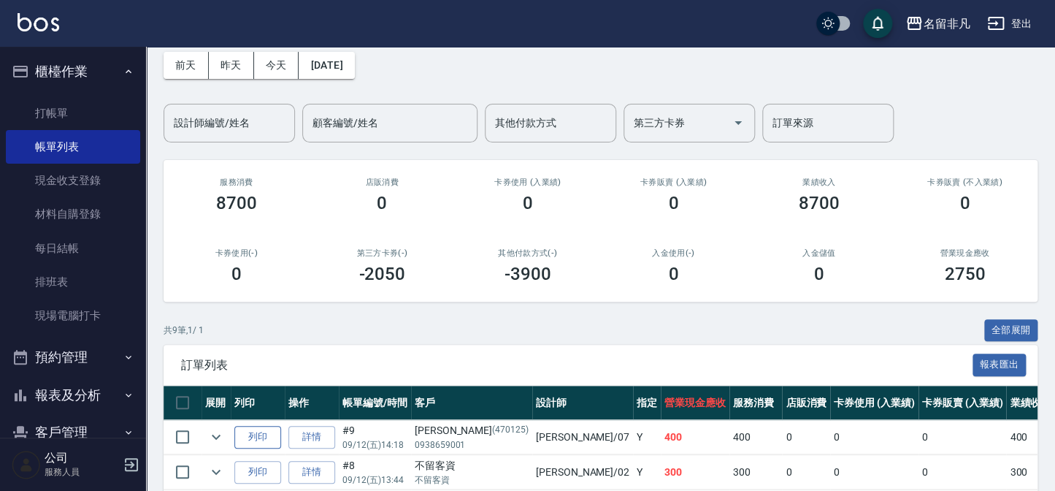
click at [248, 436] on button "列印" at bounding box center [257, 437] width 47 height 23
click at [66, 83] on button "櫃檯作業" at bounding box center [73, 72] width 134 height 38
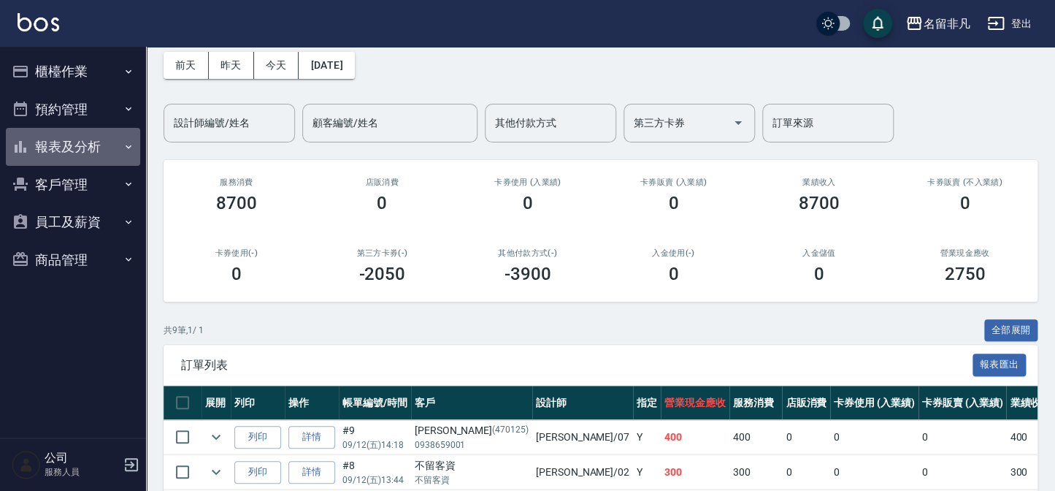
click at [72, 144] on button "報表及分析" at bounding box center [73, 147] width 134 height 38
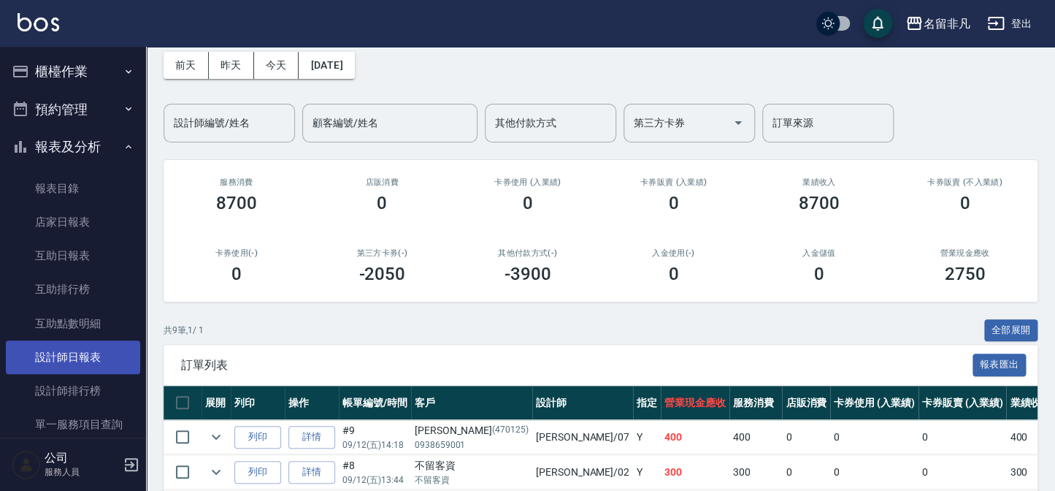
click at [73, 360] on link "設計師日報表" at bounding box center [73, 357] width 134 height 34
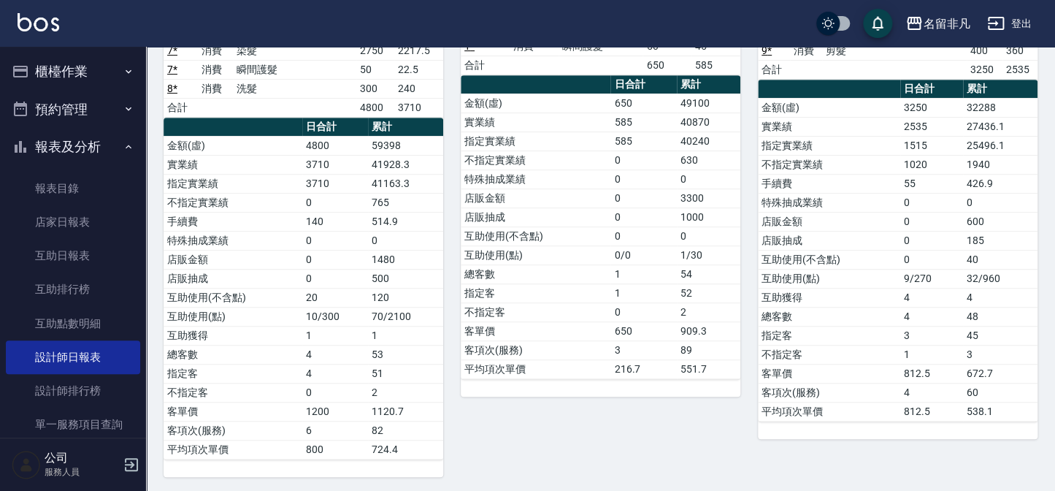
scroll to position [236, 0]
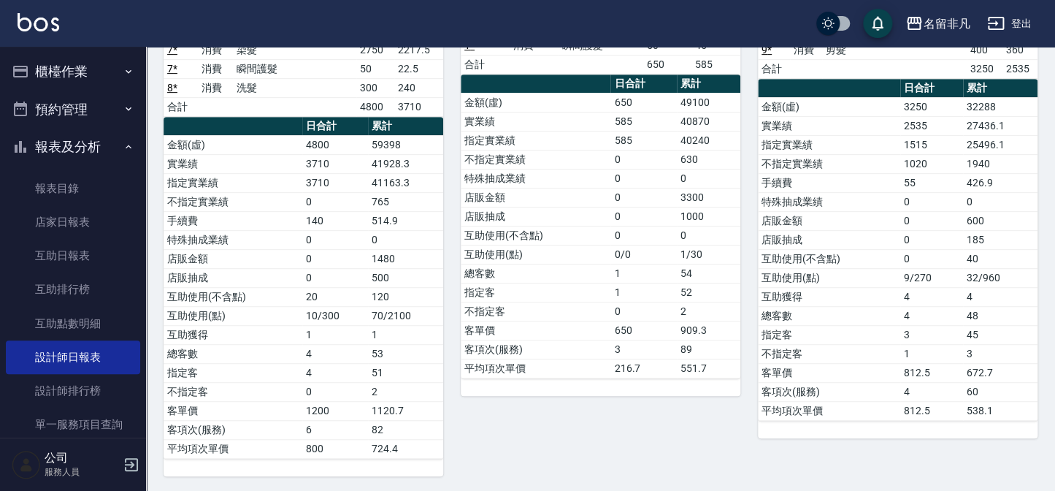
click at [53, 145] on button "報表及分析" at bounding box center [73, 147] width 134 height 38
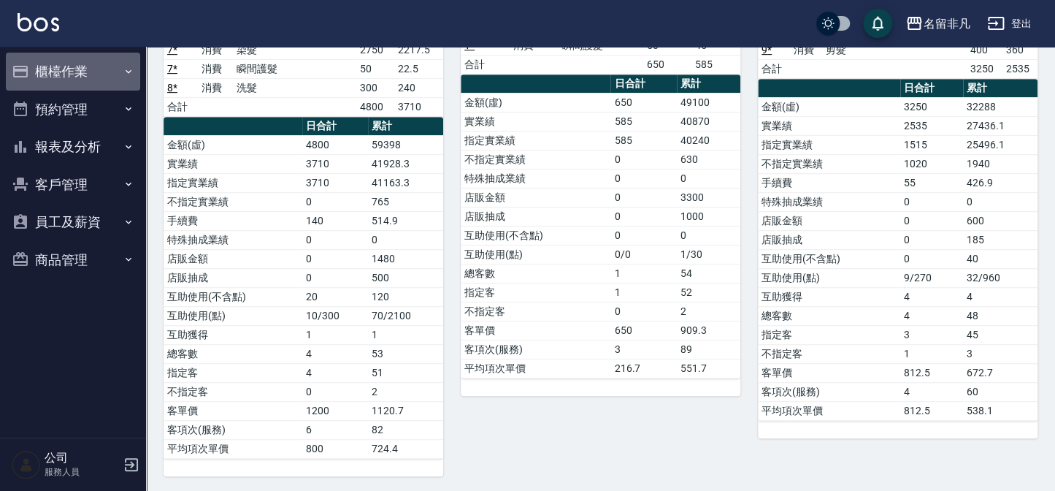
click at [87, 76] on button "櫃檯作業" at bounding box center [73, 72] width 134 height 38
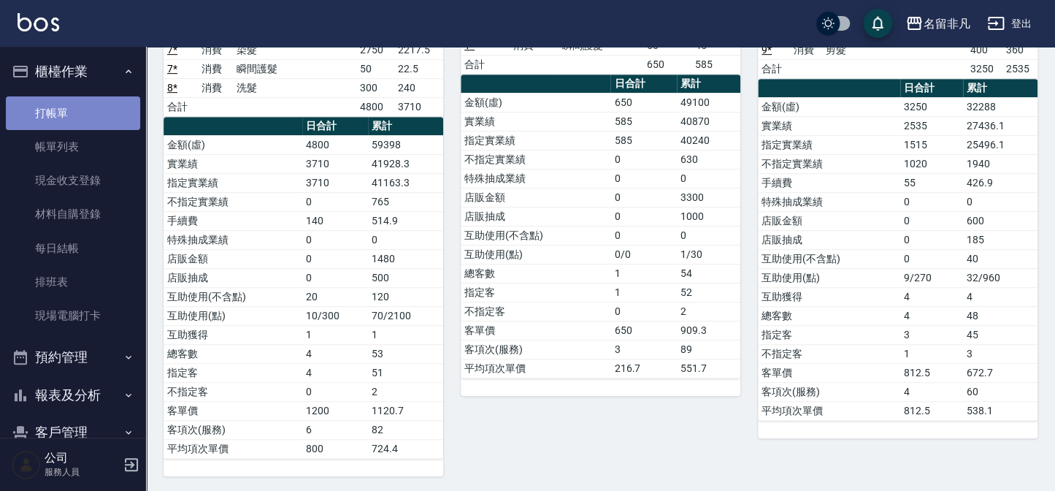
click at [88, 125] on link "打帳單" at bounding box center [73, 113] width 134 height 34
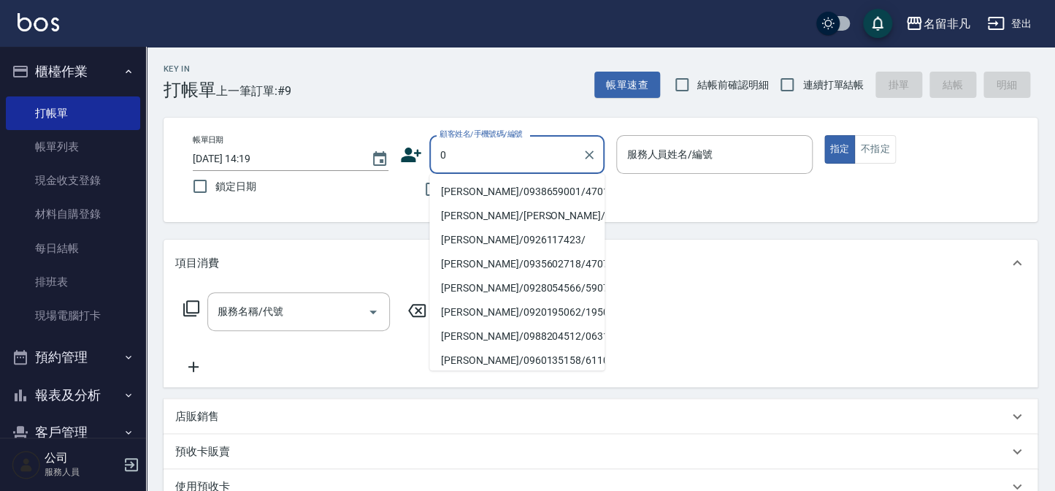
type input "0"
